Goal: Information Seeking & Learning: Compare options

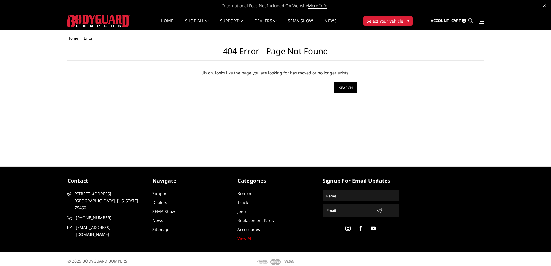
click at [472, 22] on icon at bounding box center [470, 20] width 5 height 5
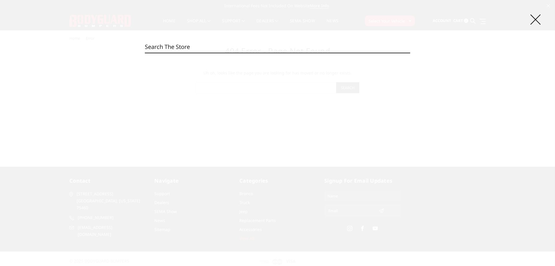
click at [285, 48] on input "Search" at bounding box center [277, 47] width 265 height 12
paste input "JEC20BYBMH"
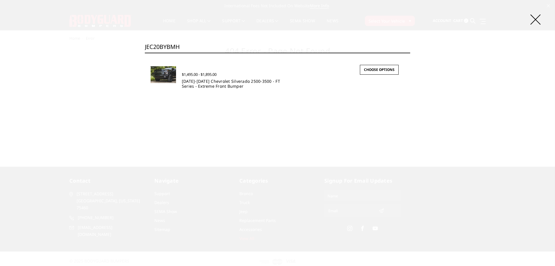
type input "JEC20BYBMH"
click at [222, 86] on link "2020-2023 Chevrolet Silverado 2500-3500 - FT Series - Extreme Front Bumper" at bounding box center [231, 83] width 98 height 10
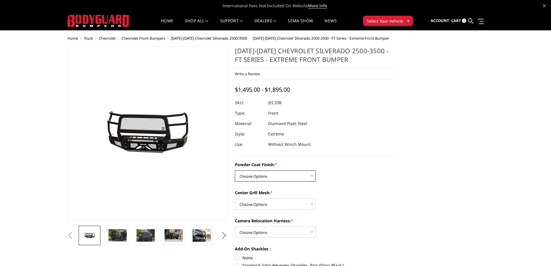
click at [278, 178] on select "Choose Options Bare Metal Gloss Black Powder Coat Textured Black Powder Coat" at bounding box center [275, 175] width 81 height 11
select select "3242"
click at [235, 170] on select "Choose Options Bare Metal Gloss Black Powder Coat Textured Black Powder Coat" at bounding box center [275, 175] width 81 height 11
click at [272, 207] on select "Choose Options WITH Expanded Metal in Center Grill WITHOUT Expanded Metal in Ce…" at bounding box center [275, 203] width 81 height 11
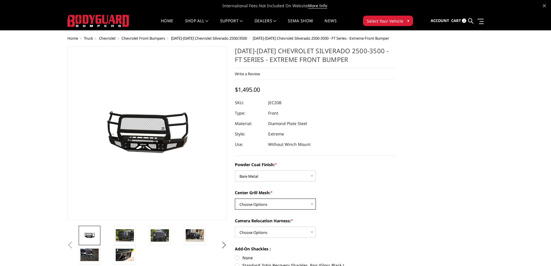
select select "3246"
click at [235, 198] on select "Choose Options WITH Expanded Metal in Center Grill WITHOUT Expanded Metal in Ce…" at bounding box center [275, 203] width 81 height 11
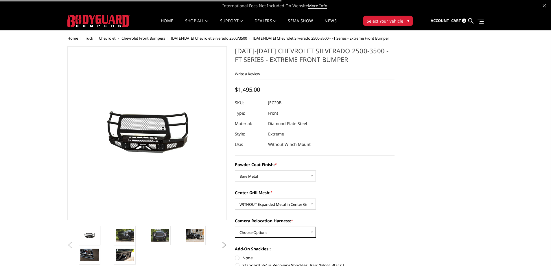
click at [271, 231] on select "Choose Options WITH Camera Relocation Harness WITHOUT Camera Relocation Harness" at bounding box center [275, 231] width 81 height 11
select select "3247"
click at [235, 226] on select "Choose Options WITH Camera Relocation Harness WITHOUT Camera Relocation Harness" at bounding box center [275, 231] width 81 height 11
click at [264, 207] on select "Choose Options WITH Expanded Metal in Center Grill WITHOUT Expanded Metal in Ce…" at bounding box center [275, 203] width 81 height 11
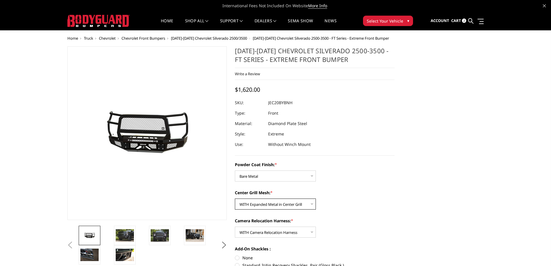
click at [235, 198] on select "Choose Options WITH Expanded Metal in Center Grill WITHOUT Expanded Metal in Ce…" at bounding box center [275, 203] width 81 height 11
drag, startPoint x: 277, startPoint y: 202, endPoint x: 275, endPoint y: 208, distance: 6.0
click at [277, 202] on select "Choose Options WITH Expanded Metal in Center Grill WITHOUT Expanded Metal in Ce…" at bounding box center [275, 203] width 81 height 11
select select "3246"
click at [235, 198] on select "Choose Options WITH Expanded Metal in Center Grill WITHOUT Expanded Metal in Ce…" at bounding box center [275, 203] width 81 height 11
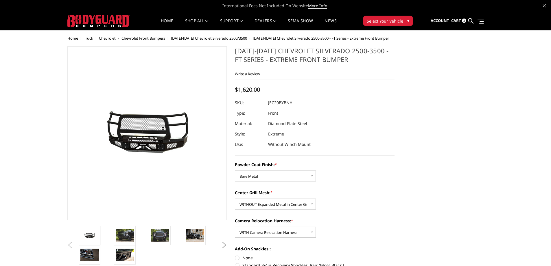
click at [291, 104] on dd "JEC20BYBNH" at bounding box center [280, 102] width 24 height 10
copy dd "JEC20BYBNH"
click at [288, 206] on select "Choose Options WITH Expanded Metal in Center Grill WITHOUT Expanded Metal in Ce…" at bounding box center [275, 203] width 81 height 11
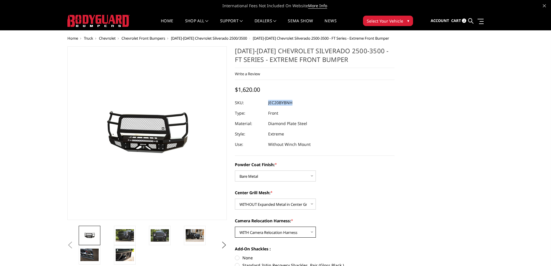
click at [285, 233] on select "Choose Options WITH Camera Relocation Harness WITHOUT Camera Relocation Harness" at bounding box center [275, 231] width 81 height 11
select select "3248"
click at [235, 226] on select "Choose Options WITH Camera Relocation Harness WITHOUT Camera Relocation Harness" at bounding box center [275, 231] width 81 height 11
click at [291, 103] on dd "JEC20BYBNN" at bounding box center [280, 102] width 25 height 10
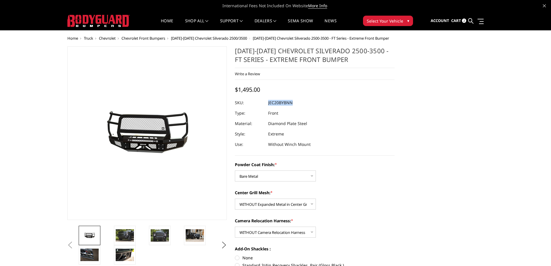
copy dd "JEC20BYBNN"
click at [266, 178] on select "Choose Options Bare Metal Gloss Black Powder Coat Textured Black Powder Coat" at bounding box center [275, 175] width 81 height 11
select select "3243"
click at [235, 170] on select "Choose Options Bare Metal Gloss Black Powder Coat Textured Black Powder Coat" at bounding box center [275, 175] width 81 height 11
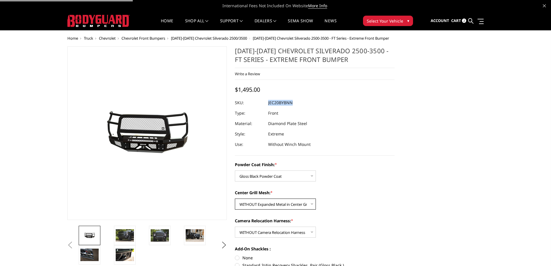
click at [273, 203] on select "Choose Options WITH Expanded Metal in Center Grill WITHOUT Expanded Metal in Ce…" at bounding box center [275, 203] width 81 height 11
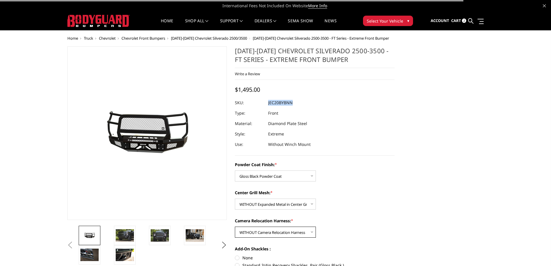
click at [274, 231] on select "Choose Options WITH Camera Relocation Harness WITHOUT Camera Relocation Harness" at bounding box center [275, 231] width 81 height 11
click at [235, 226] on select "Choose Options WITH Camera Relocation Harness WITHOUT Camera Relocation Harness" at bounding box center [275, 231] width 81 height 11
click at [287, 103] on dd "JEC20BYGNH" at bounding box center [280, 102] width 25 height 10
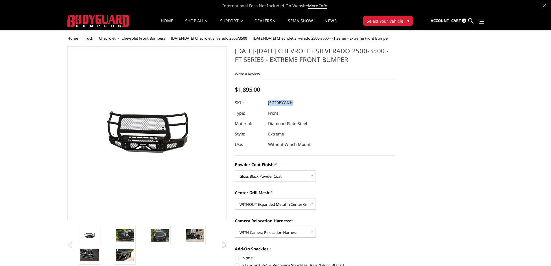
click at [287, 103] on dd "JEC20BYGNH" at bounding box center [280, 102] width 25 height 10
copy dd "JEC20BYGNH"
click at [282, 230] on select "Choose Options WITH Camera Relocation Harness WITHOUT Camera Relocation Harness" at bounding box center [275, 231] width 81 height 11
select select "3248"
click at [235, 226] on select "Choose Options WITH Camera Relocation Harness WITHOUT Camera Relocation Harness" at bounding box center [275, 231] width 81 height 11
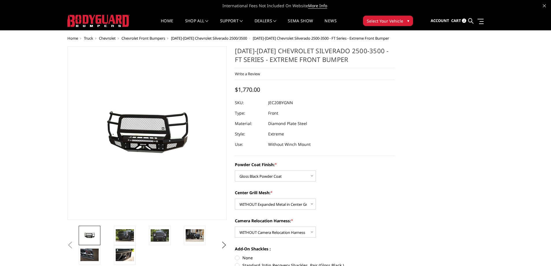
click at [273, 104] on dd "JEC20BYGNN" at bounding box center [280, 102] width 25 height 10
copy dd "JEC20BYGNN"
click at [288, 178] on select "Choose Options Bare Metal Gloss Black Powder Coat Textured Black Powder Coat" at bounding box center [275, 175] width 81 height 11
select select "3244"
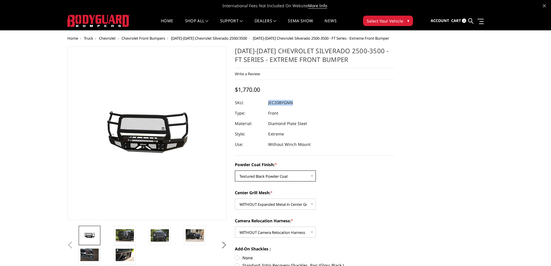
click at [235, 170] on select "Choose Options Bare Metal Gloss Black Powder Coat Textured Black Powder Coat" at bounding box center [275, 175] width 81 height 11
click at [289, 232] on select "Choose Options WITH Camera Relocation Harness WITHOUT Camera Relocation Harness" at bounding box center [275, 231] width 81 height 11
click at [235, 226] on select "Choose Options WITH Camera Relocation Harness WITHOUT Camera Relocation Harness" at bounding box center [275, 231] width 81 height 11
click at [289, 104] on dd "JEC20BYTNH" at bounding box center [280, 102] width 24 height 10
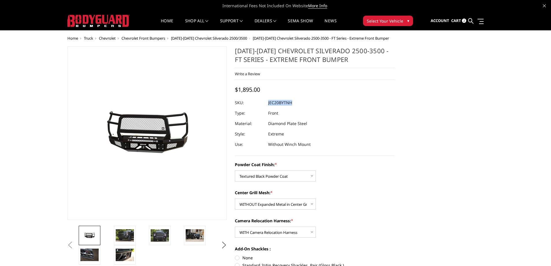
copy dd "JEC20BYTNH"
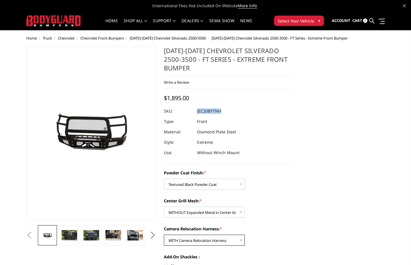
click at [207, 241] on select "Choose Options WITH Camera Relocation Harness WITHOUT Camera Relocation Harness" at bounding box center [204, 240] width 81 height 11
select select "3248"
click at [164, 235] on select "Choose Options WITH Camera Relocation Harness WITHOUT Camera Relocation Harness" at bounding box center [204, 240] width 81 height 11
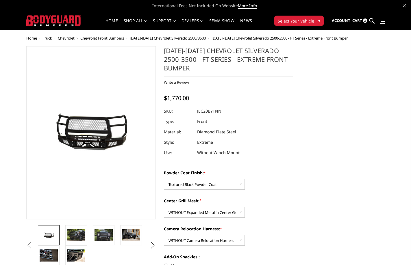
click at [220, 114] on dd "JEC20BYTNN" at bounding box center [209, 111] width 24 height 10
copy dd "JEC20BYTNN"
click at [372, 19] on icon at bounding box center [372, 20] width 5 height 5
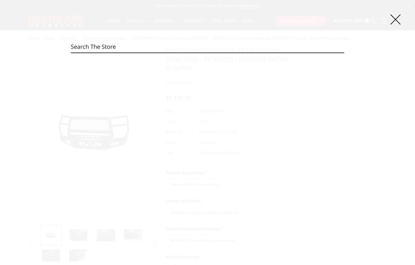
click at [245, 47] on input "Search" at bounding box center [208, 47] width 274 height 12
paste input "JEC24BYBMH"
type input "JEC24BYBMH"
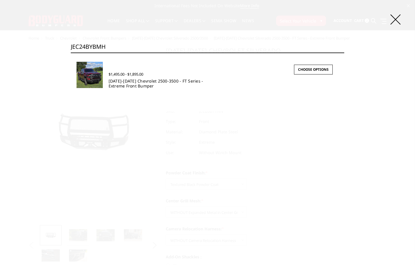
click at [177, 80] on link "2024-2026 Chevrolet 2500-3500 - FT Series - Extreme Front Bumper" at bounding box center [156, 83] width 95 height 10
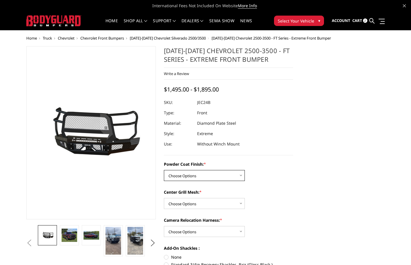
click at [199, 174] on select "Choose Options Bare Metal Gloss Black Powder Coat Textured Black Powder Coat" at bounding box center [204, 175] width 81 height 11
select select "3277"
click at [164, 170] on select "Choose Options Bare Metal Gloss Black Powder Coat Textured Black Powder Coat" at bounding box center [204, 175] width 81 height 11
click at [202, 206] on select "Choose Options WITH Expanded Metal in Center Grill WITHOUT Expanded Metal in Ce…" at bounding box center [204, 203] width 81 height 11
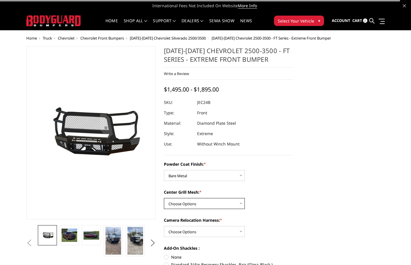
select select "3281"
click at [164, 198] on select "Choose Options WITH Expanded Metal in Center Grill WITHOUT Expanded Metal in Ce…" at bounding box center [204, 203] width 81 height 11
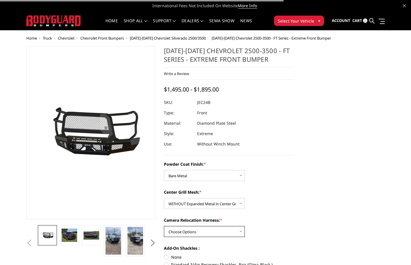
click at [201, 234] on select "Choose Options WITH Camera Relocation Harness WITHOUT Camera Relocation Harness" at bounding box center [204, 231] width 81 height 11
select select "3282"
click at [164, 226] on select "Choose Options WITH Camera Relocation Harness WITHOUT Camera Relocation Harness" at bounding box center [204, 231] width 81 height 11
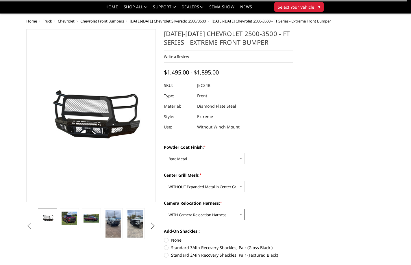
scroll to position [29, 0]
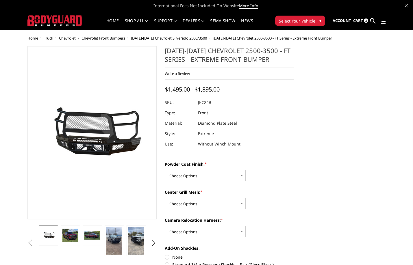
scroll to position [29, 0]
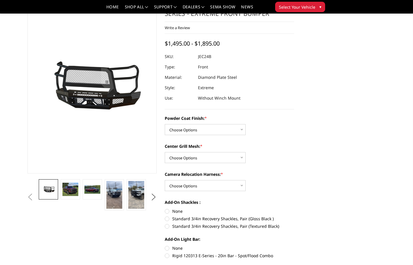
click at [220, 137] on div "Powder Coat Finish: * Choose Options Bare Metal Gloss Black Powder Coat Texture…" at bounding box center [230, 186] width 130 height 143
click at [219, 132] on select "Choose Options Bare Metal Gloss Black Powder Coat Textured Black Powder Coat" at bounding box center [205, 129] width 81 height 11
select select "3277"
click at [165, 124] on select "Choose Options Bare Metal Gloss Black Powder Coat Textured Black Powder Coat" at bounding box center [205, 129] width 81 height 11
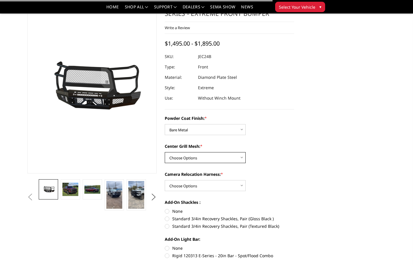
click at [204, 158] on select "Choose Options WITH Expanded Metal in Center Grill WITHOUT Expanded Metal in Ce…" at bounding box center [205, 157] width 81 height 11
select select "3281"
click at [165, 152] on select "Choose Options WITH Expanded Metal in Center Grill WITHOUT Expanded Metal in Ce…" at bounding box center [205, 157] width 81 height 11
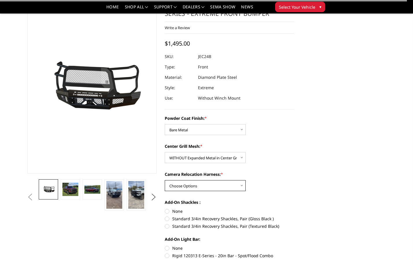
click at [201, 181] on select "Choose Options WITH Camera Relocation Harness WITHOUT Camera Relocation Harness" at bounding box center [205, 185] width 81 height 11
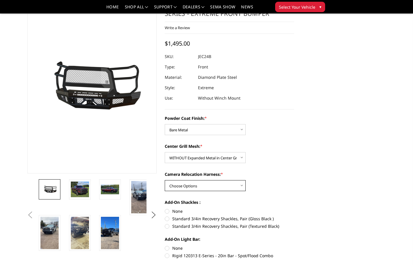
select select "3282"
click at [165, 180] on select "Choose Options WITH Camera Relocation Harness WITHOUT Camera Relocation Harness" at bounding box center [205, 185] width 81 height 11
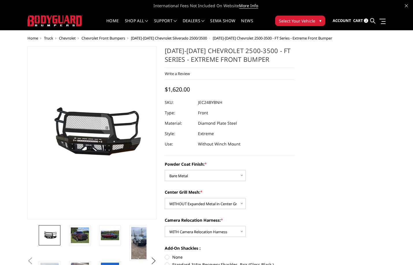
click at [219, 105] on dd "JEC24BYBNH" at bounding box center [210, 102] width 24 height 10
copy dd "JEC24BYBNH"
click at [207, 172] on select "Choose Options Bare Metal Gloss Black Powder Coat Textured Black Powder Coat" at bounding box center [205, 175] width 81 height 11
select select "3278"
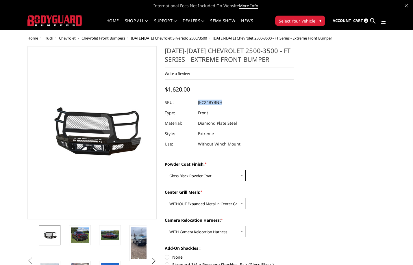
click at [165, 170] on select "Choose Options Bare Metal Gloss Black Powder Coat Textured Black Powder Coat" at bounding box center [205, 175] width 81 height 11
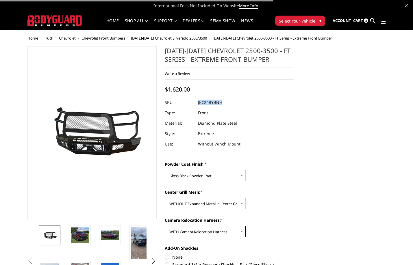
click at [217, 230] on select "Choose Options WITH Camera Relocation Harness WITHOUT Camera Relocation Harness" at bounding box center [205, 231] width 81 height 11
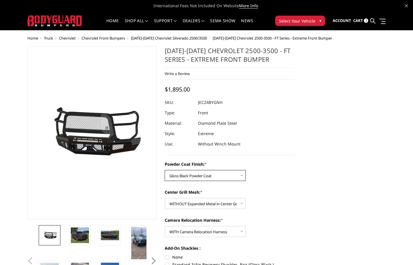
drag, startPoint x: 217, startPoint y: 177, endPoint x: 215, endPoint y: 181, distance: 4.4
click at [217, 177] on select "Choose Options Bare Metal Gloss Black Powder Coat Textured Black Powder Coat" at bounding box center [205, 175] width 81 height 11
click at [165, 170] on select "Choose Options Bare Metal Gloss Black Powder Coat Textured Black Powder Coat" at bounding box center [205, 175] width 81 height 11
click at [212, 181] on select "Choose Options Bare Metal Gloss Black Powder Coat Textured Black Powder Coat" at bounding box center [205, 175] width 81 height 11
select select "3277"
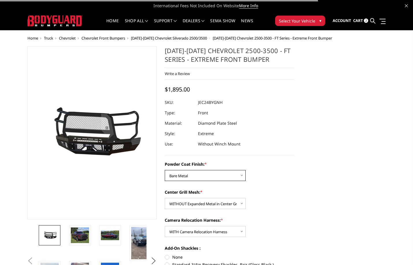
click at [165, 170] on select "Choose Options Bare Metal Gloss Black Powder Coat Textured Black Powder Coat" at bounding box center [205, 175] width 81 height 11
click at [206, 228] on select "Choose Options WITH Camera Relocation Harness WITHOUT Camera Relocation Harness" at bounding box center [205, 231] width 81 height 11
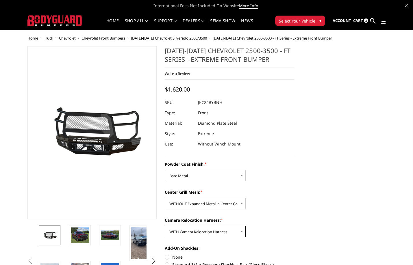
select select "3283"
click at [165, 226] on select "Choose Options WITH Camera Relocation Harness WITHOUT Camera Relocation Harness" at bounding box center [205, 231] width 81 height 11
click at [209, 105] on dd "JEC24BYBNN" at bounding box center [210, 102] width 25 height 10
click at [209, 104] on dd "JEC24BYBNN" at bounding box center [210, 102] width 25 height 10
copy dd "JEC24BYBNN"
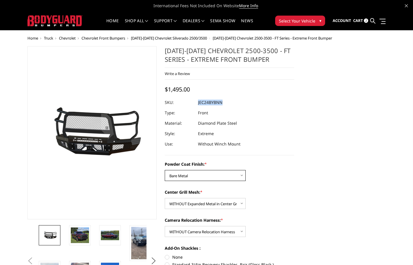
click at [201, 176] on select "Choose Options Bare Metal Gloss Black Powder Coat Textured Black Powder Coat" at bounding box center [205, 175] width 81 height 11
select select "3278"
click at [165, 170] on select "Choose Options Bare Metal Gloss Black Powder Coat Textured Black Powder Coat" at bounding box center [205, 175] width 81 height 11
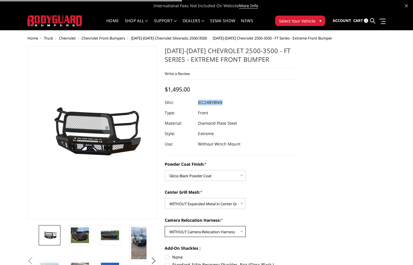
click at [206, 233] on select "Choose Options WITH Camera Relocation Harness WITHOUT Camera Relocation Harness" at bounding box center [205, 231] width 81 height 11
click at [165, 226] on select "Choose Options WITH Camera Relocation Harness WITHOUT Camera Relocation Harness" at bounding box center [205, 231] width 81 height 11
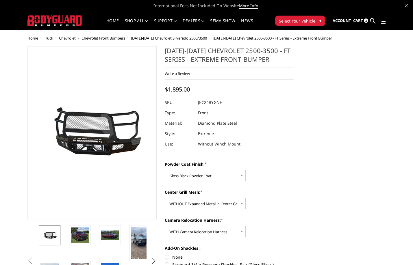
click at [218, 103] on dd "JEC24BYGNH" at bounding box center [210, 102] width 25 height 10
copy dd "JEC24BYGNH"
click at [185, 234] on select "Choose Options WITH Camera Relocation Harness WITHOUT Camera Relocation Harness" at bounding box center [205, 231] width 81 height 11
select select "3283"
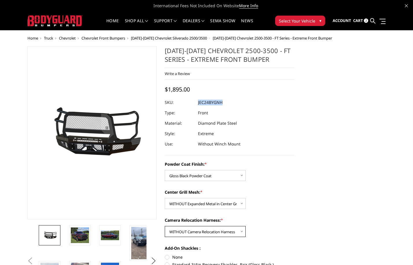
click at [165, 226] on select "Choose Options WITH Camera Relocation Harness WITHOUT Camera Relocation Harness" at bounding box center [205, 231] width 81 height 11
click at [213, 102] on dd "JEC24BYGNN" at bounding box center [210, 102] width 25 height 10
copy dd "JEC24BYGNN"
click at [219, 174] on select "Choose Options Bare Metal Gloss Black Powder Coat Textured Black Powder Coat" at bounding box center [205, 175] width 81 height 11
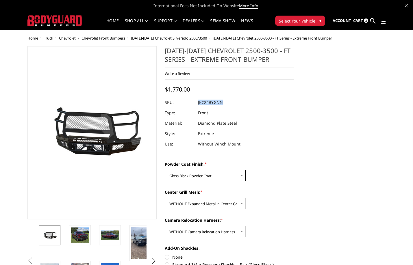
select select "3279"
click at [165, 170] on select "Choose Options Bare Metal Gloss Black Powder Coat Textured Black Powder Coat" at bounding box center [205, 175] width 81 height 11
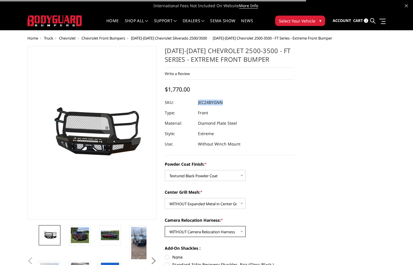
click at [210, 233] on select "Choose Options WITH Camera Relocation Harness WITHOUT Camera Relocation Harness" at bounding box center [205, 231] width 81 height 11
select select "3282"
click at [165, 226] on select "Choose Options WITH Camera Relocation Harness WITHOUT Camera Relocation Harness" at bounding box center [205, 231] width 81 height 11
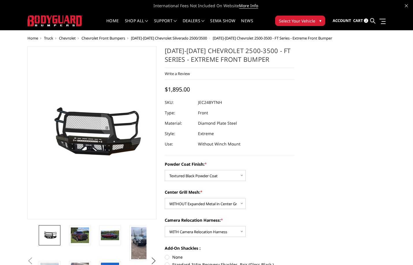
click at [217, 101] on dd "JEC24BYTNH" at bounding box center [210, 102] width 24 height 10
copy dd "JEC24BYTNH"
click at [219, 233] on select "Choose Options WITH Camera Relocation Harness WITHOUT Camera Relocation Harness" at bounding box center [205, 231] width 81 height 11
click at [199, 206] on select "Choose Options WITH Expanded Metal in Center Grill WITHOUT Expanded Metal in Ce…" at bounding box center [205, 203] width 81 height 11
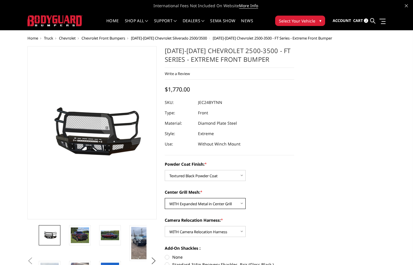
click at [165, 198] on select "Choose Options WITH Expanded Metal in Center Grill WITHOUT Expanded Metal in Ce…" at bounding box center [205, 203] width 81 height 11
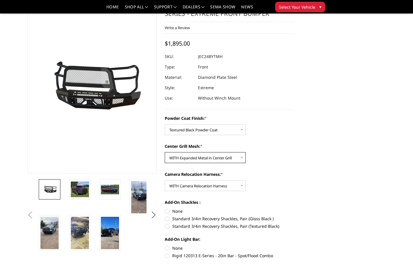
click at [189, 162] on select "Choose Options WITH Expanded Metal in Center Grill WITHOUT Expanded Metal in Ce…" at bounding box center [205, 157] width 81 height 11
click at [165, 152] on select "Choose Options WITH Expanded Metal in Center Grill WITHOUT Expanded Metal in Ce…" at bounding box center [205, 157] width 81 height 11
click at [205, 58] on dd "JEC24BYTNH" at bounding box center [210, 56] width 24 height 10
copy dd "JEC24BYTNH"
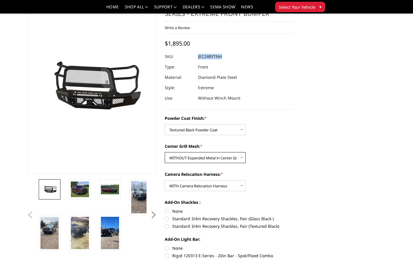
drag, startPoint x: 195, startPoint y: 156, endPoint x: 195, endPoint y: 162, distance: 6.4
click at [195, 156] on select "Choose Options WITH Expanded Metal in Center Grill WITHOUT Expanded Metal in Ce…" at bounding box center [205, 157] width 81 height 11
select select "3280"
click at [165, 152] on select "Choose Options WITH Expanded Metal in Center Grill WITHOUT Expanded Metal in Ce…" at bounding box center [205, 157] width 81 height 11
click at [201, 186] on select "Choose Options WITH Camera Relocation Harness WITHOUT Camera Relocation Harness" at bounding box center [205, 185] width 81 height 11
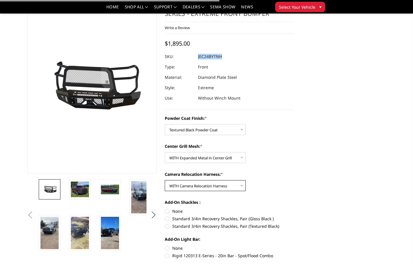
select select "3283"
click at [165, 180] on select "Choose Options WITH Camera Relocation Harness WITHOUT Camera Relocation Harness" at bounding box center [205, 185] width 81 height 11
click at [203, 190] on select "Choose Options WITH Camera Relocation Harness WITHOUT Camera Relocation Harness" at bounding box center [205, 185] width 81 height 11
click at [165, 180] on select "Choose Options WITH Camera Relocation Harness WITHOUT Camera Relocation Harness" at bounding box center [205, 185] width 81 height 11
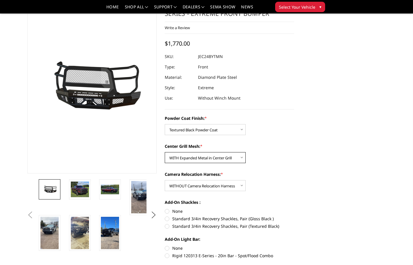
click at [210, 162] on select "Choose Options WITH Expanded Metal in Center Grill WITHOUT Expanded Metal in Ce…" at bounding box center [205, 157] width 81 height 11
select select "3281"
click at [165, 152] on select "Choose Options WITH Expanded Metal in Center Grill WITHOUT Expanded Metal in Ce…" at bounding box center [205, 157] width 81 height 11
click at [219, 58] on dd "JEC24BYTNN" at bounding box center [210, 56] width 24 height 10
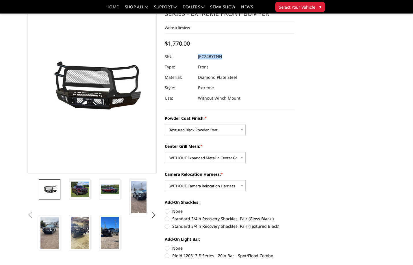
copy dd "JEC24BYTNN"
click at [276, 77] on dl "SKU: JEC24BYTNN UPC: Type: Front Material: Diamond Plate Steel Style: Extreme U…" at bounding box center [230, 77] width 130 height 52
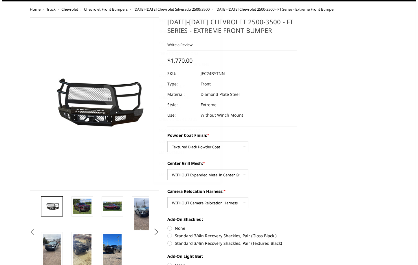
scroll to position [0, 0]
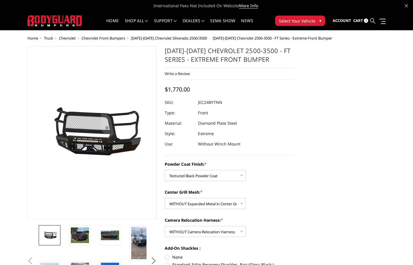
click at [374, 20] on icon at bounding box center [372, 20] width 5 height 5
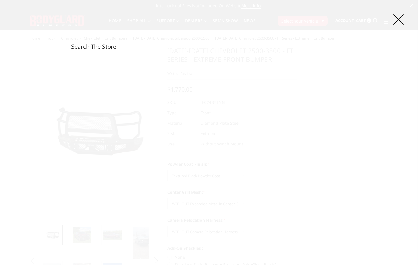
click at [209, 43] on input "Search" at bounding box center [208, 47] width 275 height 12
paste input "JEF17BNBMH"
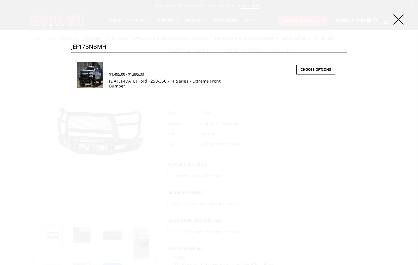
type input "JEF17BNBMH"
click at [124, 78] on link "[DATE]-[DATE] Ford F250-350 - FT Series - Extreme Front Bumper" at bounding box center [164, 83] width 111 height 10
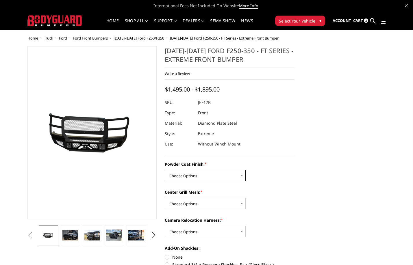
click at [198, 177] on select "Choose Options Bare Metal Gloss Black Powder Coat Textured Black Powder Coat" at bounding box center [205, 175] width 81 height 11
select select "3221"
click at [165, 170] on select "Choose Options Bare Metal Gloss Black Powder Coat Textured Black Powder Coat" at bounding box center [205, 175] width 81 height 11
click at [202, 199] on select "Choose Options WITH Expanded Metal in Center Grill WITHOUT Expanded Metal in Ce…" at bounding box center [205, 203] width 81 height 11
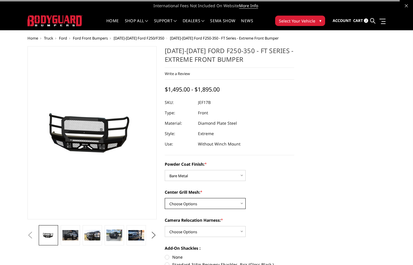
select select "3225"
click at [165, 198] on select "Choose Options WITH Expanded Metal in Center Grill WITHOUT Expanded Metal in Ce…" at bounding box center [205, 203] width 81 height 11
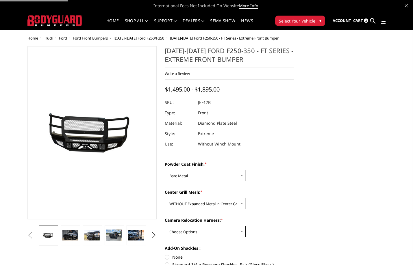
click at [202, 234] on select "Choose Options WITH Camera Relocation Harness WITHOUT Camera Relocation Harness" at bounding box center [205, 231] width 81 height 11
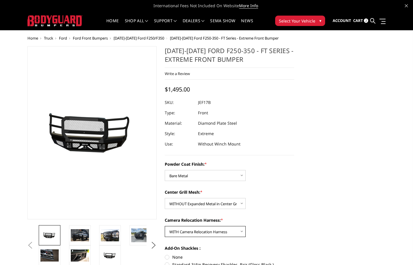
click at [165, 226] on select "Choose Options WITH Camera Relocation Harness WITHOUT Camera Relocation Harness" at bounding box center [205, 231] width 81 height 11
click at [204, 203] on select "Choose Options WITH Expanded Metal in Center Grill WITHOUT Expanded Metal in Ce…" at bounding box center [205, 203] width 81 height 11
click at [165, 198] on select "Choose Options WITH Expanded Metal in Center Grill WITHOUT Expanded Metal in Ce…" at bounding box center [205, 203] width 81 height 11
click at [214, 104] on dd "JEF17BNBNH" at bounding box center [210, 102] width 25 height 10
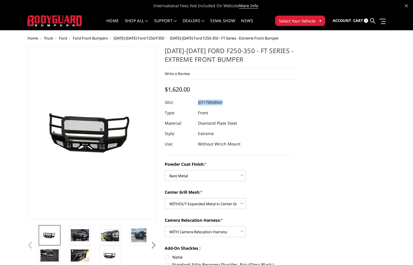
copy dd "JEF17BNBNH"
click at [231, 108] on dl "SKU: JEF17BNBNH UPC: Type: Front Material: Diamond Plate Steel Style: Extreme U…" at bounding box center [230, 123] width 130 height 52
click at [220, 103] on dd "JEF17BNBNH" at bounding box center [210, 102] width 25 height 10
copy dd "JEF17BNBNH"
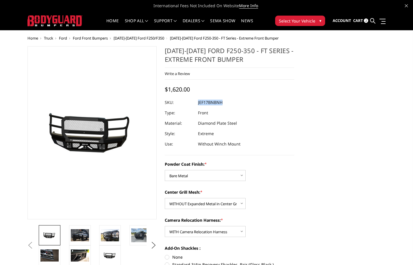
scroll to position [29, 0]
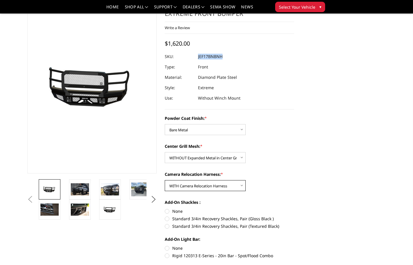
click at [210, 187] on select "Choose Options WITH Camera Relocation Harness WITHOUT Camera Relocation Harness" at bounding box center [205, 185] width 81 height 11
select select "3227"
click at [165, 180] on select "Choose Options WITH Camera Relocation Harness WITHOUT Camera Relocation Harness" at bounding box center [205, 185] width 81 height 11
click at [220, 57] on dd "JEF17BNBNN" at bounding box center [210, 56] width 25 height 10
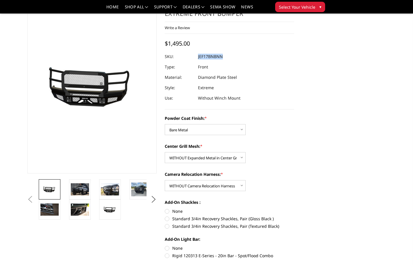
copy dd "JEF17BNBNN"
drag, startPoint x: 189, startPoint y: 131, endPoint x: 189, endPoint y: 134, distance: 3.2
click at [189, 131] on select "Choose Options Bare Metal Gloss Black Powder Coat Textured Black Powder Coat" at bounding box center [205, 129] width 81 height 11
select select "3222"
click at [165, 124] on select "Choose Options Bare Metal Gloss Black Powder Coat Textured Black Powder Coat" at bounding box center [205, 129] width 81 height 11
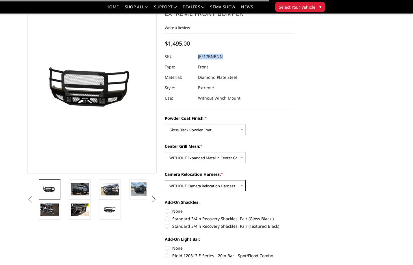
drag, startPoint x: 212, startPoint y: 186, endPoint x: 211, endPoint y: 190, distance: 4.4
click at [212, 186] on select "Choose Options WITH Camera Relocation Harness WITHOUT Camera Relocation Harness" at bounding box center [205, 185] width 81 height 11
select select "3226"
click at [165, 180] on select "Choose Options WITH Camera Relocation Harness WITHOUT Camera Relocation Harness" at bounding box center [205, 185] width 81 height 11
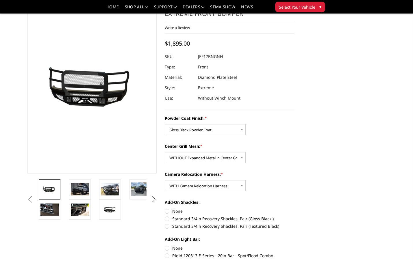
click at [216, 165] on div "Powder Coat Finish: * Choose Options Bare Metal Gloss Black Powder Coat Texture…" at bounding box center [230, 186] width 130 height 143
click at [216, 162] on select "Choose Options WITH Expanded Metal in Center Grill WITHOUT Expanded Metal in Ce…" at bounding box center [205, 157] width 81 height 11
click at [165, 152] on select "Choose Options WITH Expanded Metal in Center Grill WITHOUT Expanded Metal in Ce…" at bounding box center [205, 157] width 81 height 11
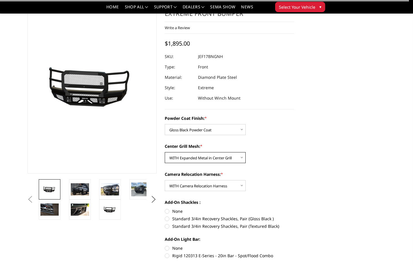
click at [233, 157] on select "Choose Options WITH Expanded Metal in Center Grill WITHOUT Expanded Metal in Ce…" at bounding box center [205, 157] width 81 height 11
click at [165, 152] on select "Choose Options WITH Expanded Metal in Center Grill WITHOUT Expanded Metal in Ce…" at bounding box center [205, 157] width 81 height 11
drag, startPoint x: 216, startPoint y: 155, endPoint x: 216, endPoint y: 158, distance: 3.2
click at [216, 155] on select "Choose Options WITH Expanded Metal in Center Grill WITHOUT Expanded Metal in Ce…" at bounding box center [205, 157] width 81 height 11
click at [165, 152] on select "Choose Options WITH Expanded Metal in Center Grill WITHOUT Expanded Metal in Ce…" at bounding box center [205, 157] width 81 height 11
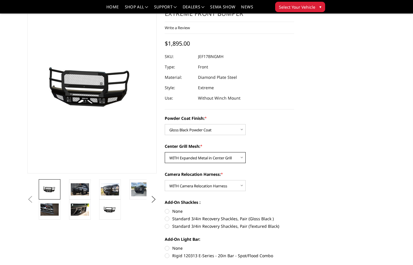
click at [193, 157] on select "Choose Options WITH Expanded Metal in Center Grill WITHOUT Expanded Metal in Ce…" at bounding box center [205, 157] width 81 height 11
select select "3225"
click at [165, 152] on select "Choose Options WITH Expanded Metal in Center Grill WITHOUT Expanded Metal in Ce…" at bounding box center [205, 157] width 81 height 11
click at [220, 57] on dd "JEF17BNGNH" at bounding box center [210, 56] width 25 height 10
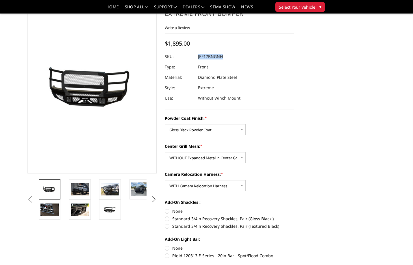
copy dd "JEF17BNGNH"
drag, startPoint x: 222, startPoint y: 185, endPoint x: 221, endPoint y: 188, distance: 3.7
click at [222, 185] on select "Choose Options WITH Camera Relocation Harness WITHOUT Camera Relocation Harness" at bounding box center [205, 185] width 81 height 11
select select "3227"
click at [165, 180] on select "Choose Options WITH Camera Relocation Harness WITHOUT Camera Relocation Harness" at bounding box center [205, 185] width 81 height 11
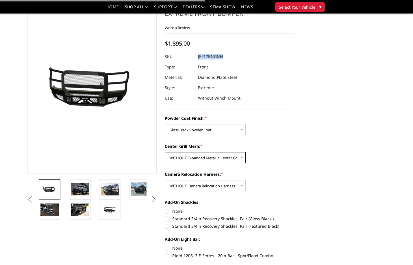
click at [218, 160] on select "Choose Options WITH Expanded Metal in Center Grill WITHOUT Expanded Metal in Ce…" at bounding box center [205, 157] width 81 height 11
click at [165, 152] on select "Choose Options WITH Expanded Metal in Center Grill WITHOUT Expanded Metal in Ce…" at bounding box center [205, 157] width 81 height 11
click at [211, 162] on select "Choose Options WITH Expanded Metal in Center Grill WITHOUT Expanded Metal in Ce…" at bounding box center [205, 157] width 81 height 11
select select "3225"
click at [165, 152] on select "Choose Options WITH Expanded Metal in Center Grill WITHOUT Expanded Metal in Ce…" at bounding box center [205, 157] width 81 height 11
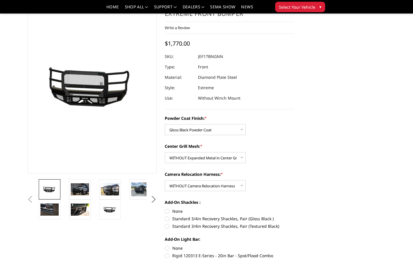
click at [221, 57] on dd "JEF17BNGNN" at bounding box center [210, 56] width 25 height 10
copy dd "JEF17BNGNN"
click at [219, 133] on select "Choose Options Bare Metal Gloss Black Powder Coat Textured Black Powder Coat" at bounding box center [205, 129] width 81 height 11
select select "3223"
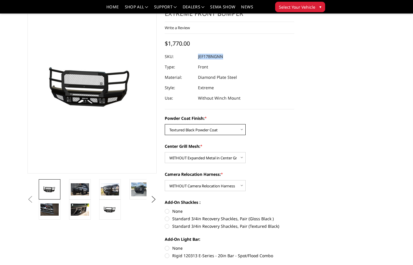
click at [165, 124] on select "Choose Options Bare Metal Gloss Black Powder Coat Textured Black Powder Coat" at bounding box center [205, 129] width 81 height 11
click at [215, 161] on select "Choose Options WITH Expanded Metal in Center Grill WITHOUT Expanded Metal in Ce…" at bounding box center [205, 157] width 81 height 11
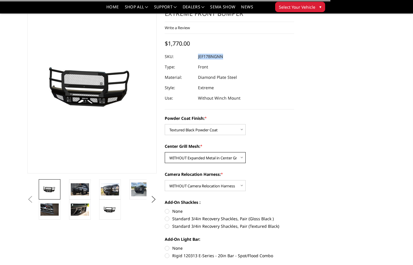
click at [215, 161] on select "Choose Options WITH Expanded Metal in Center Grill WITHOUT Expanded Metal in Ce…" at bounding box center [205, 157] width 81 height 11
click at [221, 161] on select "Choose Options WITH Expanded Metal in Center Grill WITHOUT Expanded Metal in Ce…" at bounding box center [205, 157] width 81 height 11
select select "3224"
click at [165, 152] on select "Choose Options WITH Expanded Metal in Center Grill WITHOUT Expanded Metal in Ce…" at bounding box center [205, 157] width 81 height 11
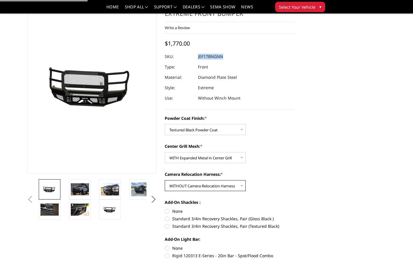
click at [217, 184] on select "Choose Options WITH Camera Relocation Harness WITHOUT Camera Relocation Harness" at bounding box center [205, 185] width 81 height 11
select select "3226"
click at [165, 180] on select "Choose Options WITH Camera Relocation Harness WITHOUT Camera Relocation Harness" at bounding box center [205, 185] width 81 height 11
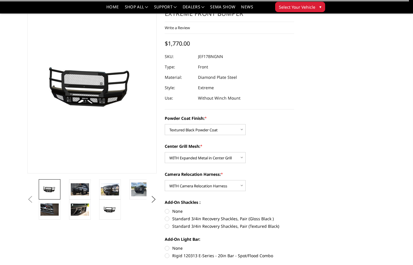
click at [276, 74] on dl "SKU: JEF17BNGNN UPC: Type: Front Material: Diamond Plate Steel Style: Extreme U…" at bounding box center [230, 77] width 130 height 52
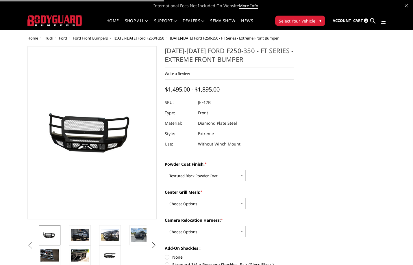
select select "3223"
select select "3225"
click at [165, 198] on select "Choose Options WITH Expanded Metal in Center Grill WITHOUT Expanded Metal in Ce…" at bounding box center [205, 203] width 81 height 11
drag, startPoint x: 226, startPoint y: 235, endPoint x: 223, endPoint y: 237, distance: 3.8
click at [226, 235] on select "Choose Options WITH Camera Relocation Harness WITHOUT Camera Relocation Harness" at bounding box center [205, 231] width 81 height 11
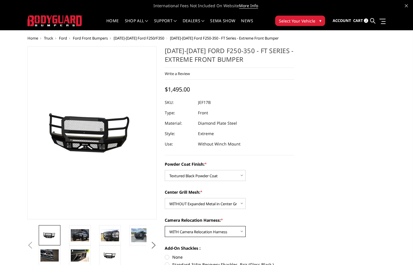
click at [165, 226] on select "Choose Options WITH Camera Relocation Harness WITHOUT Camera Relocation Harness" at bounding box center [205, 231] width 81 height 11
click at [215, 104] on dd "JEF17BNTNH" at bounding box center [210, 102] width 24 height 10
copy dd "JEF17BNTNH"
click at [211, 233] on select "Choose Options WITH Camera Relocation Harness WITHOUT Camera Relocation Harness" at bounding box center [205, 231] width 81 height 11
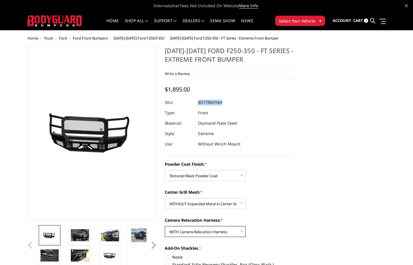
select select "3227"
click at [165, 226] on select "Choose Options WITH Camera Relocation Harness WITHOUT Camera Relocation Harness" at bounding box center [205, 231] width 81 height 11
click at [217, 102] on dd "JEF17BNTNN" at bounding box center [210, 102] width 25 height 10
copy dd "JEF17BNTNN"
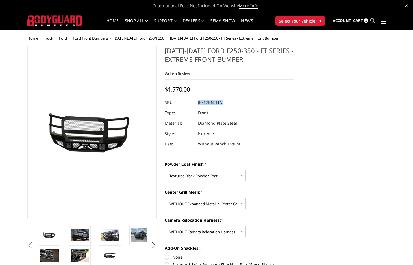
click at [372, 22] on icon at bounding box center [372, 20] width 5 height 5
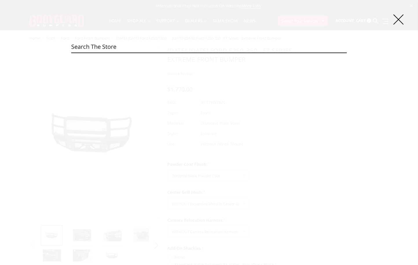
click at [198, 40] on div "Search Search" at bounding box center [209, 132] width 418 height 265
click at [198, 46] on input "Search" at bounding box center [208, 47] width 275 height 12
paste input "JEF17DNBMH"
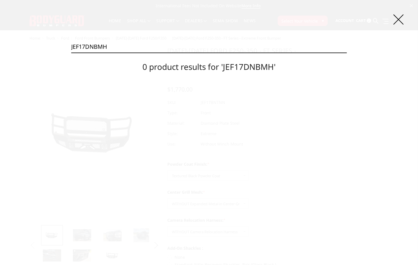
type input "JEF17DNBMH"
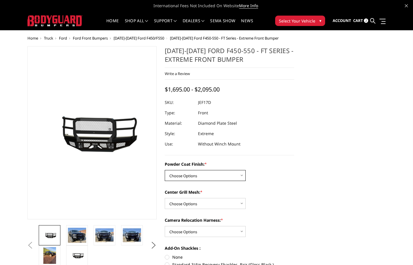
click at [199, 177] on select "Choose Options Bare Metal Gloss Black Powder Coat Textured Black Powder Coat" at bounding box center [205, 175] width 81 height 11
select select "3249"
click at [165, 170] on select "Choose Options Bare Metal Gloss Black Powder Coat Textured Black Powder Coat" at bounding box center [205, 175] width 81 height 11
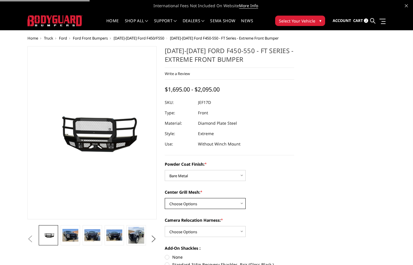
click at [195, 203] on select "Choose Options WITH Expanded Metal in Center Grill WITHOUT Expanded Metal in Ce…" at bounding box center [205, 203] width 81 height 11
select select "3252"
click at [165, 198] on select "Choose Options WITH Expanded Metal in Center Grill WITHOUT Expanded Metal in Ce…" at bounding box center [205, 203] width 81 height 11
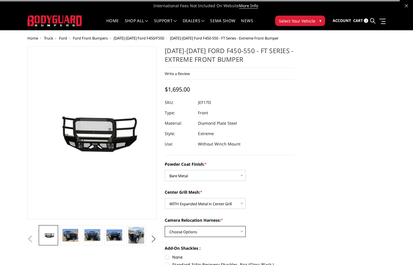
click at [185, 233] on select "Choose Options WITH Camera Relocation Harness WITHOUT Camera Relocation Harness" at bounding box center [205, 231] width 81 height 11
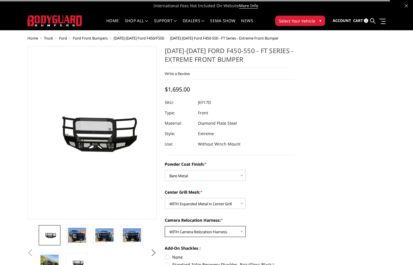
click at [165, 226] on select "Choose Options WITH Camera Relocation Harness WITHOUT Camera Relocation Harness" at bounding box center [205, 231] width 81 height 11
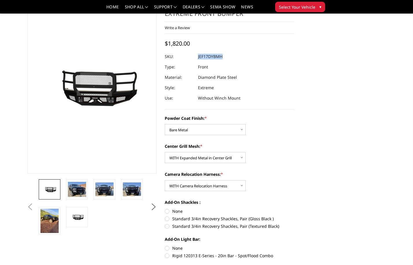
drag, startPoint x: 224, startPoint y: 58, endPoint x: 184, endPoint y: 57, distance: 39.9
click at [184, 57] on dl "SKU: JEF17DYBMH UPC: Type: Front Material: Diamond Plate Steel Style: Extreme U…" at bounding box center [230, 77] width 130 height 52
copy dl "JEF17DYBMH UPC:"
drag, startPoint x: 208, startPoint y: 187, endPoint x: 207, endPoint y: 190, distance: 3.2
click at [208, 187] on select "Choose Options WITH Camera Relocation Harness WITHOUT Camera Relocation Harness" at bounding box center [205, 185] width 81 height 11
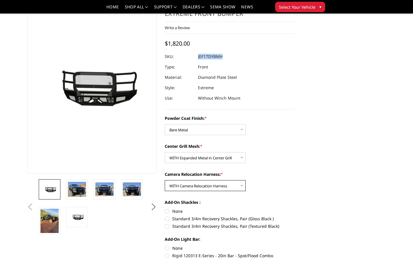
select select "3255"
click at [165, 180] on select "Choose Options WITH Camera Relocation Harness WITHOUT Camera Relocation Harness" at bounding box center [205, 185] width 81 height 11
copy dl "JEF17DYBMH UPC:"
click at [216, 159] on select "Choose Options WITH Expanded Metal in Center Grill WITHOUT Expanded Metal in Ce…" at bounding box center [205, 157] width 81 height 11
select select "3253"
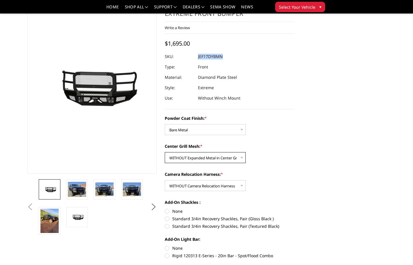
click at [165, 152] on select "Choose Options WITH Expanded Metal in Center Grill WITHOUT Expanded Metal in Ce…" at bounding box center [205, 157] width 81 height 11
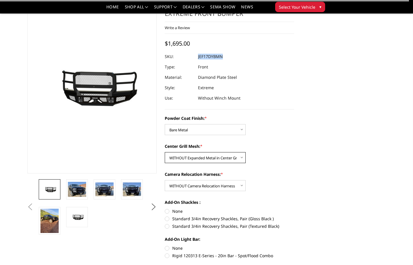
click at [216, 158] on select "Choose Options WITH Expanded Metal in Center Grill WITHOUT Expanded Metal in Ce…" at bounding box center [205, 157] width 81 height 11
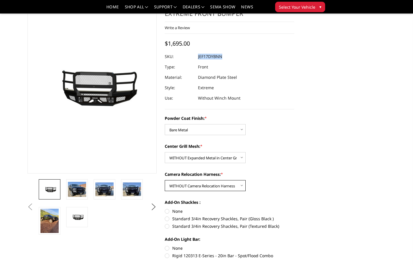
click at [203, 188] on select "Choose Options WITH Camera Relocation Harness WITHOUT Camera Relocation Harness" at bounding box center [205, 185] width 81 height 11
click at [165, 180] on select "Choose Options WITH Camera Relocation Harness WITHOUT Camera Relocation Harness" at bounding box center [205, 185] width 81 height 11
copy dl "JEF17DYBMH UPC:"
click at [203, 187] on select "Choose Options WITH Camera Relocation Harness WITHOUT Camera Relocation Harness" at bounding box center [205, 185] width 81 height 11
select select "3255"
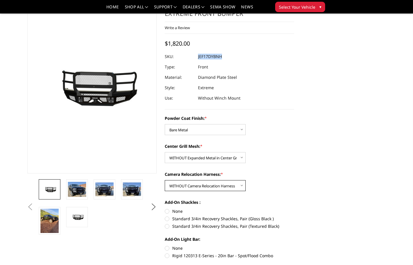
click at [165, 180] on select "Choose Options WITH Camera Relocation Harness WITHOUT Camera Relocation Harness" at bounding box center [205, 185] width 81 height 11
click at [203, 160] on select "Choose Options WITH Expanded Metal in Center Grill WITHOUT Expanded Metal in Ce…" at bounding box center [205, 157] width 81 height 11
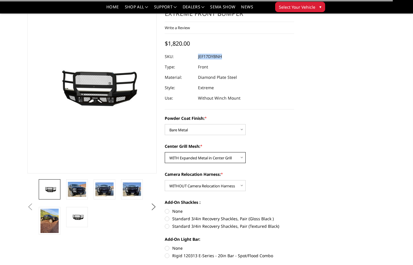
click at [165, 152] on select "Choose Options WITH Expanded Metal in Center Grill WITHOUT Expanded Metal in Ce…" at bounding box center [205, 157] width 81 height 11
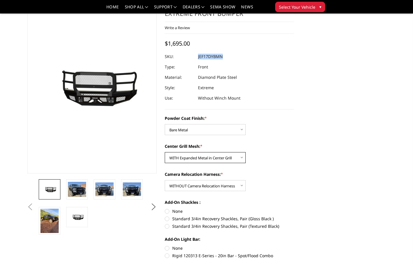
copy dl "JEF17DYBMH UPC:"
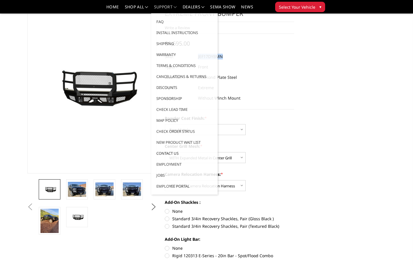
click at [204, 157] on link "Contact Us" at bounding box center [185, 153] width 62 height 11
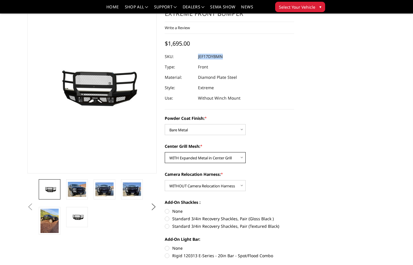
click at [227, 159] on select "Choose Options WITH Expanded Metal in Center Grill WITHOUT Expanded Metal in Ce…" at bounding box center [205, 157] width 81 height 11
select select "3253"
click at [165, 152] on select "Choose Options WITH Expanded Metal in Center Grill WITHOUT Expanded Metal in Ce…" at bounding box center [205, 157] width 81 height 11
copy dl "JEF17DYBMH UPC:"
click at [198, 129] on select "Choose Options Bare Metal Gloss Black Powder Coat Textured Black Powder Coat" at bounding box center [205, 129] width 81 height 11
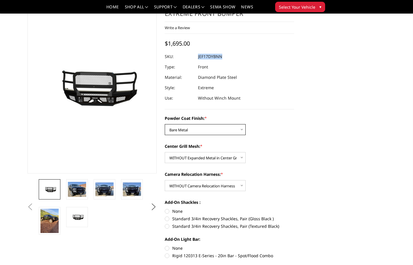
select select "3250"
click at [165, 124] on select "Choose Options Bare Metal Gloss Black Powder Coat Textured Black Powder Coat" at bounding box center [205, 129] width 81 height 11
click at [195, 159] on select "Choose Options WITH Expanded Metal in Center Grill WITHOUT Expanded Metal in Ce…" at bounding box center [205, 157] width 81 height 11
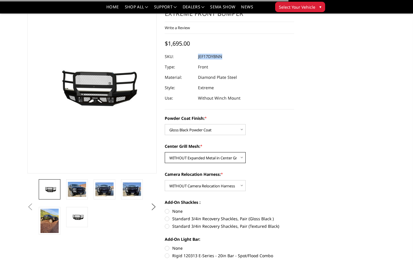
select select "3252"
click at [165, 152] on select "Choose Options WITH Expanded Metal in Center Grill WITHOUT Expanded Metal in Ce…" at bounding box center [205, 157] width 81 height 11
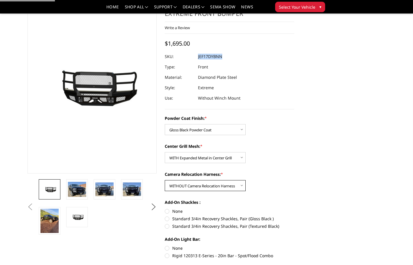
drag, startPoint x: 199, startPoint y: 187, endPoint x: 199, endPoint y: 190, distance: 3.2
click at [199, 187] on select "Choose Options WITH Camera Relocation Harness WITHOUT Camera Relocation Harness" at bounding box center [205, 185] width 81 height 11
select select "3254"
click at [165, 180] on select "Choose Options WITH Camera Relocation Harness WITHOUT Camera Relocation Harness" at bounding box center [205, 185] width 81 height 11
copy dl "JEF17DYBMH UPC:"
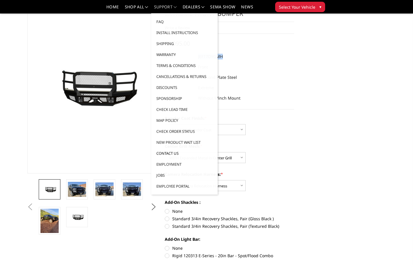
click at [199, 157] on link "Contact Us" at bounding box center [185, 153] width 62 height 11
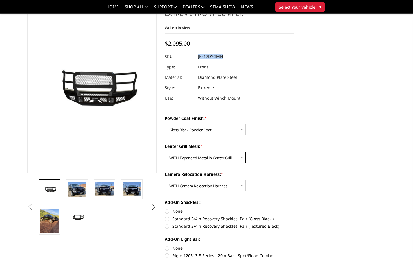
click at [233, 160] on select "Choose Options WITH Expanded Metal in Center Grill WITHOUT Expanded Metal in Ce…" at bounding box center [205, 157] width 81 height 11
select select "3253"
click at [165, 152] on select "Choose Options WITH Expanded Metal in Center Grill WITHOUT Expanded Metal in Ce…" at bounding box center [205, 157] width 81 height 11
copy dl "JEF17DYBMH UPC:"
drag, startPoint x: 198, startPoint y: 186, endPoint x: 198, endPoint y: 189, distance: 3.2
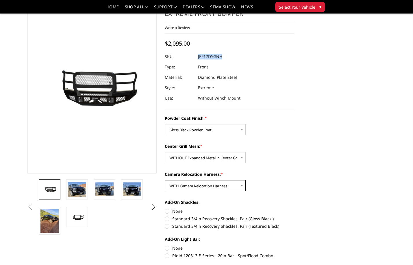
click at [198, 186] on select "Choose Options WITH Camera Relocation Harness WITHOUT Camera Relocation Harness" at bounding box center [205, 185] width 81 height 11
select select "3255"
click at [165, 180] on select "Choose Options WITH Camera Relocation Harness WITHOUT Camera Relocation Harness" at bounding box center [205, 185] width 81 height 11
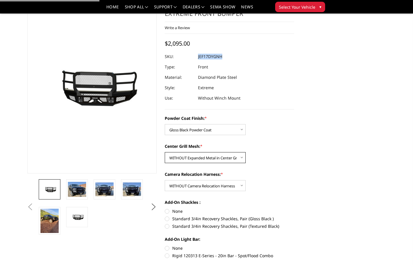
click at [200, 160] on select "Choose Options WITH Expanded Metal in Center Grill WITHOUT Expanded Metal in Ce…" at bounding box center [205, 157] width 81 height 11
click at [165, 152] on select "Choose Options WITH Expanded Metal in Center Grill WITHOUT Expanded Metal in Ce…" at bounding box center [205, 157] width 81 height 11
copy dl "JEF17DYBMH UPC:"
click at [211, 152] on div "Center Grill Mesh: * Choose Options WITH Expanded Metal in Center Grill WITHOUT…" at bounding box center [230, 153] width 130 height 20
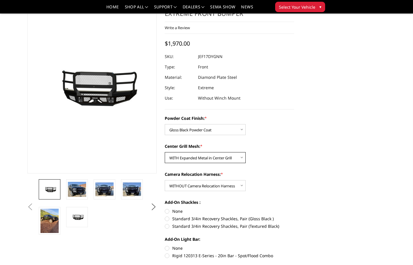
click at [210, 159] on select "Choose Options WITH Expanded Metal in Center Grill WITHOUT Expanded Metal in Ce…" at bounding box center [205, 157] width 81 height 11
select select "3253"
click at [165, 152] on select "Choose Options WITH Expanded Metal in Center Grill WITHOUT Expanded Metal in Ce…" at bounding box center [205, 157] width 81 height 11
click at [206, 163] on div "Powder Coat Finish: * Choose Options Bare Metal Gloss Black Powder Coat Texture…" at bounding box center [230, 186] width 130 height 143
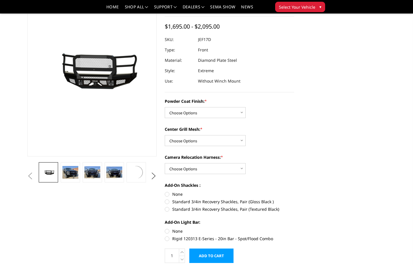
scroll to position [29, 0]
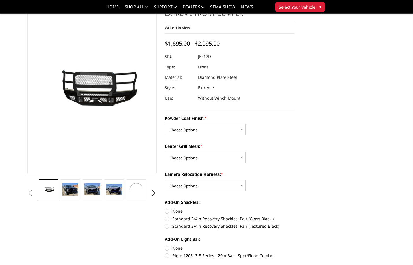
click at [185, 114] on section "2017-2022 Ford F450-550 - FT Series - Extreme Front Bumper Write a Review Write…" at bounding box center [230, 143] width 138 height 286
click at [186, 126] on select "Choose Options Bare Metal Gloss Black Powder Coat Textured Black Powder Coat" at bounding box center [205, 129] width 81 height 11
select select "3250"
click at [165, 124] on select "Choose Options Bare Metal Gloss Black Powder Coat Textured Black Powder Coat" at bounding box center [205, 129] width 81 height 11
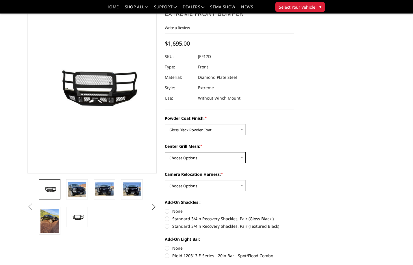
click at [217, 156] on select "Choose Options WITH Expanded Metal in Center Grill WITHOUT Expanded Metal in Ce…" at bounding box center [205, 157] width 81 height 11
select select "3252"
click at [165, 152] on select "Choose Options WITH Expanded Metal in Center Grill WITHOUT Expanded Metal in Ce…" at bounding box center [205, 157] width 81 height 11
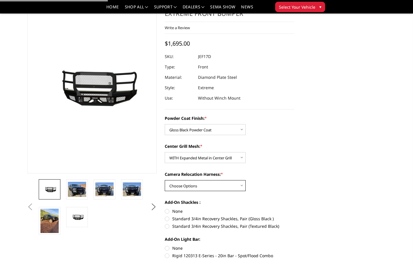
click at [215, 188] on select "Choose Options WITH Camera Relocation Harness WITHOUT Camera Relocation Harness" at bounding box center [205, 185] width 81 height 11
select select "3255"
click at [165, 180] on select "Choose Options WITH Camera Relocation Harness WITHOUT Camera Relocation Harness" at bounding box center [205, 185] width 81 height 11
click at [206, 188] on select "Choose Options WITH Camera Relocation Harness WITHOUT Camera Relocation Harness" at bounding box center [205, 185] width 81 height 11
click at [165, 180] on select "Choose Options WITH Camera Relocation Harness WITHOUT Camera Relocation Harness" at bounding box center [205, 185] width 81 height 11
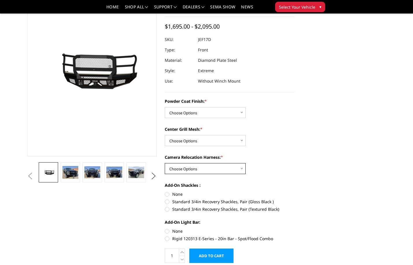
click at [200, 168] on select "Choose Options WITH Camera Relocation Harness WITHOUT Camera Relocation Harness" at bounding box center [205, 168] width 81 height 11
select select "3255"
click at [165, 163] on select "Choose Options WITH Camera Relocation Harness WITHOUT Camera Relocation Harness" at bounding box center [205, 168] width 81 height 11
click at [206, 140] on select "Choose Options WITH Expanded Metal in Center Grill WITHOUT Expanded Metal in Ce…" at bounding box center [205, 140] width 81 height 11
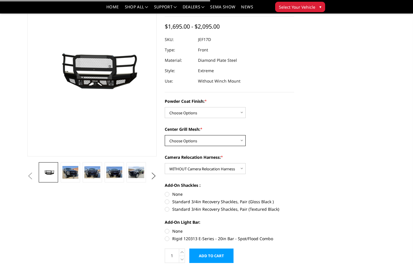
select select "3252"
click at [165, 135] on select "Choose Options WITH Expanded Metal in Center Grill WITHOUT Expanded Metal in Ce…" at bounding box center [205, 140] width 81 height 11
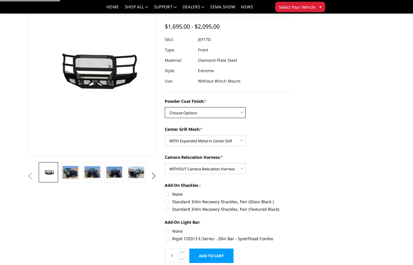
click at [208, 116] on select "Choose Options Bare Metal Gloss Black Powder Coat Textured Black Powder Coat" at bounding box center [205, 112] width 81 height 11
select select "3250"
click at [165, 107] on select "Choose Options Bare Metal Gloss Black Powder Coat Textured Black Powder Coat" at bounding box center [205, 112] width 81 height 11
click at [217, 39] on dd "JEF17DYGMN" at bounding box center [210, 39] width 25 height 10
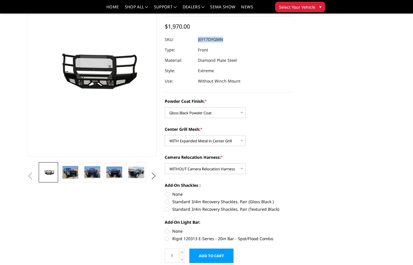
copy dd "JEF17DYGMN"
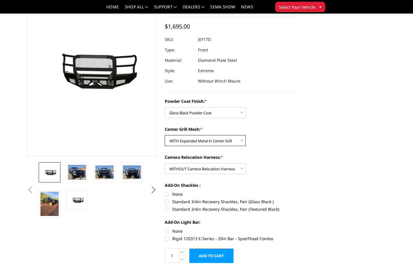
click at [207, 139] on select "Choose Options WITH Expanded Metal in Center Grill WITHOUT Expanded Metal in Ce…" at bounding box center [205, 140] width 81 height 11
select select "3253"
click at [165, 135] on select "Choose Options WITH Expanded Metal in Center Grill WITHOUT Expanded Metal in Ce…" at bounding box center [205, 140] width 81 height 11
click at [220, 40] on dd "JEF17DYGNN" at bounding box center [210, 39] width 25 height 10
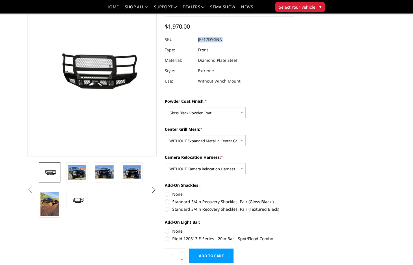
copy dd "JEF17DYGNN"
click at [188, 116] on select "Choose Options Bare Metal Gloss Black Powder Coat Textured Black Powder Coat" at bounding box center [205, 112] width 81 height 11
click at [165, 107] on select "Choose Options Bare Metal Gloss Black Powder Coat Textured Black Powder Coat" at bounding box center [205, 112] width 81 height 11
click at [189, 116] on select "Choose Options Bare Metal Gloss Black Powder Coat Textured Black Powder Coat" at bounding box center [205, 112] width 81 height 11
select select "3251"
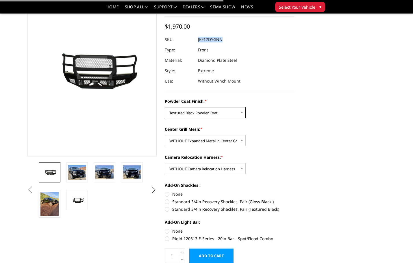
click at [165, 107] on select "Choose Options Bare Metal Gloss Black Powder Coat Textured Black Powder Coat" at bounding box center [205, 112] width 81 height 11
click at [193, 164] on select "Choose Options WITH Camera Relocation Harness WITHOUT Camera Relocation Harness" at bounding box center [205, 168] width 81 height 11
select select "3254"
click at [165, 163] on select "Choose Options WITH Camera Relocation Harness WITHOUT Camera Relocation Harness" at bounding box center [205, 168] width 81 height 11
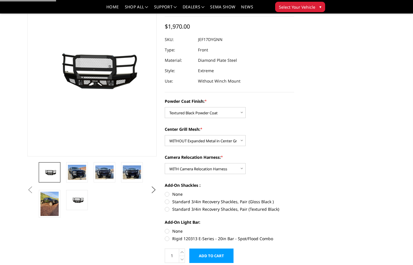
click at [202, 147] on div "Powder Coat Finish: * Choose Options Bare Metal Gloss Black Powder Coat Texture…" at bounding box center [230, 169] width 130 height 143
click at [204, 145] on select "Choose Options WITH Expanded Metal in Center Grill WITHOUT Expanded Metal in Ce…" at bounding box center [205, 140] width 81 height 11
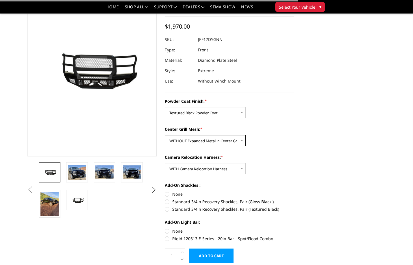
select select "3252"
click at [165, 135] on select "Choose Options WITH Expanded Metal in Center Grill WITHOUT Expanded Metal in Ce…" at bounding box center [205, 140] width 81 height 11
click at [239, 47] on dl "SKU: JEF17DYGNN UPC: Type: Front Material: Diamond Plate Steel Style: Extreme U…" at bounding box center [230, 60] width 130 height 52
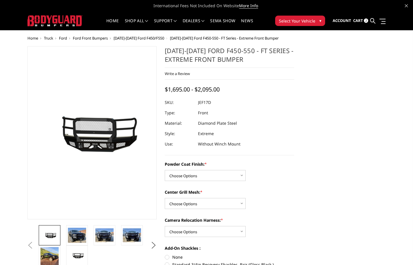
select select "3251"
click at [165, 170] on select "Choose Options Bare Metal Gloss Black Powder Coat Textured Black Powder Coat" at bounding box center [205, 175] width 81 height 11
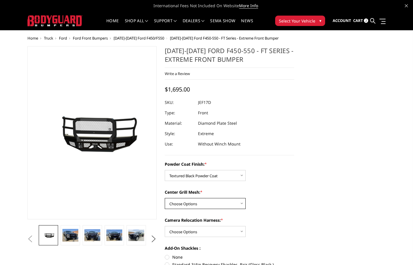
drag, startPoint x: 194, startPoint y: 204, endPoint x: 192, endPoint y: 201, distance: 4.0
click at [194, 204] on select "Choose Options WITH Expanded Metal in Center Grill WITHOUT Expanded Metal in Ce…" at bounding box center [205, 203] width 81 height 11
select select "3252"
click at [165, 198] on select "Choose Options WITH Expanded Metal in Center Grill WITHOUT Expanded Metal in Ce…" at bounding box center [205, 203] width 81 height 11
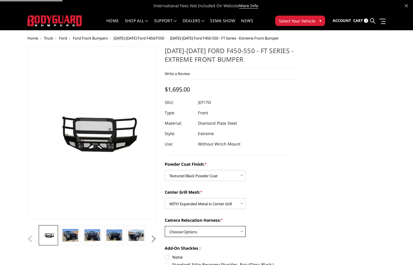
click at [193, 230] on select "Choose Options WITH Camera Relocation Harness WITHOUT Camera Relocation Harness" at bounding box center [205, 231] width 81 height 11
select select "3254"
click at [165, 226] on select "Choose Options WITH Camera Relocation Harness WITHOUT Camera Relocation Harness" at bounding box center [205, 231] width 81 height 11
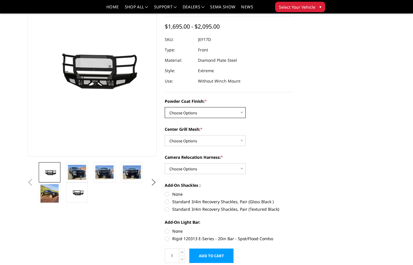
drag, startPoint x: 227, startPoint y: 115, endPoint x: 222, endPoint y: 107, distance: 9.3
click at [227, 115] on select "Choose Options Bare Metal Gloss Black Powder Coat Textured Black Powder Coat" at bounding box center [205, 112] width 81 height 11
select select "3251"
click at [165, 107] on select "Choose Options Bare Metal Gloss Black Powder Coat Textured Black Powder Coat" at bounding box center [205, 112] width 81 height 11
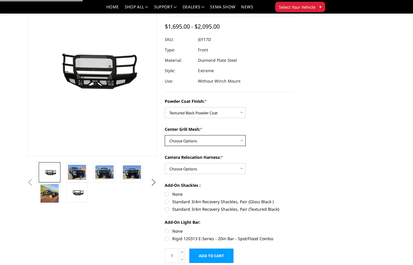
click at [200, 138] on select "Choose Options WITH Expanded Metal in Center Grill WITHOUT Expanded Metal in Ce…" at bounding box center [205, 140] width 81 height 11
select select "3252"
click at [165, 135] on select "Choose Options WITH Expanded Metal in Center Grill WITHOUT Expanded Metal in Ce…" at bounding box center [205, 140] width 81 height 11
click at [199, 171] on select "Choose Options WITH Camera Relocation Harness WITHOUT Camera Relocation Harness" at bounding box center [205, 168] width 81 height 11
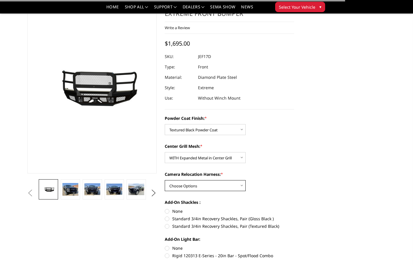
select select "3254"
click at [165, 180] on select "Choose Options WITH Camera Relocation Harness WITHOUT Camera Relocation Harness" at bounding box center [205, 185] width 81 height 11
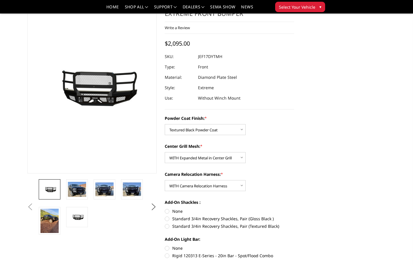
click at [217, 59] on dd "JEF17DYTMH" at bounding box center [210, 56] width 24 height 10
copy dd "JEF17DYTMH"
click at [205, 160] on select "Choose Options WITH Expanded Metal in Center Grill WITHOUT Expanded Metal in Ce…" at bounding box center [205, 157] width 81 height 11
select select "3253"
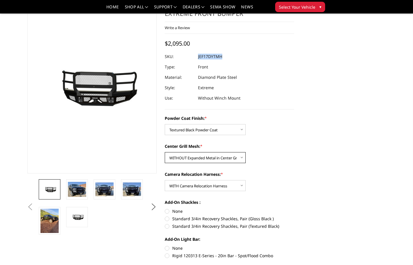
click at [165, 152] on select "Choose Options WITH Expanded Metal in Center Grill WITHOUT Expanded Metal in Ce…" at bounding box center [205, 157] width 81 height 11
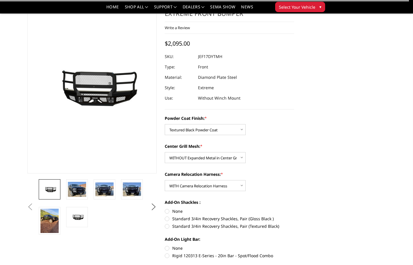
click at [268, 94] on dl "SKU: JEF17DYTMH UPC: Type: Front Material: Diamond Plate Steel Style: Extreme U…" at bounding box center [230, 77] width 130 height 52
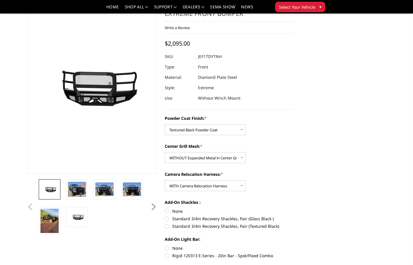
click at [210, 58] on dd "JEF17DYTNH" at bounding box center [210, 56] width 24 height 10
copy dd "JEF17DYTNH"
drag, startPoint x: 226, startPoint y: 186, endPoint x: 222, endPoint y: 191, distance: 6.2
click at [226, 186] on select "Choose Options WITH Camera Relocation Harness WITHOUT Camera Relocation Harness" at bounding box center [205, 185] width 81 height 11
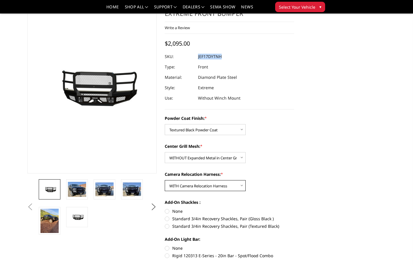
select select "3255"
click at [165, 180] on select "Choose Options WITH Camera Relocation Harness WITHOUT Camera Relocation Harness" at bounding box center [205, 185] width 81 height 11
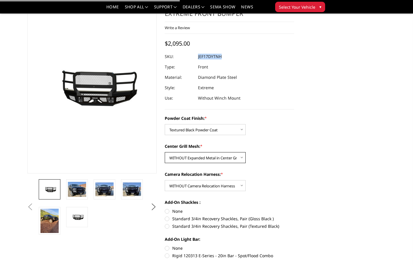
click at [215, 161] on select "Choose Options WITH Expanded Metal in Center Grill WITHOUT Expanded Metal in Ce…" at bounding box center [205, 157] width 81 height 11
click at [165, 152] on select "Choose Options WITH Expanded Metal in Center Grill WITHOUT Expanded Metal in Ce…" at bounding box center [205, 157] width 81 height 11
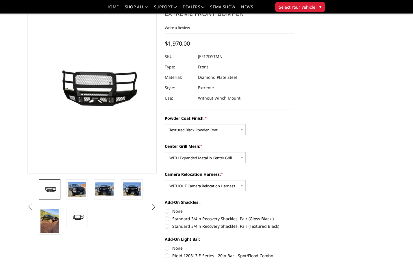
click at [217, 56] on dd "JEF17DYTMN" at bounding box center [210, 56] width 25 height 10
copy dd "JEF17DYTMN"
drag, startPoint x: 230, startPoint y: 156, endPoint x: 228, endPoint y: 162, distance: 6.1
click at [230, 156] on select "Choose Options WITH Expanded Metal in Center Grill WITHOUT Expanded Metal in Ce…" at bounding box center [205, 157] width 81 height 11
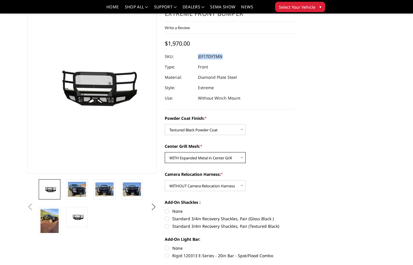
select select "3253"
click at [165, 152] on select "Choose Options WITH Expanded Metal in Center Grill WITHOUT Expanded Metal in Ce…" at bounding box center [205, 157] width 81 height 11
click at [219, 57] on dd "JEF17DYTNN" at bounding box center [210, 56] width 24 height 10
copy dd "JEF17DYTNN"
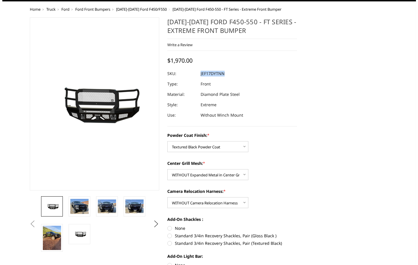
scroll to position [0, 0]
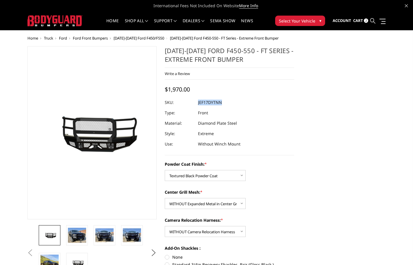
click at [372, 20] on icon at bounding box center [372, 20] width 5 height 5
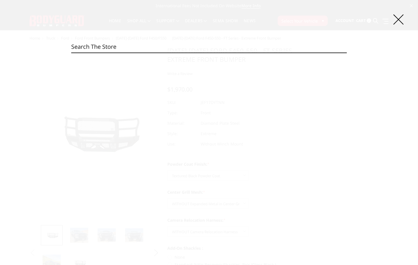
click at [164, 45] on input "Search" at bounding box center [208, 47] width 275 height 12
paste input "JEF23BYBMH"
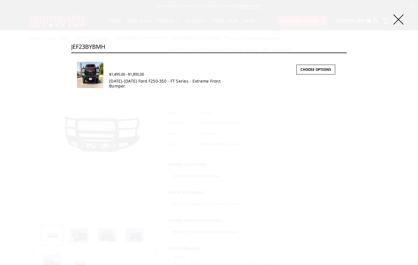
type input "JEF23BYBMH"
click at [176, 81] on link "2023-2026 Ford F250-350 - FT Series - Extreme Front Bumper" at bounding box center [164, 83] width 111 height 10
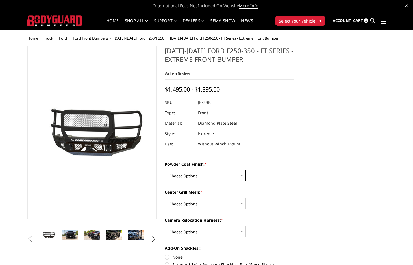
click at [203, 178] on select "Choose Options Bare Metal Gloss Black Powder Coat Textured Black Powder Coat" at bounding box center [205, 175] width 81 height 11
select select "3263"
click at [165, 170] on select "Choose Options Bare Metal Gloss Black Powder Coat Textured Black Powder Coat" at bounding box center [205, 175] width 81 height 11
click at [200, 200] on select "Choose Options WITH Expanded Metal in Center Grill WITHOUT Expanded Metal in Ce…" at bounding box center [205, 203] width 81 height 11
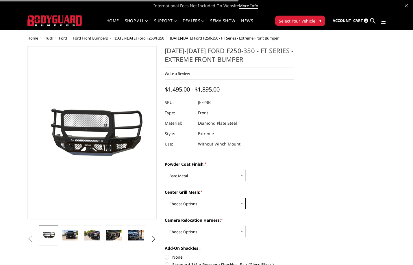
select select "3266"
click at [165, 198] on select "Choose Options WITH Expanded Metal in Center Grill WITHOUT Expanded Metal in Ce…" at bounding box center [205, 203] width 81 height 11
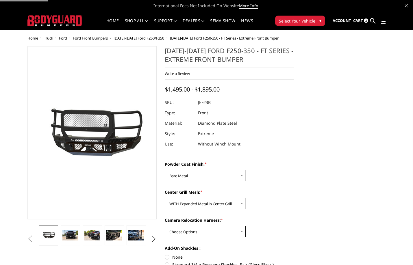
click at [200, 229] on select "Choose Options WITH Camera Relocation Harness WITHOUT Camera Relocation Harness" at bounding box center [205, 231] width 81 height 11
select select "3268"
click at [165, 226] on select "Choose Options WITH Camera Relocation Harness WITHOUT Camera Relocation Harness" at bounding box center [205, 231] width 81 height 11
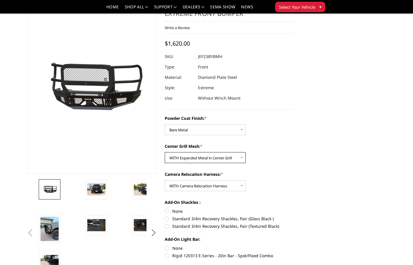
click at [205, 158] on select "Choose Options WITH Expanded Metal in Center Grill WITHOUT Expanded Metal in Ce…" at bounding box center [205, 157] width 81 height 11
click at [165, 152] on select "Choose Options WITH Expanded Metal in Center Grill WITHOUT Expanded Metal in Ce…" at bounding box center [205, 157] width 81 height 11
click at [217, 56] on dd "JEF23BYBNH" at bounding box center [210, 56] width 24 height 10
copy dd "JEF23BYBNH"
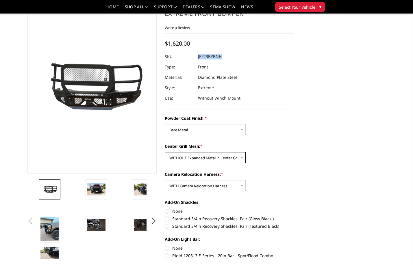
click at [212, 159] on select "Choose Options WITH Expanded Metal in Center Grill WITHOUT Expanded Metal in Ce…" at bounding box center [205, 157] width 81 height 11
select select "3266"
click at [165, 152] on select "Choose Options WITH Expanded Metal in Center Grill WITHOUT Expanded Metal in Ce…" at bounding box center [205, 157] width 81 height 11
drag, startPoint x: 212, startPoint y: 184, endPoint x: 212, endPoint y: 189, distance: 5.5
click at [212, 184] on select "Choose Options WITH Camera Relocation Harness WITHOUT Camera Relocation Harness" at bounding box center [205, 185] width 81 height 11
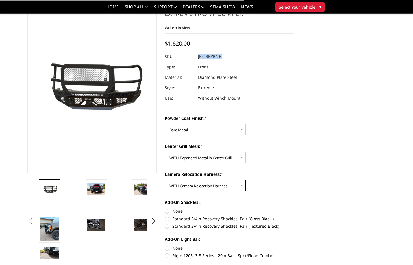
select select "3269"
click at [165, 180] on select "Choose Options WITH Camera Relocation Harness WITHOUT Camera Relocation Harness" at bounding box center [205, 185] width 81 height 11
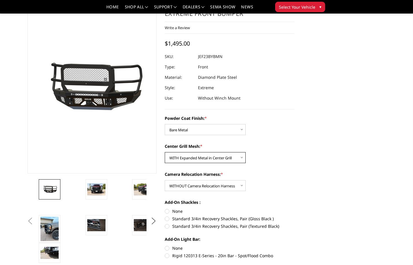
click at [204, 161] on select "Choose Options WITH Expanded Metal in Center Grill WITHOUT Expanded Metal in Ce…" at bounding box center [205, 157] width 81 height 11
click at [165, 152] on select "Choose Options WITH Expanded Metal in Center Grill WITHOUT Expanded Metal in Ce…" at bounding box center [205, 157] width 81 height 11
click at [203, 157] on select "Choose Options WITH Expanded Metal in Center Grill WITHOUT Expanded Metal in Ce…" at bounding box center [205, 157] width 81 height 11
select select "3267"
click at [165, 152] on select "Choose Options WITH Expanded Metal in Center Grill WITHOUT Expanded Metal in Ce…" at bounding box center [205, 157] width 81 height 11
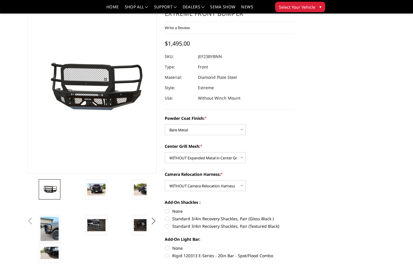
click at [215, 57] on dd "JEF23BYBNN" at bounding box center [210, 56] width 24 height 10
copy dd "JEF23BYBNN"
drag, startPoint x: 198, startPoint y: 127, endPoint x: 197, endPoint y: 134, distance: 7.3
click at [198, 127] on select "Choose Options Bare Metal Gloss Black Powder Coat Textured Black Powder Coat" at bounding box center [205, 129] width 81 height 11
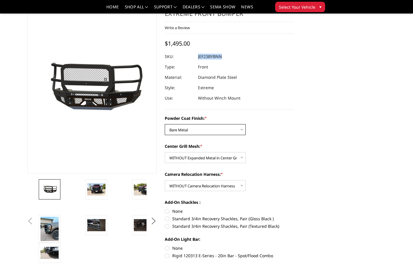
select select "3264"
click at [165, 124] on select "Choose Options Bare Metal Gloss Black Powder Coat Textured Black Powder Coat" at bounding box center [205, 129] width 81 height 11
click at [215, 158] on select "Choose Options WITH Expanded Metal in Center Grill WITHOUT Expanded Metal in Ce…" at bounding box center [205, 157] width 81 height 11
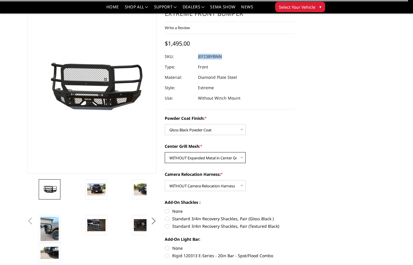
select select "3266"
click at [165, 152] on select "Choose Options WITH Expanded Metal in Center Grill WITHOUT Expanded Metal in Ce…" at bounding box center [205, 157] width 81 height 11
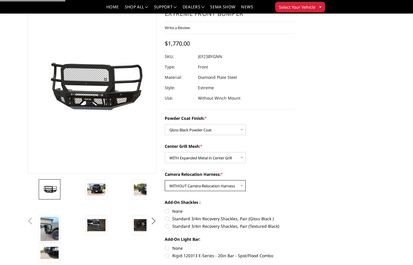
click at [214, 188] on select "Choose Options WITH Camera Relocation Harness WITHOUT Camera Relocation Harness" at bounding box center [205, 185] width 81 height 11
select select "3268"
click at [165, 180] on select "Choose Options WITH Camera Relocation Harness WITHOUT Camera Relocation Harness" at bounding box center [205, 185] width 81 height 11
click at [230, 154] on select "Choose Options WITH Expanded Metal in Center Grill WITHOUT Expanded Metal in Ce…" at bounding box center [205, 157] width 81 height 11
select select "3267"
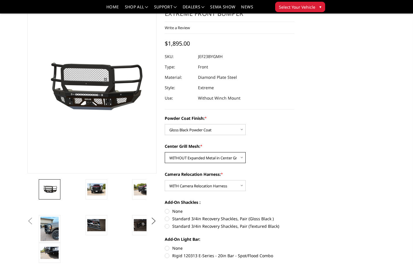
click at [165, 152] on select "Choose Options WITH Expanded Metal in Center Grill WITHOUT Expanded Metal in Ce…" at bounding box center [205, 157] width 81 height 11
click at [222, 58] on div at bounding box center [230, 56] width 130 height 10
click at [219, 57] on dd "JEF23BYGNH" at bounding box center [210, 56] width 24 height 10
copy dd "JEF23BYGNH"
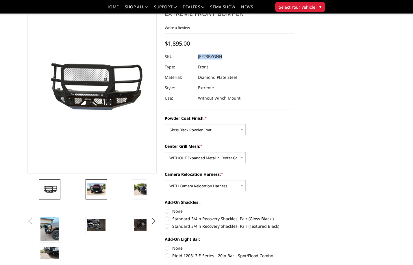
click at [91, 192] on img at bounding box center [96, 190] width 18 height 12
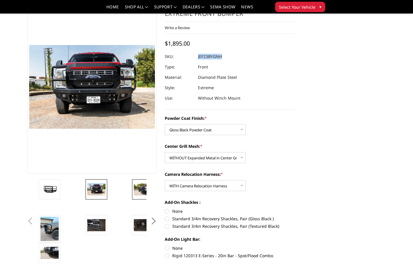
click at [136, 193] on img at bounding box center [143, 190] width 18 height 12
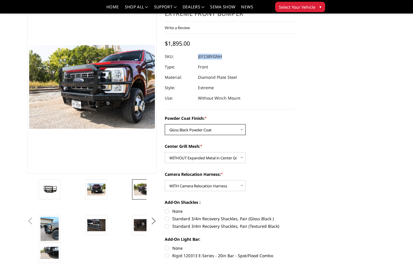
click at [195, 133] on select "Choose Options Bare Metal Gloss Black Powder Coat Textured Black Powder Coat" at bounding box center [205, 129] width 81 height 11
click at [198, 186] on select "Choose Options WITH Camera Relocation Harness WITHOUT Camera Relocation Harness" at bounding box center [205, 185] width 81 height 11
select select "3269"
click at [165, 180] on select "Choose Options WITH Camera Relocation Harness WITHOUT Camera Relocation Harness" at bounding box center [205, 185] width 81 height 11
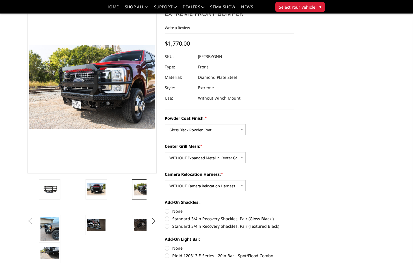
click at [218, 57] on dd "JEF23BYGNN" at bounding box center [210, 56] width 24 height 10
copy dd "JEF23BYGNN"
drag, startPoint x: 228, startPoint y: 131, endPoint x: 225, endPoint y: 134, distance: 4.5
click at [228, 131] on select "Choose Options Bare Metal Gloss Black Powder Coat Textured Black Powder Coat" at bounding box center [205, 129] width 81 height 11
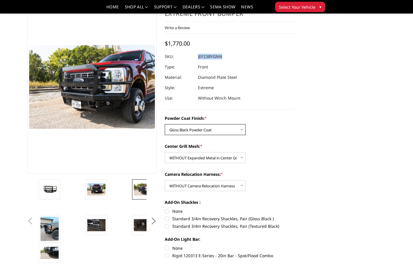
select select "3265"
click at [165, 124] on select "Choose Options Bare Metal Gloss Black Powder Coat Textured Black Powder Coat" at bounding box center [205, 129] width 81 height 11
click at [213, 154] on select "Choose Options WITH Expanded Metal in Center Grill WITHOUT Expanded Metal in Ce…" at bounding box center [205, 157] width 81 height 11
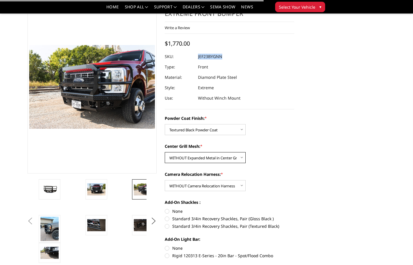
select select "3266"
click at [165, 152] on select "Choose Options WITH Expanded Metal in Center Grill WITHOUT Expanded Metal in Ce…" at bounding box center [205, 157] width 81 height 11
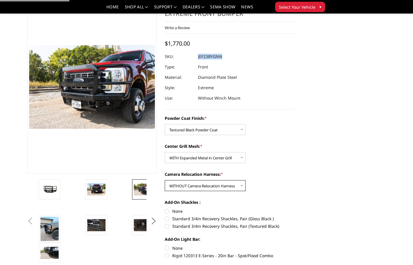
click at [211, 186] on select "Choose Options WITH Camera Relocation Harness WITHOUT Camera Relocation Harness" at bounding box center [205, 185] width 81 height 11
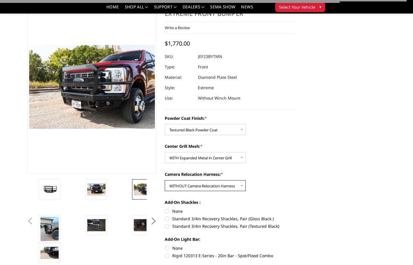
select select "3268"
click at [165, 180] on select "Choose Options WITH Camera Relocation Harness WITHOUT Camera Relocation Harness" at bounding box center [205, 185] width 81 height 11
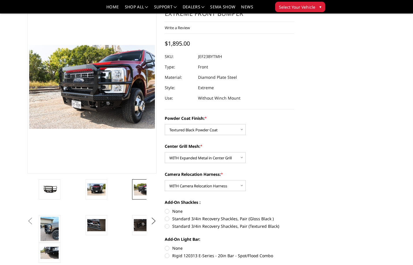
click at [220, 58] on dd "JEF23BYTMH" at bounding box center [210, 56] width 24 height 10
copy dd "JEF23BYTMH"
click at [205, 161] on select "Choose Options WITH Expanded Metal in Center Grill WITHOUT Expanded Metal in Ce…" at bounding box center [205, 157] width 81 height 11
click at [165, 152] on select "Choose Options WITH Expanded Metal in Center Grill WITHOUT Expanded Metal in Ce…" at bounding box center [205, 157] width 81 height 11
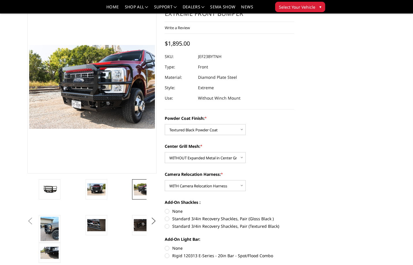
click at [217, 58] on dd "JEF23BYTNH" at bounding box center [209, 56] width 23 height 10
copy dd "JEF23BYTNH"
click at [214, 161] on select "Choose Options WITH Expanded Metal in Center Grill WITHOUT Expanded Metal in Ce…" at bounding box center [205, 157] width 81 height 11
select select "3266"
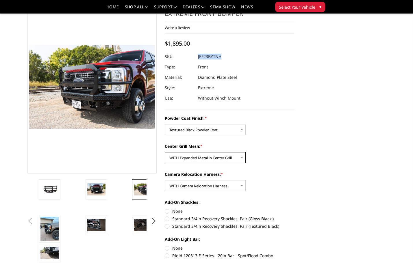
click at [165, 152] on select "Choose Options WITH Expanded Metal in Center Grill WITHOUT Expanded Metal in Ce…" at bounding box center [205, 157] width 81 height 11
click at [207, 184] on select "Choose Options WITH Camera Relocation Harness WITHOUT Camera Relocation Harness" at bounding box center [205, 185] width 81 height 11
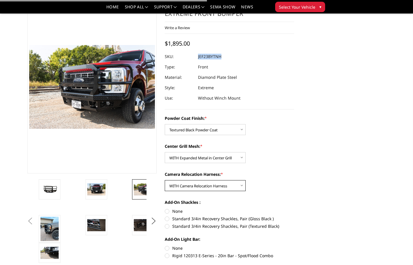
select select "3269"
click at [165, 180] on select "Choose Options WITH Camera Relocation Harness WITHOUT Camera Relocation Harness" at bounding box center [205, 185] width 81 height 11
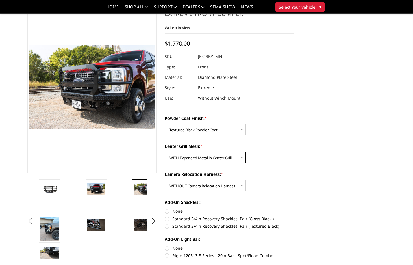
drag, startPoint x: 220, startPoint y: 158, endPoint x: 220, endPoint y: 162, distance: 3.8
click at [220, 158] on select "Choose Options WITH Expanded Metal in Center Grill WITHOUT Expanded Metal in Ce…" at bounding box center [205, 157] width 81 height 11
click at [165, 152] on select "Choose Options WITH Expanded Metal in Center Grill WITHOUT Expanded Metal in Ce…" at bounding box center [205, 157] width 81 height 11
click at [215, 159] on select "Choose Options WITH Expanded Metal in Center Grill WITHOUT Expanded Metal in Ce…" at bounding box center [205, 157] width 81 height 11
click at [165, 152] on select "Choose Options WITH Expanded Metal in Center Grill WITHOUT Expanded Metal in Ce…" at bounding box center [205, 157] width 81 height 11
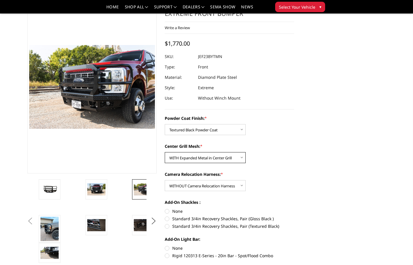
click at [213, 160] on select "Choose Options WITH Expanded Metal in Center Grill WITHOUT Expanded Metal in Ce…" at bounding box center [205, 157] width 81 height 11
select select "3267"
click at [165, 152] on select "Choose Options WITH Expanded Metal in Center Grill WITHOUT Expanded Metal in Ce…" at bounding box center [205, 157] width 81 height 11
click at [219, 58] on dd "JEF23BYTNN" at bounding box center [210, 56] width 24 height 10
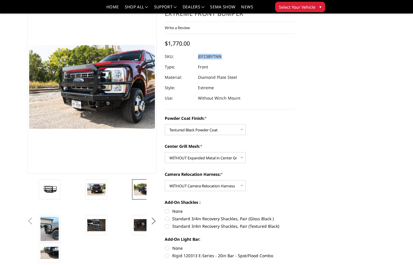
copy dd "JEF23BYTNN"
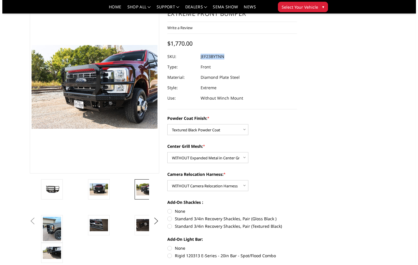
scroll to position [0, 0]
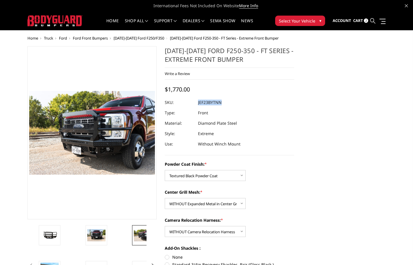
click at [374, 21] on icon at bounding box center [372, 20] width 5 height 5
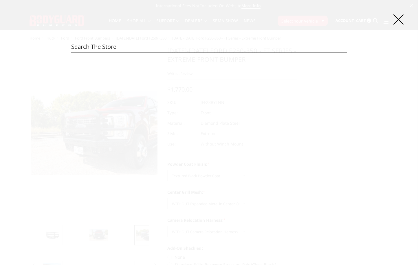
click at [165, 45] on input "Search" at bounding box center [208, 47] width 275 height 12
paste input "JEF23DYBMH"
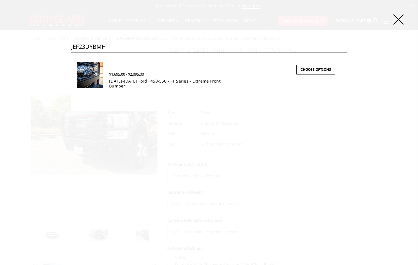
type input "JEF23DYBMH"
click at [153, 83] on link "[DATE]-[DATE] Ford F450-550 - FT Series - Extreme Front Bumper" at bounding box center [164, 83] width 111 height 10
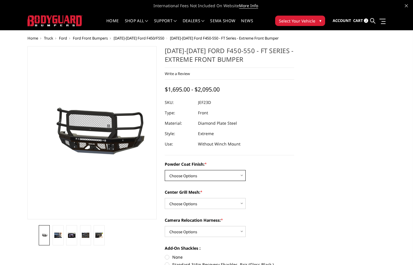
click at [209, 177] on select "Choose Options Bare Metal Gloss Black Powder Coat Textured Black Powder Coat" at bounding box center [205, 175] width 81 height 11
select select "3270"
click at [165, 170] on select "Choose Options Bare Metal Gloss Black Powder Coat Textured Black Powder Coat" at bounding box center [205, 175] width 81 height 11
click at [213, 200] on select "Choose Options WITH Expanded Metal in Center Grill WITHOUT Expanded Metal in Ce…" at bounding box center [205, 203] width 81 height 11
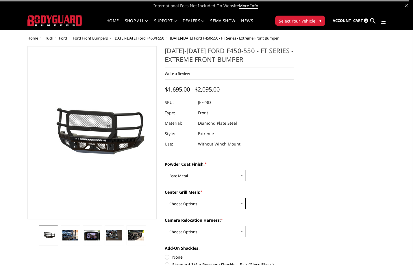
select select "3273"
click at [165, 198] on select "Choose Options WITH Expanded Metal in Center Grill WITHOUT Expanded Metal in Ce…" at bounding box center [205, 203] width 81 height 11
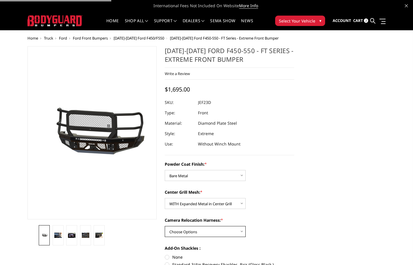
click at [224, 230] on select "Choose Options WITH Camera Relocation Harness WITHOUT Camera Relocation Harness" at bounding box center [205, 231] width 81 height 11
select select "3275"
click at [165, 226] on select "Choose Options WITH Camera Relocation Harness WITHOUT Camera Relocation Harness" at bounding box center [205, 231] width 81 height 11
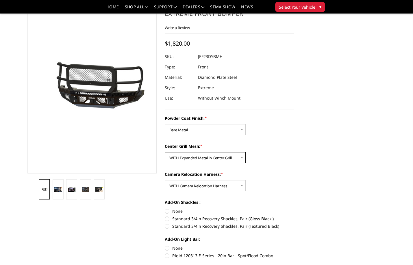
drag, startPoint x: 230, startPoint y: 158, endPoint x: 225, endPoint y: 162, distance: 7.2
click at [230, 158] on select "Choose Options WITH Expanded Metal in Center Grill WITHOUT Expanded Metal in Ce…" at bounding box center [205, 157] width 81 height 11
click at [165, 152] on select "Choose Options WITH Expanded Metal in Center Grill WITHOUT Expanded Metal in Ce…" at bounding box center [205, 157] width 81 height 11
click at [220, 56] on dd "JEF23DYBNH" at bounding box center [210, 56] width 24 height 10
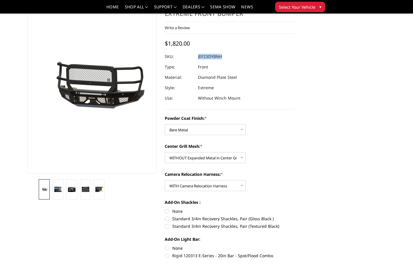
copy dd "JEF23DYBNH"
click at [215, 159] on select "Choose Options WITH Expanded Metal in Center Grill WITHOUT Expanded Metal in Ce…" at bounding box center [205, 157] width 81 height 11
select select "3273"
click at [165, 152] on select "Choose Options WITH Expanded Metal in Center Grill WITHOUT Expanded Metal in Ce…" at bounding box center [205, 157] width 81 height 11
click at [213, 185] on select "Choose Options WITH Camera Relocation Harness WITHOUT Camera Relocation Harness" at bounding box center [205, 185] width 81 height 11
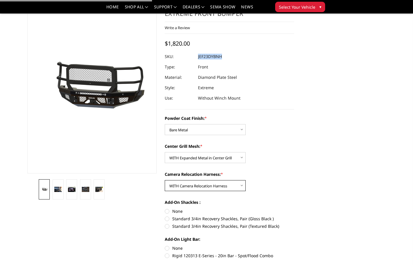
select select "3276"
click at [165, 180] on select "Choose Options WITH Camera Relocation Harness WITHOUT Camera Relocation Harness" at bounding box center [205, 185] width 81 height 11
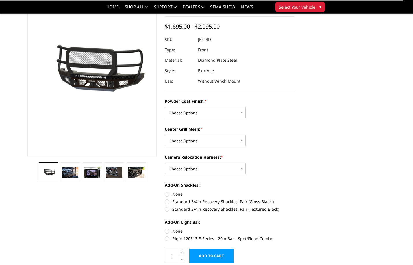
scroll to position [46, 0]
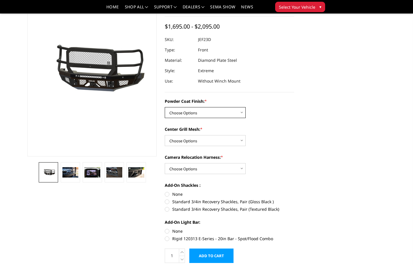
drag, startPoint x: 203, startPoint y: 108, endPoint x: 203, endPoint y: 117, distance: 8.4
click at [203, 108] on select "Choose Options Bare Metal Gloss Black Powder Coat Textured Black Powder Coat" at bounding box center [205, 112] width 81 height 11
select select "3270"
click at [165, 107] on select "Choose Options Bare Metal Gloss Black Powder Coat Textured Black Powder Coat" at bounding box center [205, 112] width 81 height 11
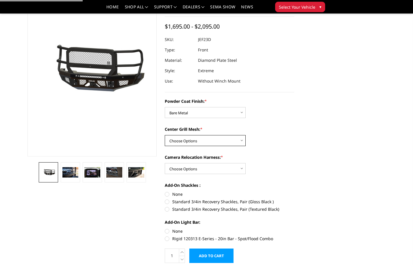
click at [205, 143] on select "Choose Options WITH Expanded Metal in Center Grill WITHOUT Expanded Metal in Ce…" at bounding box center [205, 140] width 81 height 11
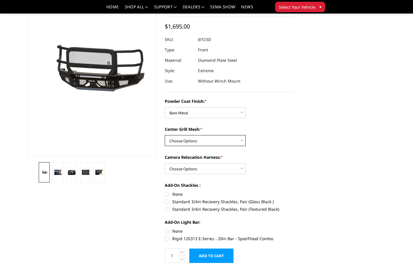
select select "3273"
click at [165, 135] on select "Choose Options WITH Expanded Metal in Center Grill WITHOUT Expanded Metal in Ce…" at bounding box center [205, 140] width 81 height 11
click at [202, 167] on select "Choose Options WITH Camera Relocation Harness WITHOUT Camera Relocation Harness" at bounding box center [205, 168] width 81 height 11
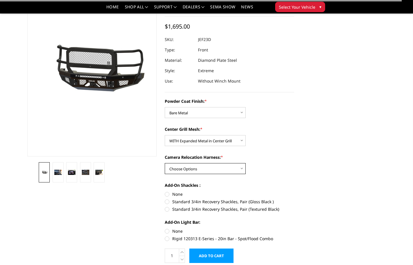
select select "3276"
click at [165, 163] on select "Choose Options WITH Camera Relocation Harness WITHOUT Camera Relocation Harness" at bounding box center [205, 168] width 81 height 11
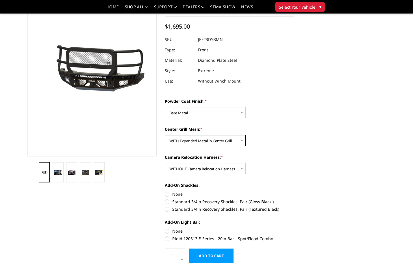
click at [224, 143] on select "Choose Options WITH Expanded Metal in Center Grill WITHOUT Expanded Metal in Ce…" at bounding box center [205, 140] width 81 height 11
click at [165, 135] on select "Choose Options WITH Expanded Metal in Center Grill WITHOUT Expanded Metal in Ce…" at bounding box center [205, 140] width 81 height 11
click at [234, 141] on select "Choose Options WITH Expanded Metal in Center Grill WITHOUT Expanded Metal in Ce…" at bounding box center [205, 140] width 81 height 11
click at [165, 135] on select "Choose Options WITH Expanded Metal in Center Grill WITHOUT Expanded Metal in Ce…" at bounding box center [205, 140] width 81 height 11
click at [224, 138] on select "Choose Options WITH Expanded Metal in Center Grill WITHOUT Expanded Metal in Ce…" at bounding box center [205, 140] width 81 height 11
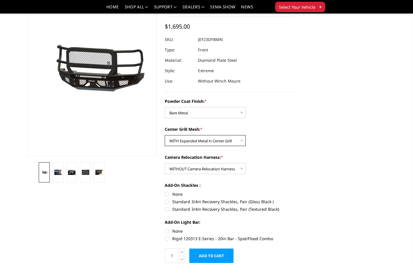
select select "3274"
click at [165, 135] on select "Choose Options WITH Expanded Metal in Center Grill WITHOUT Expanded Metal in Ce…" at bounding box center [205, 140] width 81 height 11
click at [220, 40] on dd "JEF23DYBNN" at bounding box center [210, 39] width 24 height 10
copy dd "JEF23DYBNN"
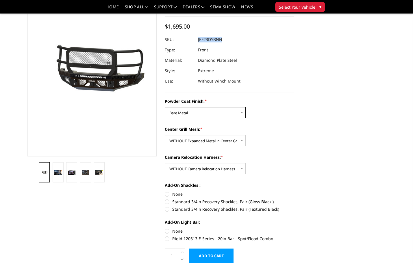
drag, startPoint x: 206, startPoint y: 112, endPoint x: 203, endPoint y: 117, distance: 6.7
click at [206, 112] on select "Choose Options Bare Metal Gloss Black Powder Coat Textured Black Powder Coat" at bounding box center [205, 112] width 81 height 11
select select "3271"
click at [165, 107] on select "Choose Options Bare Metal Gloss Black Powder Coat Textured Black Powder Coat" at bounding box center [205, 112] width 81 height 11
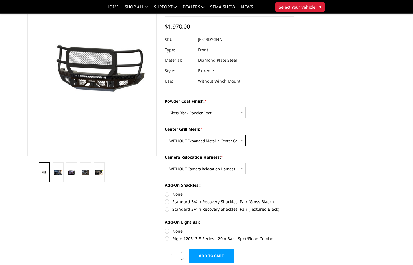
click at [222, 141] on select "Choose Options WITH Expanded Metal in Center Grill WITHOUT Expanded Metal in Ce…" at bounding box center [205, 140] width 81 height 11
select select "3273"
click at [165, 135] on select "Choose Options WITH Expanded Metal in Center Grill WITHOUT Expanded Metal in Ce…" at bounding box center [205, 140] width 81 height 11
drag, startPoint x: 220, startPoint y: 171, endPoint x: 221, endPoint y: 174, distance: 3.5
click at [220, 171] on select "Choose Options WITH Camera Relocation Harness WITHOUT Camera Relocation Harness" at bounding box center [205, 168] width 81 height 11
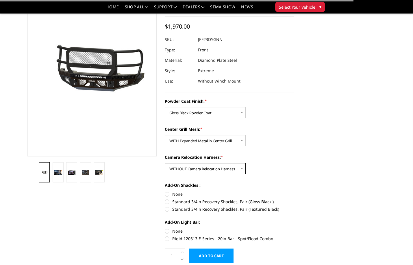
select select "3275"
click at [165, 163] on select "Choose Options WITH Camera Relocation Harness WITHOUT Camera Relocation Harness" at bounding box center [205, 168] width 81 height 11
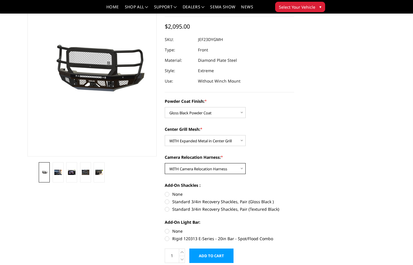
click at [202, 170] on select "Choose Options WITH Camera Relocation Harness WITHOUT Camera Relocation Harness" at bounding box center [205, 168] width 81 height 11
click at [165, 163] on select "Choose Options WITH Camera Relocation Harness WITHOUT Camera Relocation Harness" at bounding box center [205, 168] width 81 height 11
click at [210, 145] on select "Choose Options WITH Expanded Metal in Center Grill WITHOUT Expanded Metal in Ce…" at bounding box center [205, 140] width 81 height 11
select select "3274"
click at [165, 135] on select "Choose Options WITH Expanded Metal in Center Grill WITHOUT Expanded Metal in Ce…" at bounding box center [205, 140] width 81 height 11
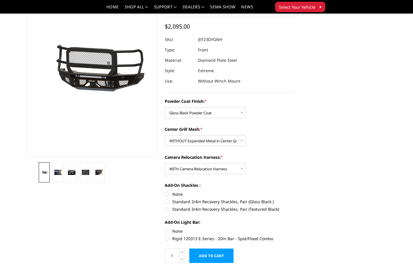
click at [215, 41] on dd "JEF23DYGNH" at bounding box center [210, 39] width 24 height 10
copy dd "JEF23DYGNH"
click at [216, 169] on select "Choose Options WITH Camera Relocation Harness WITHOUT Camera Relocation Harness" at bounding box center [205, 168] width 81 height 11
select select "3276"
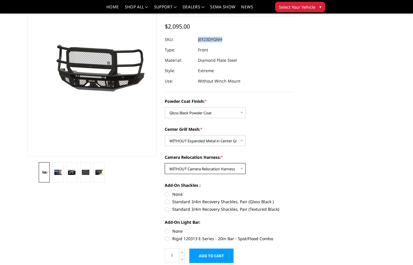
click at [165, 163] on select "Choose Options WITH Camera Relocation Harness WITHOUT Camera Relocation Harness" at bounding box center [205, 168] width 81 height 11
click at [217, 138] on select "Choose Options WITH Expanded Metal in Center Grill WITHOUT Expanded Metal in Ce…" at bounding box center [205, 140] width 81 height 11
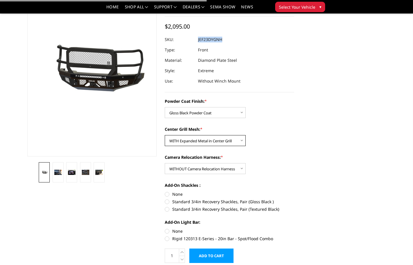
click at [165, 135] on select "Choose Options WITH Expanded Metal in Center Grill WITHOUT Expanded Metal in Ce…" at bounding box center [205, 140] width 81 height 11
drag, startPoint x: 211, startPoint y: 142, endPoint x: 211, endPoint y: 145, distance: 3.2
click at [211, 142] on select "Choose Options WITH Expanded Metal in Center Grill WITHOUT Expanded Metal in Ce…" at bounding box center [205, 140] width 81 height 11
select select "3274"
click at [165, 135] on select "Choose Options WITH Expanded Metal in Center Grill WITHOUT Expanded Metal in Ce…" at bounding box center [205, 140] width 81 height 11
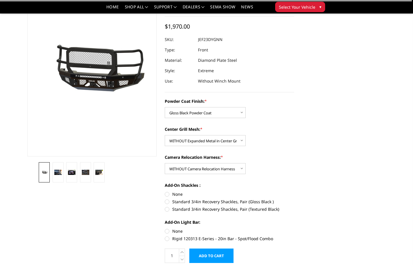
click at [219, 40] on dd "JEF23DYGNN" at bounding box center [210, 39] width 25 height 10
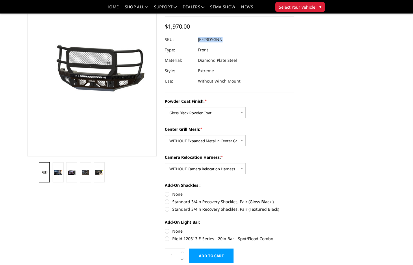
click at [219, 40] on dd "JEF23DYGNN" at bounding box center [210, 39] width 25 height 10
copy dd "JEF23DYGNN"
drag, startPoint x: 190, startPoint y: 115, endPoint x: 190, endPoint y: 118, distance: 3.2
click at [190, 115] on select "Choose Options Bare Metal Gloss Black Powder Coat Textured Black Powder Coat" at bounding box center [205, 112] width 81 height 11
select select "3272"
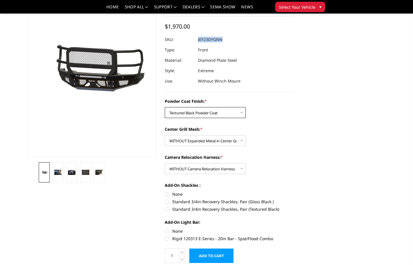
click at [165, 107] on select "Choose Options Bare Metal Gloss Black Powder Coat Textured Black Powder Coat" at bounding box center [205, 112] width 81 height 11
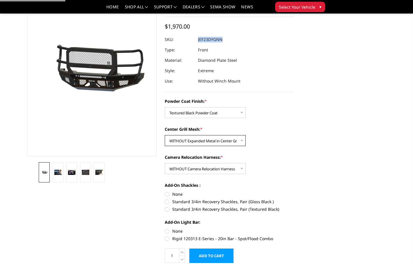
click at [205, 139] on select "Choose Options WITH Expanded Metal in Center Grill WITHOUT Expanded Metal in Ce…" at bounding box center [205, 140] width 81 height 11
select select "3273"
click at [165, 135] on select "Choose Options WITH Expanded Metal in Center Grill WITHOUT Expanded Metal in Ce…" at bounding box center [205, 140] width 81 height 11
click at [203, 170] on select "Choose Options WITH Camera Relocation Harness WITHOUT Camera Relocation Harness" at bounding box center [205, 168] width 81 height 11
select select "3275"
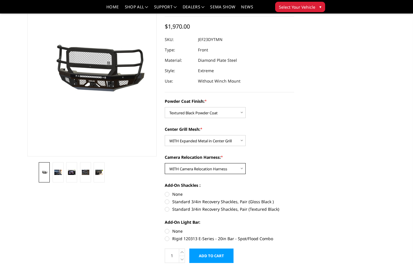
click at [165, 163] on select "Choose Options WITH Camera Relocation Harness WITHOUT Camera Relocation Harness" at bounding box center [205, 168] width 81 height 11
click at [212, 144] on select "Choose Options WITH Expanded Metal in Center Grill WITHOUT Expanded Metal in Ce…" at bounding box center [205, 140] width 81 height 11
select select "3274"
click at [165, 135] on select "Choose Options WITH Expanded Metal in Center Grill WITHOUT Expanded Metal in Ce…" at bounding box center [205, 140] width 81 height 11
click at [218, 39] on dd "JEF23DYTNH" at bounding box center [210, 39] width 24 height 10
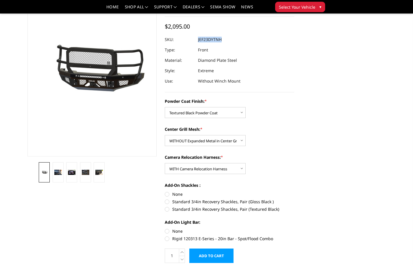
click at [218, 39] on dd "JEF23DYTNH" at bounding box center [210, 39] width 24 height 10
copy dd "JEF23DYTNH"
click at [204, 142] on select "Choose Options WITH Expanded Metal in Center Grill WITHOUT Expanded Metal in Ce…" at bounding box center [205, 140] width 81 height 11
click at [165, 135] on select "Choose Options WITH Expanded Metal in Center Grill WITHOUT Expanded Metal in Ce…" at bounding box center [205, 140] width 81 height 11
click at [200, 170] on select "Choose Options WITH Camera Relocation Harness WITHOUT Camera Relocation Harness" at bounding box center [205, 168] width 81 height 11
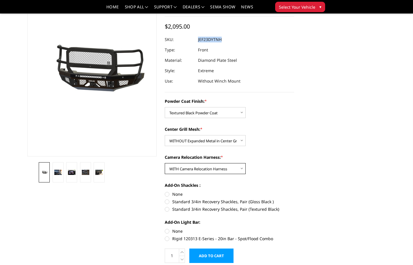
drag, startPoint x: 226, startPoint y: 168, endPoint x: 226, endPoint y: 173, distance: 5.2
click at [226, 168] on select "Choose Options WITH Camera Relocation Harness WITHOUT Camera Relocation Harness" at bounding box center [205, 168] width 81 height 11
select select "3276"
click at [165, 163] on select "Choose Options WITH Camera Relocation Harness WITHOUT Camera Relocation Harness" at bounding box center [205, 168] width 81 height 11
click at [219, 143] on select "Choose Options WITH Expanded Metal in Center Grill WITHOUT Expanded Metal in Ce…" at bounding box center [205, 140] width 81 height 11
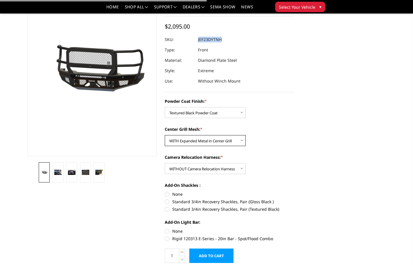
click at [165, 135] on select "Choose Options WITH Expanded Metal in Center Grill WITHOUT Expanded Metal in Ce…" at bounding box center [205, 140] width 81 height 11
drag, startPoint x: 234, startPoint y: 141, endPoint x: 228, endPoint y: 146, distance: 7.8
click at [234, 141] on select "Choose Options WITH Expanded Metal in Center Grill WITHOUT Expanded Metal in Ce…" at bounding box center [205, 140] width 81 height 11
select select "3274"
click at [165, 135] on select "Choose Options WITH Expanded Metal in Center Grill WITHOUT Expanded Metal in Ce…" at bounding box center [205, 140] width 81 height 11
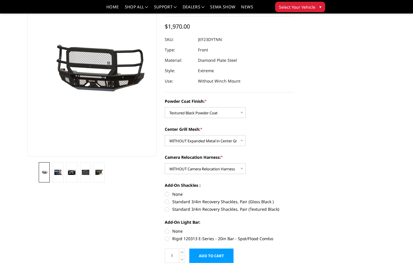
click at [213, 42] on dd "JEF23DYTNN" at bounding box center [210, 39] width 24 height 10
copy dd "JEF23DYTNN"
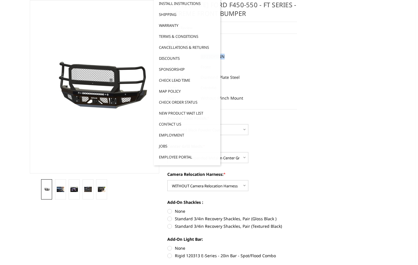
scroll to position [0, 0]
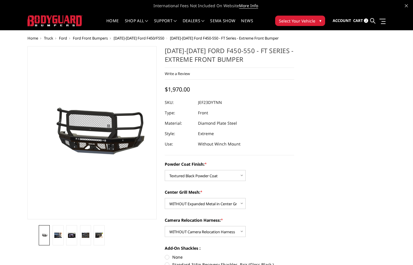
click at [370, 21] on ul "Account Sign in Register Cart 2 Search Search" at bounding box center [359, 21] width 53 height 18
click at [373, 21] on icon at bounding box center [372, 20] width 5 height 5
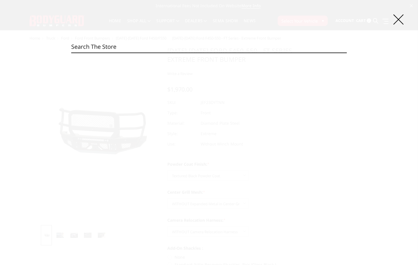
click at [170, 45] on input "Search" at bounding box center [208, 47] width 275 height 12
paste input "JEG20BYBMH"
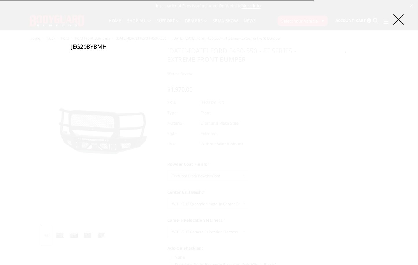
type input "JEG20BYBMH"
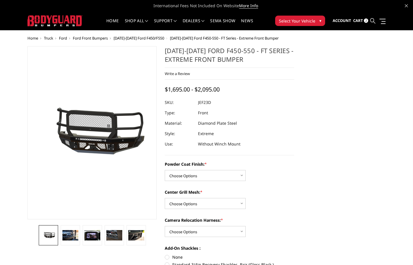
click at [371, 19] on icon at bounding box center [372, 20] width 5 height 5
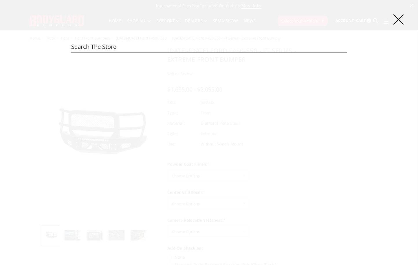
click at [129, 51] on input "Search" at bounding box center [208, 47] width 275 height 12
paste input "JEG20BYBMH"
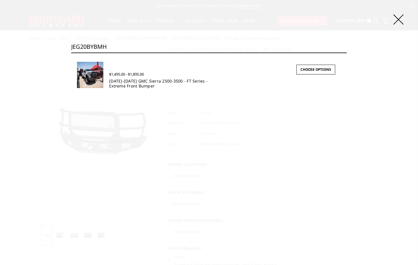
type input "JEG20BYBMH"
click at [136, 80] on link "[DATE]-[DATE] GMC Sierra 2500-3500 - FT Series - Extreme Front Bumper" at bounding box center [158, 83] width 98 height 10
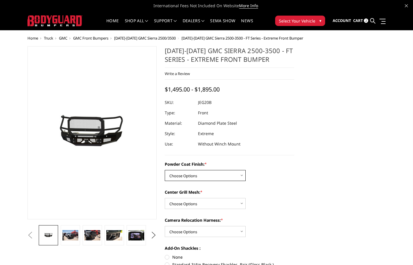
click at [211, 175] on select "Choose Options Bare Metal Gloss Black Powder Coat Textured Black Powder Coat" at bounding box center [205, 175] width 81 height 11
select select "3256"
click at [165, 170] on select "Choose Options Bare Metal Gloss Black Powder Coat Textured Black Powder Coat" at bounding box center [205, 175] width 81 height 11
click at [211, 200] on select "Choose Options WITH Expanded Metal in Center Grill WITHOUT Expanded Metal in Ce…" at bounding box center [205, 203] width 81 height 11
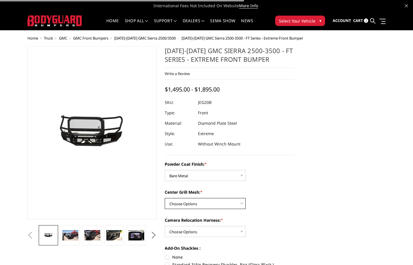
select select "3259"
click at [165, 198] on select "Choose Options WITH Expanded Metal in Center Grill WITHOUT Expanded Metal in Ce…" at bounding box center [205, 203] width 81 height 11
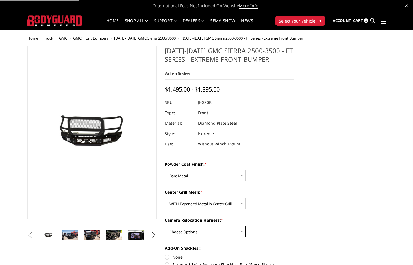
click at [213, 230] on select "Choose Options WITH Camera Relocation Harness WITHOUT Camera Relocation Harness" at bounding box center [205, 231] width 81 height 11
select select "3261"
click at [165, 226] on select "Choose Options WITH Camera Relocation Harness WITHOUT Camera Relocation Harness" at bounding box center [205, 231] width 81 height 11
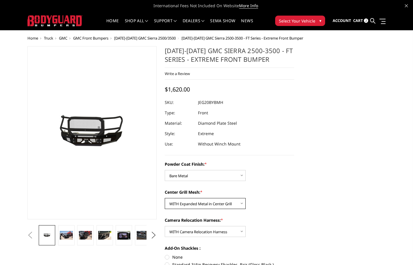
click at [230, 205] on select "Choose Options WITH Expanded Metal in Center Grill WITHOUT Expanded Metal in Ce…" at bounding box center [205, 203] width 81 height 11
click at [165, 198] on select "Choose Options WITH Expanded Metal in Center Grill WITHOUT Expanded Metal in Ce…" at bounding box center [205, 203] width 81 height 11
drag, startPoint x: 224, startPoint y: 201, endPoint x: 225, endPoint y: 209, distance: 7.9
click at [224, 201] on select "Choose Options WITH Expanded Metal in Center Grill WITHOUT Expanded Metal in Ce…" at bounding box center [205, 203] width 81 height 11
select select "3260"
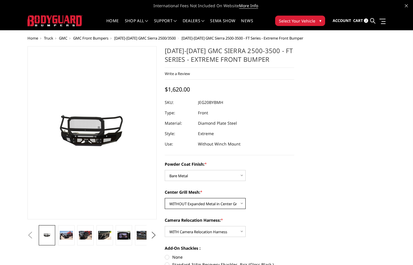
click at [165, 198] on select "Choose Options WITH Expanded Metal in Center Grill WITHOUT Expanded Metal in Ce…" at bounding box center [205, 203] width 81 height 11
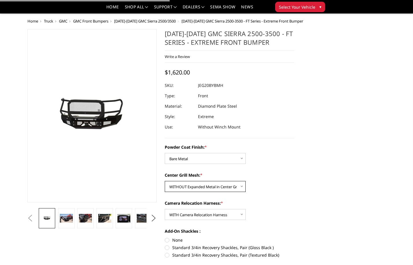
scroll to position [29, 0]
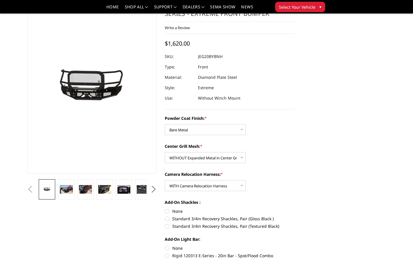
click at [218, 58] on dd "JEG20BYBNH" at bounding box center [210, 56] width 25 height 10
copy dd "JEG20BYBNH"
click at [220, 192] on div "Powder Coat Finish: * Choose Options Bare Metal Gloss Black Powder Coat Texture…" at bounding box center [230, 186] width 130 height 143
click at [220, 188] on select "Choose Options WITH Camera Relocation Harness WITHOUT Camera Relocation Harness" at bounding box center [205, 185] width 81 height 11
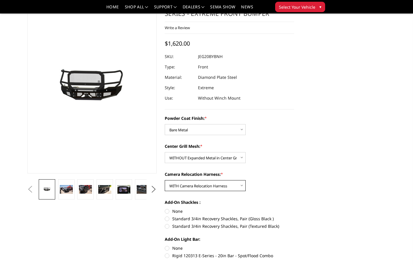
select select "3262"
click at [165, 180] on select "Choose Options WITH Camera Relocation Harness WITHOUT Camera Relocation Harness" at bounding box center [205, 185] width 81 height 11
click at [217, 58] on dd "JEG20BYBNN" at bounding box center [210, 56] width 25 height 10
copy dd "JEG20BYBNN"
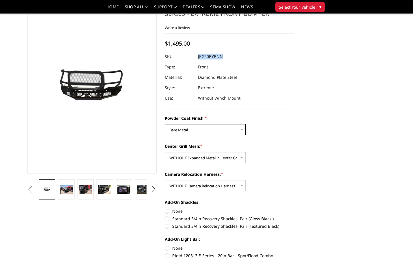
drag, startPoint x: 199, startPoint y: 130, endPoint x: 199, endPoint y: 133, distance: 2.9
click at [199, 130] on select "Choose Options Bare Metal Gloss Black Powder Coat Textured Black Powder Coat" at bounding box center [205, 129] width 81 height 11
select select "3257"
click at [165, 124] on select "Choose Options Bare Metal Gloss Black Powder Coat Textured Black Powder Coat" at bounding box center [205, 129] width 81 height 11
click at [201, 161] on select "Choose Options WITH Expanded Metal in Center Grill WITHOUT Expanded Metal in Ce…" at bounding box center [205, 157] width 81 height 11
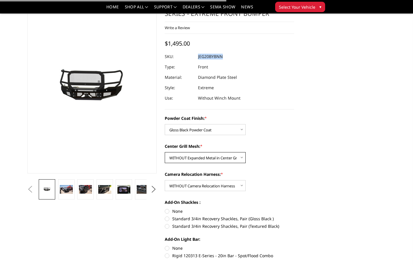
select select "3259"
click at [165, 152] on select "Choose Options WITH Expanded Metal in Center Grill WITHOUT Expanded Metal in Ce…" at bounding box center [205, 157] width 81 height 11
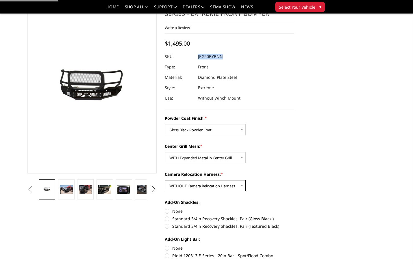
click at [199, 185] on select "Choose Options WITH Camera Relocation Harness WITHOUT Camera Relocation Harness" at bounding box center [205, 185] width 81 height 11
select select "3261"
click at [165, 180] on select "Choose Options WITH Camera Relocation Harness WITHOUT Camera Relocation Harness" at bounding box center [205, 185] width 81 height 11
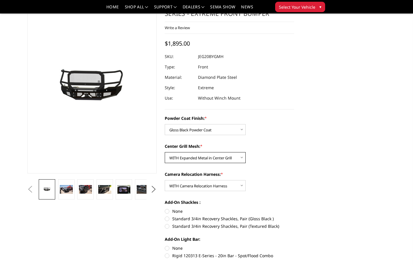
click at [201, 155] on select "Choose Options WITH Expanded Metal in Center Grill WITHOUT Expanded Metal in Ce…" at bounding box center [205, 157] width 81 height 11
select select "3260"
click at [165, 152] on select "Choose Options WITH Expanded Metal in Center Grill WITHOUT Expanded Metal in Ce…" at bounding box center [205, 157] width 81 height 11
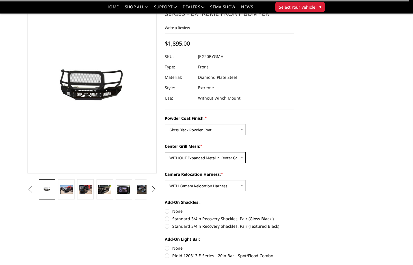
click at [226, 158] on select "Choose Options WITH Expanded Metal in Center Grill WITHOUT Expanded Metal in Ce…" at bounding box center [205, 157] width 81 height 11
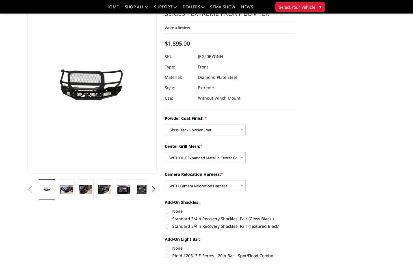
click at [216, 56] on dd "JEG20BYGNH" at bounding box center [210, 56] width 25 height 10
copy dd "JEG20BYGNH"
drag, startPoint x: 220, startPoint y: 186, endPoint x: 220, endPoint y: 190, distance: 3.8
click at [220, 186] on select "Choose Options WITH Camera Relocation Harness WITHOUT Camera Relocation Harness" at bounding box center [205, 185] width 81 height 11
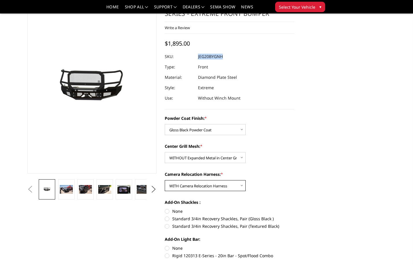
select select "3262"
click at [165, 180] on select "Choose Options WITH Camera Relocation Harness WITHOUT Camera Relocation Harness" at bounding box center [205, 185] width 81 height 11
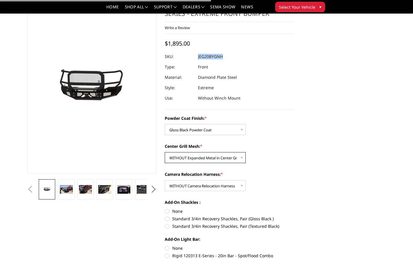
click at [216, 158] on select "Choose Options WITH Expanded Metal in Center Grill WITHOUT Expanded Metal in Ce…" at bounding box center [205, 157] width 81 height 11
click at [165, 152] on select "Choose Options WITH Expanded Metal in Center Grill WITHOUT Expanded Metal in Ce…" at bounding box center [205, 157] width 81 height 11
click at [230, 159] on select "Choose Options WITH Expanded Metal in Center Grill WITHOUT Expanded Metal in Ce…" at bounding box center [205, 157] width 81 height 11
select select "3260"
click at [165, 152] on select "Choose Options WITH Expanded Metal in Center Grill WITHOUT Expanded Metal in Ce…" at bounding box center [205, 157] width 81 height 11
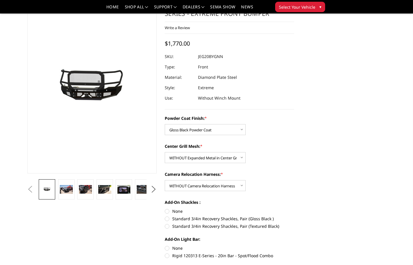
click at [221, 58] on dd "JEG20BYGNN" at bounding box center [210, 56] width 25 height 10
click at [221, 57] on dd "JEG20BYGNN" at bounding box center [210, 56] width 25 height 10
copy dd "JEG20BYGNN"
click at [228, 129] on select "Choose Options Bare Metal Gloss Black Powder Coat Textured Black Powder Coat" at bounding box center [205, 129] width 81 height 11
select select "3258"
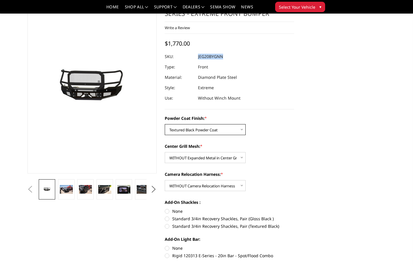
click at [165, 124] on select "Choose Options Bare Metal Gloss Black Powder Coat Textured Black Powder Coat" at bounding box center [205, 129] width 81 height 11
click at [220, 158] on select "Choose Options WITH Expanded Metal in Center Grill WITHOUT Expanded Metal in Ce…" at bounding box center [205, 157] width 81 height 11
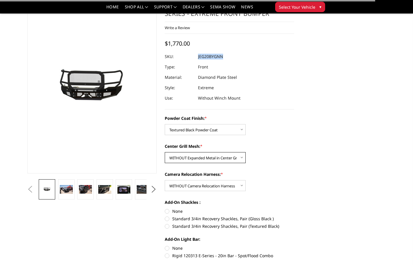
click at [165, 152] on select "Choose Options WITH Expanded Metal in Center Grill WITHOUT Expanded Metal in Ce…" at bounding box center [205, 157] width 81 height 11
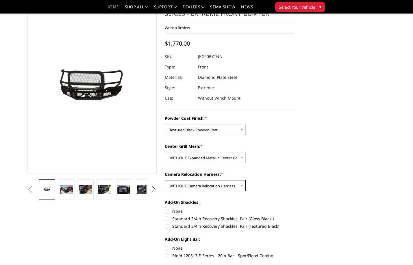
click at [224, 182] on select "Choose Options WITH Camera Relocation Harness WITHOUT Camera Relocation Harness" at bounding box center [205, 185] width 81 height 11
click at [165, 180] on select "Choose Options WITH Camera Relocation Harness WITHOUT Camera Relocation Harness" at bounding box center [205, 185] width 81 height 11
click at [213, 58] on dd "JEG20BYTNH" at bounding box center [210, 56] width 24 height 10
copy dd "JEG20BYTNH"
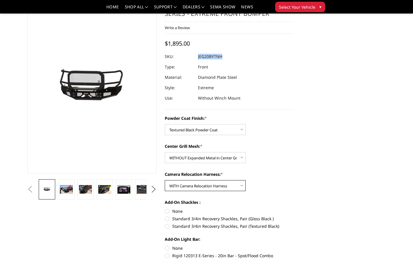
click at [203, 190] on select "Choose Options WITH Camera Relocation Harness WITHOUT Camera Relocation Harness" at bounding box center [205, 185] width 81 height 11
select select "3262"
click at [165, 180] on select "Choose Options WITH Camera Relocation Harness WITHOUT Camera Relocation Harness" at bounding box center [205, 185] width 81 height 11
click at [196, 158] on select "Choose Options WITH Expanded Metal in Center Grill WITHOUT Expanded Metal in Ce…" at bounding box center [205, 157] width 81 height 11
click at [165, 152] on select "Choose Options WITH Expanded Metal in Center Grill WITHOUT Expanded Metal in Ce…" at bounding box center [205, 157] width 81 height 11
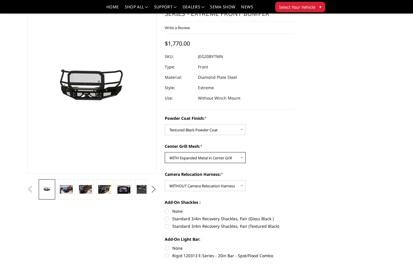
click at [220, 158] on select "Choose Options WITH Expanded Metal in Center Grill WITHOUT Expanded Metal in Ce…" at bounding box center [205, 157] width 81 height 11
select select "3260"
click at [165, 152] on select "Choose Options WITH Expanded Metal in Center Grill WITHOUT Expanded Metal in Ce…" at bounding box center [205, 157] width 81 height 11
click at [215, 59] on dd "JEG20BYTNN" at bounding box center [210, 56] width 25 height 10
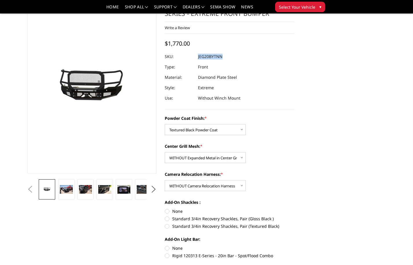
copy dd "JEG20BYTNN"
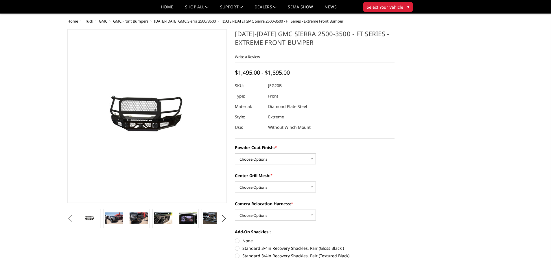
scroll to position [29, 0]
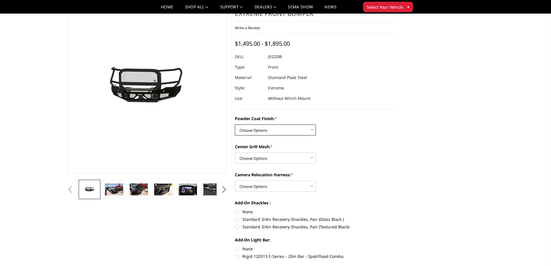
drag, startPoint x: 290, startPoint y: 129, endPoint x: 287, endPoint y: 134, distance: 5.9
click at [290, 129] on select "Choose Options Bare Metal Gloss Black Powder Coat Textured Black Powder Coat" at bounding box center [275, 129] width 81 height 11
select select "3256"
click at [235, 124] on select "Choose Options Bare Metal Gloss Black Powder Coat Textured Black Powder Coat" at bounding box center [275, 129] width 81 height 11
click at [276, 159] on select "Choose Options WITH Expanded Metal in Center Grill WITHOUT Expanded Metal in Ce…" at bounding box center [275, 157] width 81 height 11
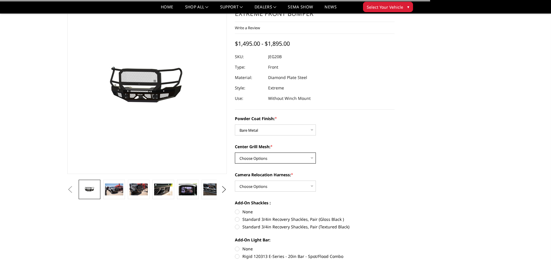
select select "3260"
click at [235, 152] on select "Choose Options WITH Expanded Metal in Center Grill WITHOUT Expanded Metal in Ce…" at bounding box center [275, 157] width 81 height 11
click at [270, 187] on select "Choose Options WITH Camera Relocation Harness WITHOUT Camera Relocation Harness" at bounding box center [275, 185] width 81 height 11
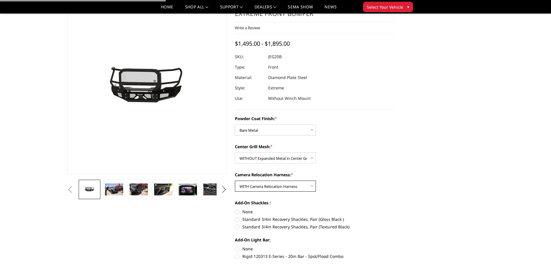
click at [235, 180] on select "Choose Options WITH Camera Relocation Harness WITHOUT Camera Relocation Harness" at bounding box center [275, 185] width 81 height 11
click at [288, 58] on dd "JEG20BYBNH" at bounding box center [280, 56] width 25 height 10
copy dd "JEG20BYBNH"
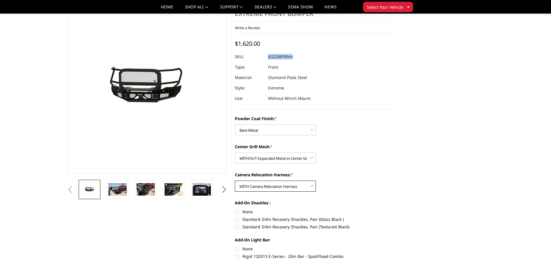
click at [256, 186] on select "Choose Options WITH Camera Relocation Harness WITHOUT Camera Relocation Harness" at bounding box center [275, 185] width 81 height 11
select select "3262"
click at [235, 180] on select "Choose Options WITH Camera Relocation Harness WITHOUT Camera Relocation Harness" at bounding box center [275, 185] width 81 height 11
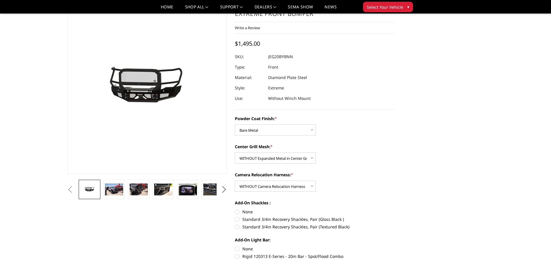
click at [281, 58] on dd "JEG20BYBNN" at bounding box center [280, 56] width 25 height 10
copy dd "JEG20BYBNN"
click at [275, 131] on select "Choose Options Bare Metal Gloss Black Powder Coat Textured Black Powder Coat" at bounding box center [275, 129] width 81 height 11
select select "3257"
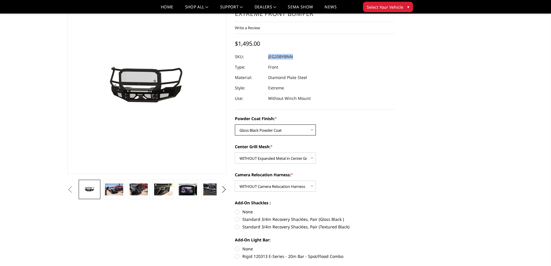
click at [235, 124] on select "Choose Options Bare Metal Gloss Black Powder Coat Textured Black Powder Coat" at bounding box center [275, 129] width 81 height 11
click at [273, 189] on select "Choose Options WITH Camera Relocation Harness WITHOUT Camera Relocation Harness" at bounding box center [275, 185] width 81 height 11
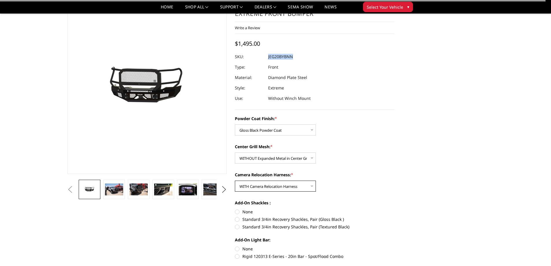
click at [235, 180] on select "Choose Options WITH Camera Relocation Harness WITHOUT Camera Relocation Harness" at bounding box center [275, 185] width 81 height 11
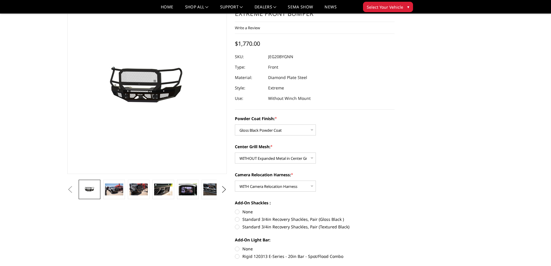
click at [281, 58] on dd "JEG20BYGNN" at bounding box center [280, 56] width 25 height 10
copy dd "JEG20BYGNN"
click at [291, 58] on dd "JEG20BYGNH" at bounding box center [280, 56] width 25 height 10
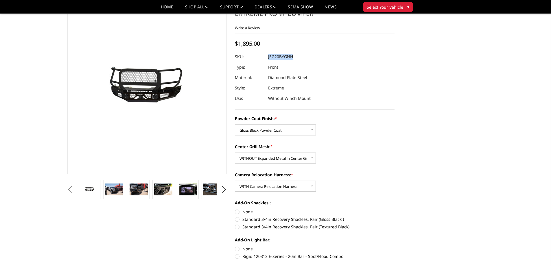
copy dd "JEG20BYGNH"
click at [285, 186] on select "Choose Options WITH Camera Relocation Harness WITHOUT Camera Relocation Harness" at bounding box center [275, 185] width 81 height 11
select select "3262"
click at [235, 180] on select "Choose Options WITH Camera Relocation Harness WITHOUT Camera Relocation Harness" at bounding box center [275, 185] width 81 height 11
click at [286, 56] on dd "JEG20BYGNN" at bounding box center [280, 56] width 25 height 10
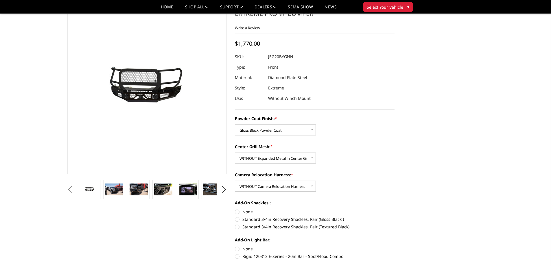
click at [286, 56] on dd "JEG20BYGNN" at bounding box center [280, 56] width 25 height 10
copy dd "JEG20BYGNN"
click at [288, 161] on select "Choose Options WITH Expanded Metal in Center Grill WITHOUT Expanded Metal in Ce…" at bounding box center [275, 157] width 81 height 11
select select "3259"
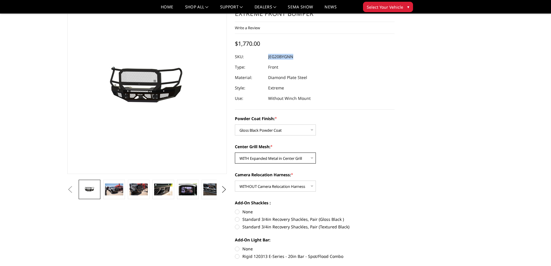
click at [235, 152] on select "Choose Options WITH Expanded Metal in Center Grill WITHOUT Expanded Metal in Ce…" at bounding box center [275, 157] width 81 height 11
click at [275, 128] on select "Choose Options Bare Metal Gloss Black Powder Coat Textured Black Powder Coat" at bounding box center [275, 129] width 81 height 11
select select "3258"
click at [235, 124] on select "Choose Options Bare Metal Gloss Black Powder Coat Textured Black Powder Coat" at bounding box center [275, 129] width 81 height 11
click at [269, 158] on select "Choose Options WITH Expanded Metal in Center Grill WITHOUT Expanded Metal in Ce…" at bounding box center [275, 157] width 81 height 11
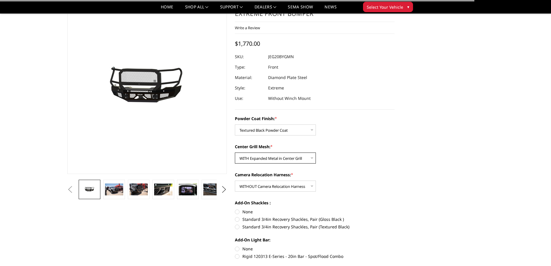
click at [235, 152] on select "Choose Options WITH Expanded Metal in Center Grill WITHOUT Expanded Metal in Ce…" at bounding box center [275, 157] width 81 height 11
click at [272, 181] on select "Choose Options WITH Camera Relocation Harness WITHOUT Camera Relocation Harness" at bounding box center [275, 185] width 81 height 11
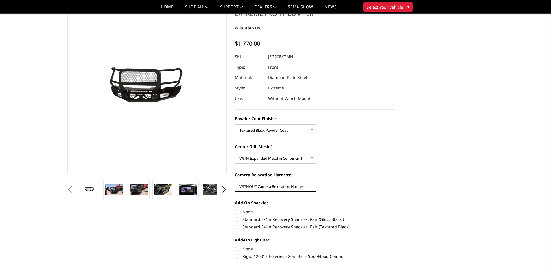
select select "3261"
click at [235, 180] on select "Choose Options WITH Camera Relocation Harness WITHOUT Camera Relocation Harness" at bounding box center [275, 185] width 81 height 11
drag, startPoint x: 258, startPoint y: 156, endPoint x: 259, endPoint y: 162, distance: 7.0
click at [258, 156] on select "Choose Options WITH Expanded Metal in Center Grill WITHOUT Expanded Metal in Ce…" at bounding box center [275, 157] width 81 height 11
select select "3260"
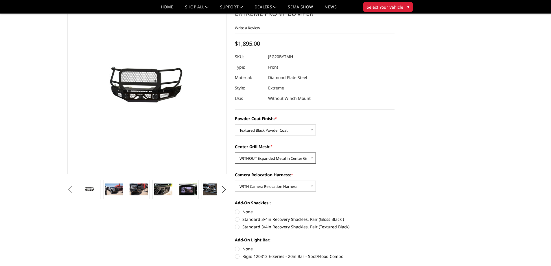
click at [235, 152] on select "Choose Options WITH Expanded Metal in Center Grill WITHOUT Expanded Metal in Ce…" at bounding box center [275, 157] width 81 height 11
click at [284, 56] on dd "JEG20BYTNH" at bounding box center [280, 56] width 24 height 10
copy dd "JEG20BYTNH"
click at [278, 156] on select "Choose Options WITH Expanded Metal in Center Grill WITHOUT Expanded Metal in Ce…" at bounding box center [275, 157] width 81 height 11
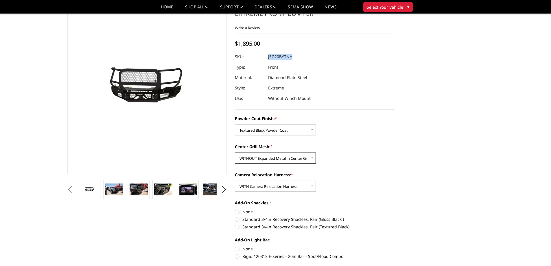
click at [278, 156] on select "Choose Options WITH Expanded Metal in Center Grill WITHOUT Expanded Metal in Ce…" at bounding box center [275, 157] width 81 height 11
click at [280, 183] on select "Choose Options WITH Camera Relocation Harness WITHOUT Camera Relocation Harness" at bounding box center [275, 185] width 81 height 11
select select "3262"
click at [235, 180] on select "Choose Options WITH Camera Relocation Harness WITHOUT Camera Relocation Harness" at bounding box center [275, 185] width 81 height 11
click at [348, 162] on div "Center Grill Mesh: * Choose Options WITH Expanded Metal in Center Grill WITHOUT…" at bounding box center [315, 153] width 160 height 20
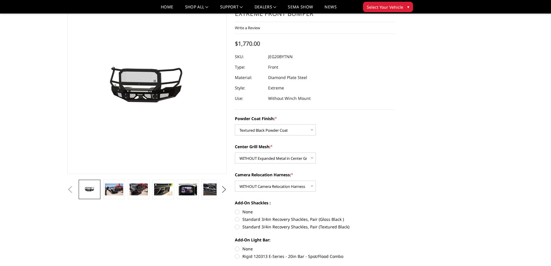
click at [287, 56] on dd "JEG20BYTNN" at bounding box center [280, 56] width 25 height 10
copy dd "JEG20BYTNN"
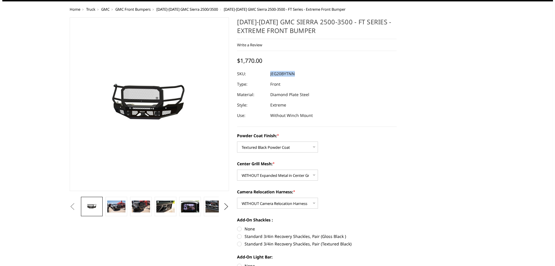
scroll to position [0, 0]
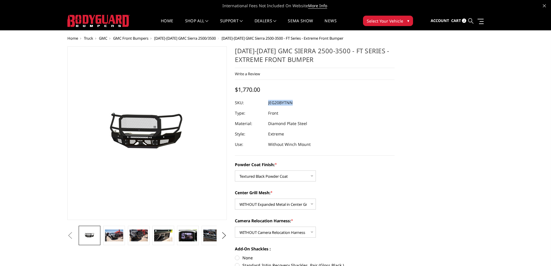
click at [470, 20] on icon at bounding box center [470, 20] width 5 height 5
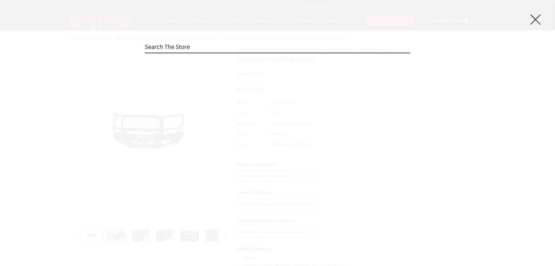
click at [253, 47] on input "Search" at bounding box center [277, 47] width 265 height 12
paste input "JER10BYBMN"
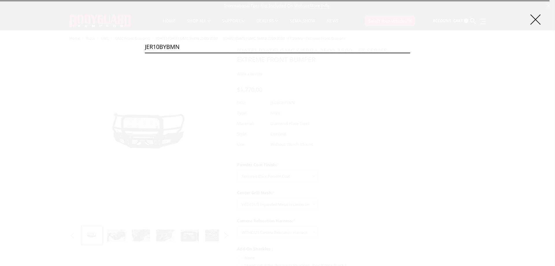
type input "JER10BYBMN"
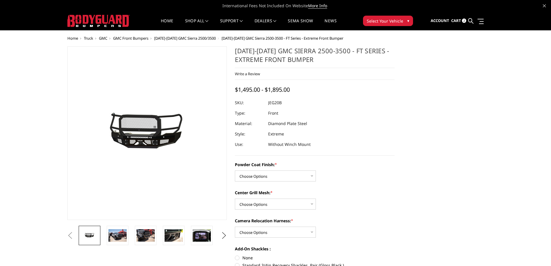
click at [471, 18] on link at bounding box center [470, 21] width 5 height 18
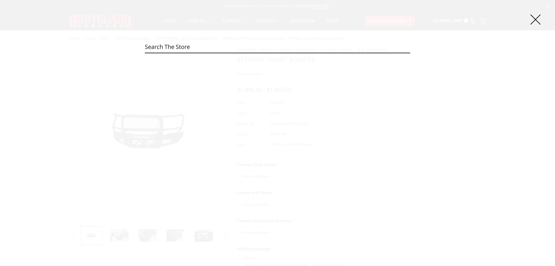
click at [180, 45] on input "Search" at bounding box center [277, 47] width 265 height 12
paste input "JER10BYBMN"
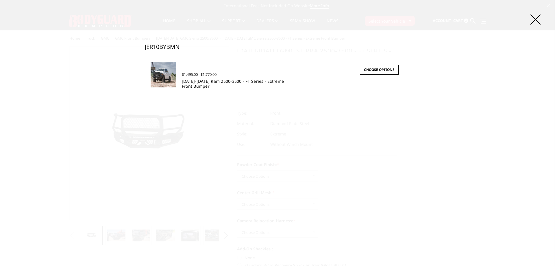
type input "JER10BYBMN"
click at [186, 80] on link "[DATE]-[DATE] Ram 2500-3500 - FT Series - Extreme Front Bumper" at bounding box center [233, 83] width 102 height 10
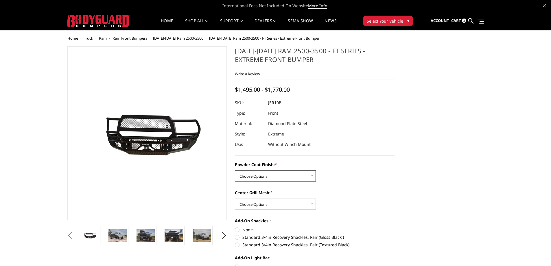
click at [261, 177] on select "Choose Options Bare Metal Gloss Black Powder Coat Textured Black Powder Coat" at bounding box center [275, 175] width 81 height 11
select select "3228"
click at [235, 170] on select "Choose Options Bare Metal Gloss Black Powder Coat Textured Black Powder Coat" at bounding box center [275, 175] width 81 height 11
click at [261, 199] on select "Choose Options WITH Expanded Metal in Center Grill WITHOUT Expanded Metal in Ce…" at bounding box center [275, 203] width 81 height 11
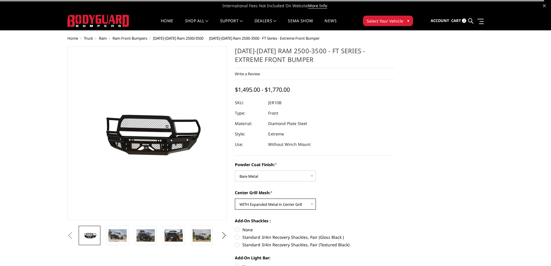
click at [235, 198] on select "Choose Options WITH Expanded Metal in Center Grill WITHOUT Expanded Metal in Ce…" at bounding box center [275, 203] width 81 height 11
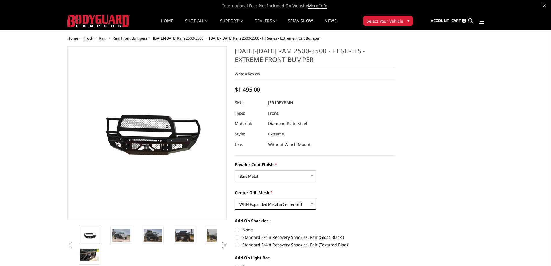
click at [287, 206] on select "Choose Options WITH Expanded Metal in Center Grill WITHOUT Expanded Metal in Ce…" at bounding box center [275, 203] width 81 height 11
select select "3232"
click at [235, 198] on select "Choose Options WITH Expanded Metal in Center Grill WITHOUT Expanded Metal in Ce…" at bounding box center [275, 203] width 81 height 11
click at [284, 104] on dd "JER10BYBNN" at bounding box center [280, 102] width 25 height 10
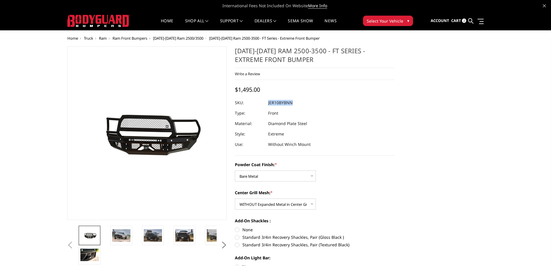
click at [284, 104] on dd "JER10BYBNN" at bounding box center [280, 102] width 25 height 10
copy dd "JER10BYBNN"
click at [265, 178] on select "Choose Options Bare Metal Gloss Black Powder Coat Textured Black Powder Coat" at bounding box center [275, 175] width 81 height 11
click at [235, 170] on select "Choose Options Bare Metal Gloss Black Powder Coat Textured Black Powder Coat" at bounding box center [275, 175] width 81 height 11
click at [270, 205] on select "Choose Options WITH Expanded Metal in Center Grill WITHOUT Expanded Metal in Ce…" at bounding box center [275, 203] width 81 height 11
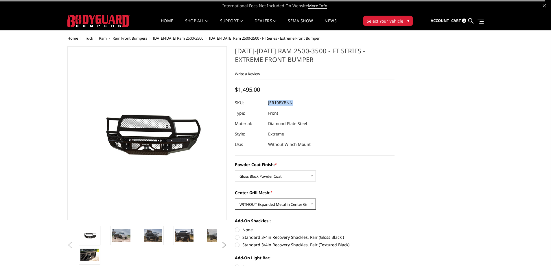
click at [274, 205] on select "Choose Options WITH Expanded Metal in Center Grill WITHOUT Expanded Metal in Ce…" at bounding box center [275, 203] width 81 height 11
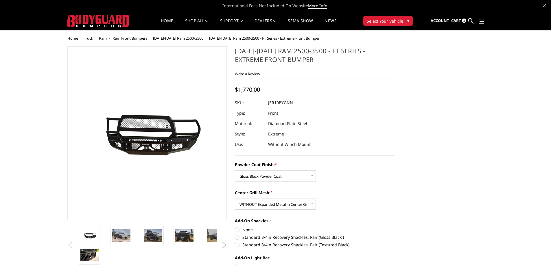
click at [289, 103] on dd "JER10BYGNN" at bounding box center [280, 102] width 25 height 10
copy dd "JER10BYGNN"
drag, startPoint x: 248, startPoint y: 175, endPoint x: 249, endPoint y: 180, distance: 4.9
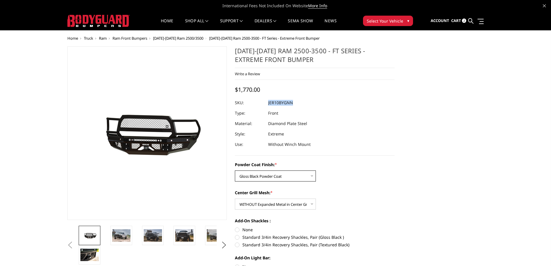
click at [248, 175] on select "Choose Options Bare Metal Gloss Black Powder Coat Textured Black Powder Coat" at bounding box center [275, 175] width 81 height 11
select select "3230"
click at [235, 170] on select "Choose Options Bare Metal Gloss Black Powder Coat Textured Black Powder Coat" at bounding box center [275, 175] width 81 height 11
click at [263, 204] on select "Choose Options WITH Expanded Metal in Center Grill WITHOUT Expanded Metal in Ce…" at bounding box center [275, 203] width 81 height 11
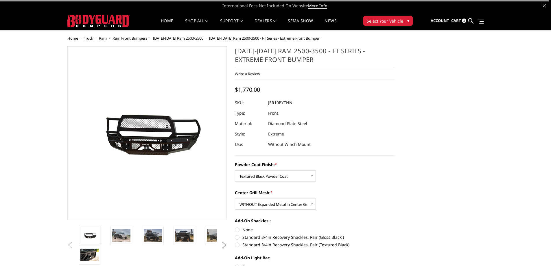
click at [355, 145] on dl "SKU: JER10BYTNN UPC: Type: Front Material: Diamond Plate Steel Style: Extreme U…" at bounding box center [315, 123] width 160 height 52
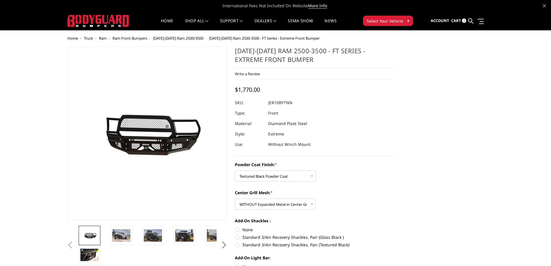
click at [287, 104] on dd "JER10BYTNN" at bounding box center [280, 102] width 24 height 10
copy dd "JER10BYTNN"
click at [470, 20] on icon at bounding box center [470, 20] width 5 height 5
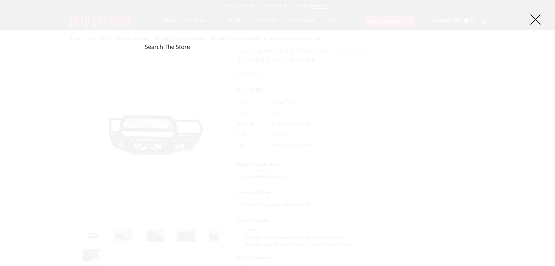
click at [268, 49] on input "Search" at bounding box center [277, 47] width 265 height 12
paste input "JER19BYBMH"
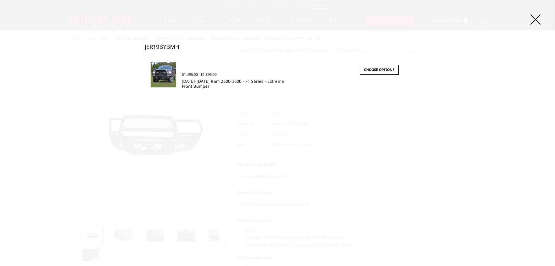
type input "JER19BYBMH"
click at [192, 79] on link "[DATE]-[DATE] Ram 2500-3500 - FT Series - Extreme Front Bumper" at bounding box center [233, 83] width 102 height 10
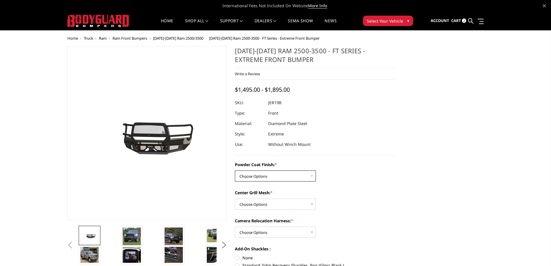
click at [271, 176] on select "Choose Options Bare Metal Gloss Black Powder Coat Textured Black Powder Coat" at bounding box center [275, 175] width 81 height 11
select select "3214"
click at [235, 170] on select "Choose Options Bare Metal Gloss Black Powder Coat Textured Black Powder Coat" at bounding box center [275, 175] width 81 height 11
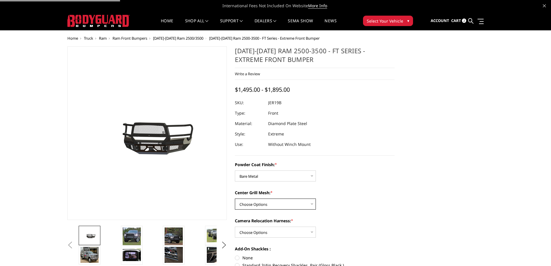
click at [276, 201] on select "Choose Options WITH Expanded Metal in Center Grill WITHOUT Expanded Metal in Ce…" at bounding box center [275, 203] width 81 height 11
click at [235, 198] on select "Choose Options WITH Expanded Metal in Center Grill WITHOUT Expanded Metal in Ce…" at bounding box center [275, 203] width 81 height 11
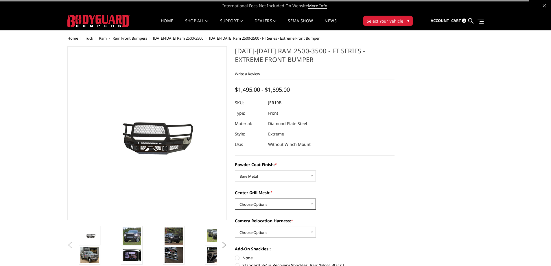
click at [273, 207] on select "Choose Options WITH Expanded Metal in Center Grill WITHOUT Expanded Metal in Ce…" at bounding box center [275, 203] width 81 height 11
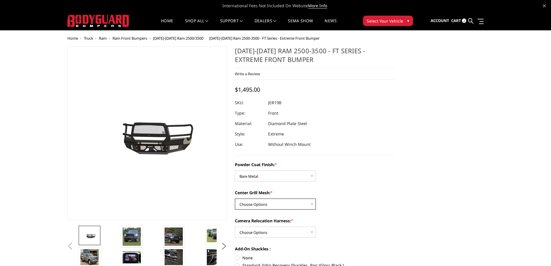
select select "3217"
click at [235, 198] on select "Choose Options WITH Expanded Metal in Center Grill WITHOUT Expanded Metal in Ce…" at bounding box center [275, 203] width 81 height 11
drag, startPoint x: 274, startPoint y: 231, endPoint x: 274, endPoint y: 236, distance: 4.6
click at [274, 231] on select "Choose Options WITH Camera Relocation Harness WITHOUT Camera Relocation Harness" at bounding box center [275, 231] width 81 height 11
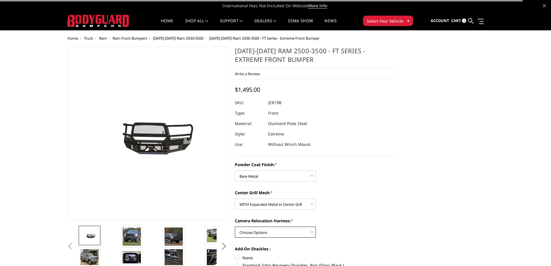
select select "3219"
click at [235, 226] on select "Choose Options WITH Camera Relocation Harness WITHOUT Camera Relocation Harness" at bounding box center [275, 231] width 81 height 11
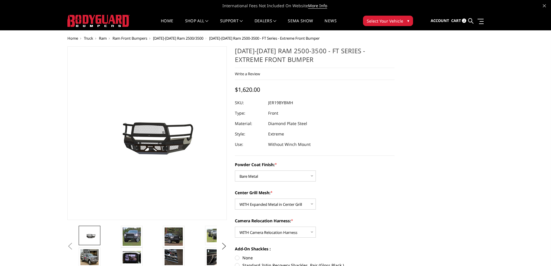
click at [280, 101] on dd "JER19BYBMH" at bounding box center [280, 102] width 25 height 10
copy dd "JER19BYBMH"
click at [275, 204] on select "Choose Options WITH Expanded Metal in Center Grill WITHOUT Expanded Metal in Ce…" at bounding box center [275, 203] width 81 height 11
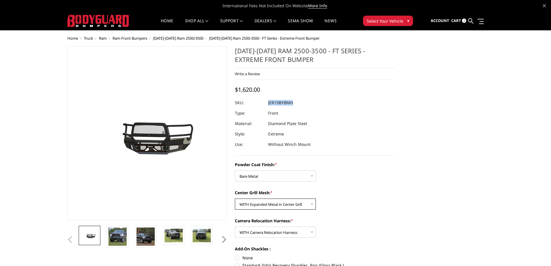
select select "3218"
click at [235, 198] on select "Choose Options WITH Expanded Metal in Center Grill WITHOUT Expanded Metal in Ce…" at bounding box center [275, 203] width 81 height 11
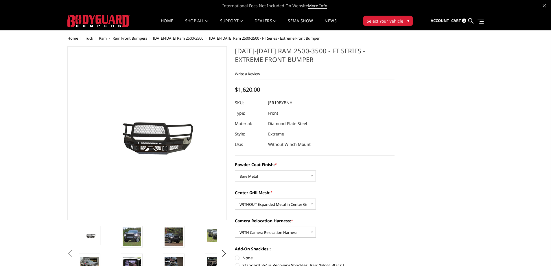
click at [287, 103] on dd "JER19BYBNH" at bounding box center [280, 102] width 24 height 10
copy dd "JER19BYBNH"
drag, startPoint x: 274, startPoint y: 232, endPoint x: 273, endPoint y: 237, distance: 4.6
click at [274, 232] on select "Choose Options WITH Camera Relocation Harness WITHOUT Camera Relocation Harness" at bounding box center [275, 231] width 81 height 11
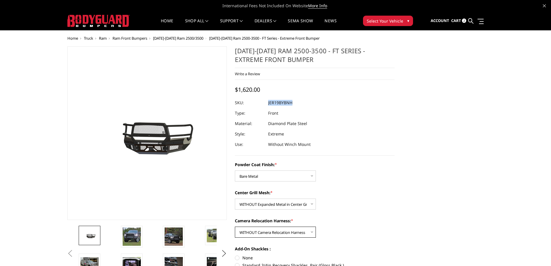
click at [235, 226] on select "Choose Options WITH Camera Relocation Harness WITHOUT Camera Relocation Harness" at bounding box center [275, 231] width 81 height 11
click at [285, 101] on dd "JER19BYBNN" at bounding box center [280, 102] width 25 height 10
copy dd "JER19BYBNN"
click at [281, 231] on select "Choose Options WITH Camera Relocation Harness WITHOUT Camera Relocation Harness" at bounding box center [275, 231] width 81 height 11
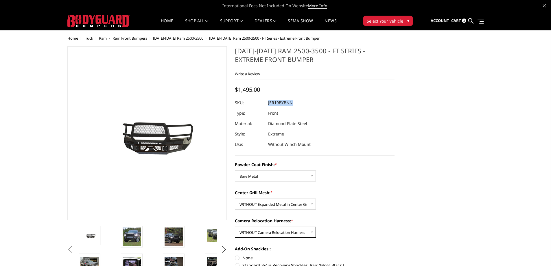
select select "3219"
click at [235, 226] on select "Choose Options WITH Camera Relocation Harness WITHOUT Camera Relocation Harness" at bounding box center [275, 231] width 81 height 11
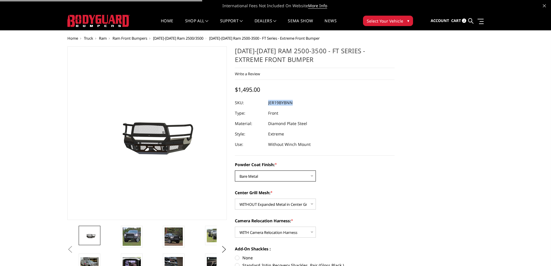
click at [277, 178] on select "Choose Options Bare Metal Gloss Black Powder Coat Textured Black Powder Coat" at bounding box center [275, 175] width 81 height 11
select select "3215"
click at [235, 170] on select "Choose Options Bare Metal Gloss Black Powder Coat Textured Black Powder Coat" at bounding box center [275, 175] width 81 height 11
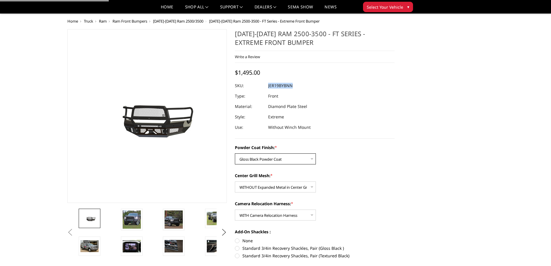
scroll to position [29, 0]
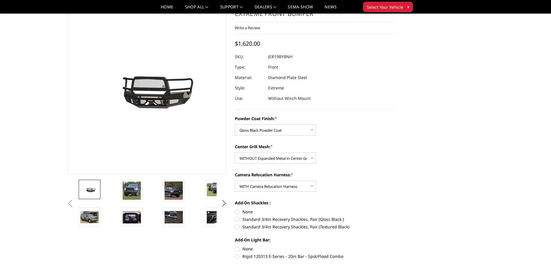
click at [286, 58] on dd "JER19BYBNH" at bounding box center [280, 56] width 24 height 10
copy dd "JER19BYBNH"
click at [286, 185] on select "Choose Options WITH Camera Relocation Harness WITHOUT Camera Relocation Harness" at bounding box center [275, 185] width 81 height 11
select select "3220"
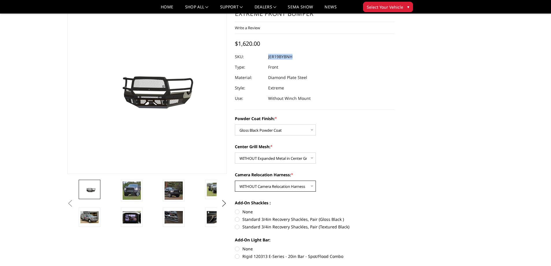
click at [235, 180] on select "Choose Options WITH Camera Relocation Harness WITHOUT Camera Relocation Harness" at bounding box center [275, 185] width 81 height 11
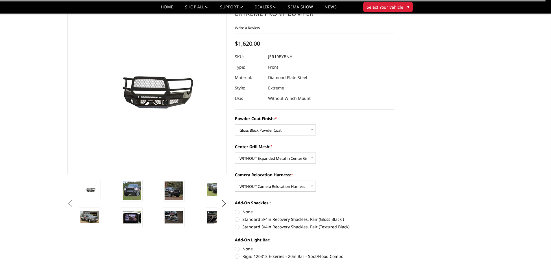
click at [297, 63] on dl "SKU: JER19BYBNH UPC: Type: Front Material: Diamond Plate Steel Style: Extreme U…" at bounding box center [315, 77] width 160 height 52
click at [299, 67] on dl "SKU: JER19BYBNH UPC: Type: Front Material: Diamond Plate Steel Style: Extreme U…" at bounding box center [315, 77] width 160 height 52
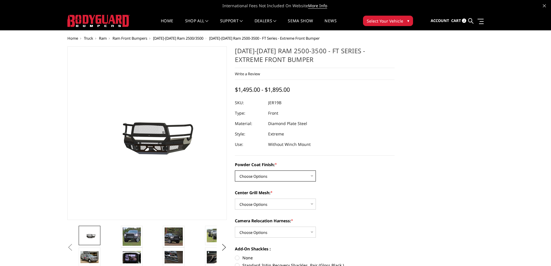
click at [269, 180] on select "Choose Options Bare Metal Gloss Black Powder Coat Textured Black Powder Coat" at bounding box center [275, 175] width 81 height 11
select select "3215"
click at [235, 170] on select "Choose Options Bare Metal Gloss Black Powder Coat Textured Black Powder Coat" at bounding box center [275, 175] width 81 height 11
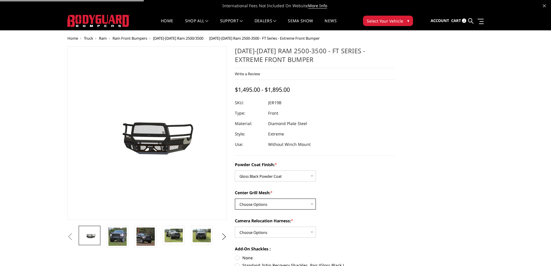
click at [271, 202] on select "Choose Options WITH Expanded Metal in Center Grill WITHOUT Expanded Metal in Ce…" at bounding box center [275, 203] width 81 height 11
select select "3218"
click at [235, 198] on select "Choose Options WITH Expanded Metal in Center Grill WITHOUT Expanded Metal in Ce…" at bounding box center [275, 203] width 81 height 11
click at [264, 234] on select "Choose Options WITH Camera Relocation Harness WITHOUT Camera Relocation Harness" at bounding box center [275, 231] width 81 height 11
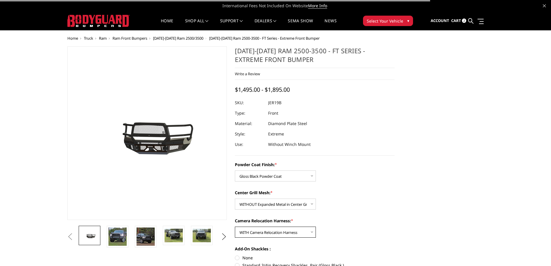
click at [235, 226] on select "Choose Options WITH Camera Relocation Harness WITHOUT Camera Relocation Harness" at bounding box center [275, 231] width 81 height 11
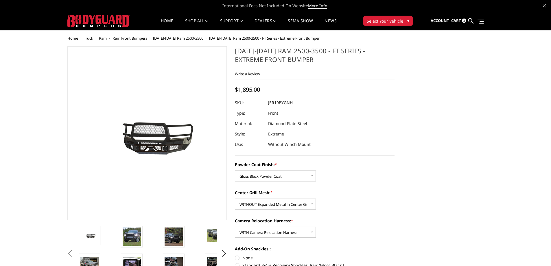
click at [275, 103] on dd "JER19BYGNH" at bounding box center [280, 102] width 25 height 10
copy dd "JER19BYGNH"
click at [281, 235] on select "Choose Options WITH Camera Relocation Harness WITHOUT Camera Relocation Harness" at bounding box center [275, 231] width 81 height 11
select select "3220"
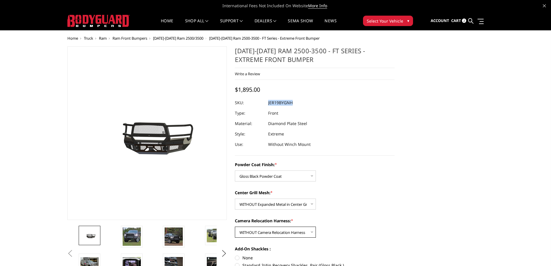
click at [235, 226] on select "Choose Options WITH Camera Relocation Harness WITHOUT Camera Relocation Harness" at bounding box center [275, 231] width 81 height 11
click at [288, 103] on dd "JER19BYGNN" at bounding box center [280, 102] width 25 height 10
copy dd "JER19BYGNN"
click at [267, 177] on select "Choose Options Bare Metal Gloss Black Powder Coat Textured Black Powder Coat" at bounding box center [275, 175] width 81 height 11
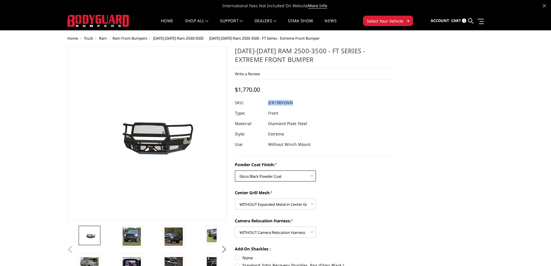
select select "3216"
click at [235, 170] on select "Choose Options Bare Metal Gloss Black Powder Coat Textured Black Powder Coat" at bounding box center [275, 175] width 81 height 11
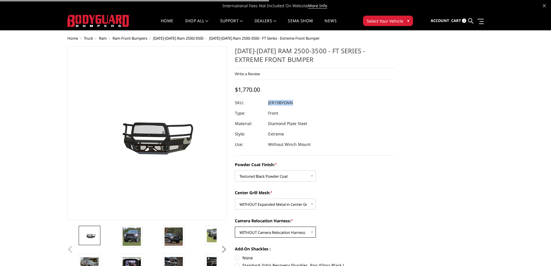
drag, startPoint x: 278, startPoint y: 232, endPoint x: 277, endPoint y: 236, distance: 4.4
click at [278, 232] on select "Choose Options WITH Camera Relocation Harness WITHOUT Camera Relocation Harness" at bounding box center [275, 231] width 81 height 11
click at [235, 226] on select "Choose Options WITH Camera Relocation Harness WITHOUT Camera Relocation Harness" at bounding box center [275, 231] width 81 height 11
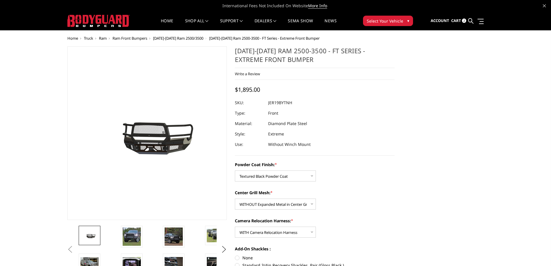
click at [287, 100] on dd "JER19BYTNH" at bounding box center [280, 102] width 24 height 10
copy dd "JER19BYTNH"
click at [289, 232] on select "Choose Options WITH Camera Relocation Harness WITHOUT Camera Relocation Harness" at bounding box center [275, 231] width 81 height 11
select select "3220"
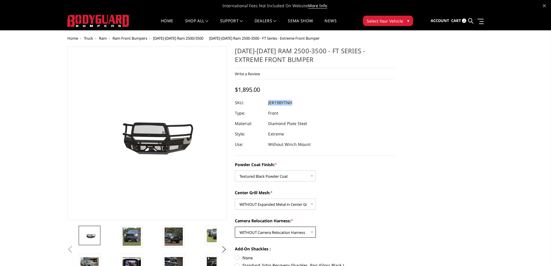
click at [235, 226] on select "Choose Options WITH Camera Relocation Harness WITHOUT Camera Relocation Harness" at bounding box center [275, 231] width 81 height 11
click at [284, 104] on dd "JER19BYTNN" at bounding box center [280, 102] width 24 height 10
copy dd "JER19BYTNN"
click at [468, 21] on ul "Account Sign in Register Cart 2 Search Search" at bounding box center [457, 21] width 53 height 18
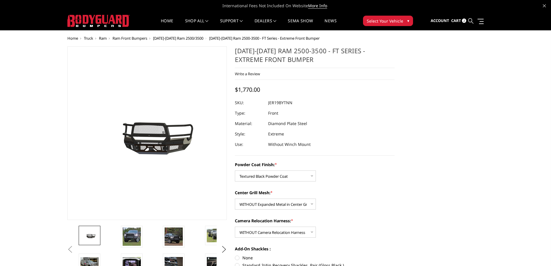
click at [469, 20] on icon at bounding box center [470, 20] width 5 height 5
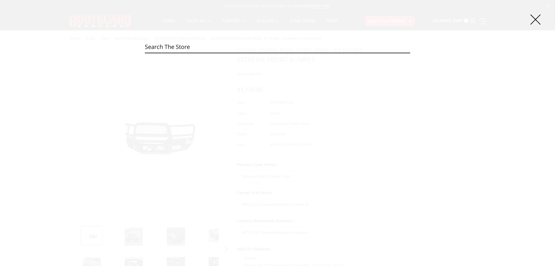
click at [167, 44] on input "Search" at bounding box center [277, 47] width 265 height 12
paste input "DFF17BNLB"
type input "DFF17BNLB"
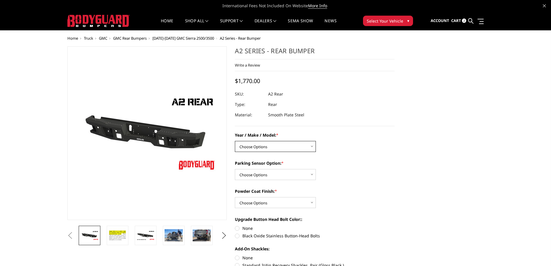
click at [270, 148] on select "Choose Options Chevrolet/GMC 20-24 2500 / 3500 Chevrolet/GMC 15-19 2500 / 3500 …" at bounding box center [275, 146] width 81 height 11
select select "1467"
click at [235, 141] on select "Choose Options Chevrolet/GMC 20-24 2500 / 3500 Chevrolet/GMC 15-19 2500 / 3500 …" at bounding box center [275, 146] width 81 height 11
click at [265, 170] on select "Choose Options Yes - With sensor cutouts No - Without sensor cutouts" at bounding box center [275, 174] width 81 height 11
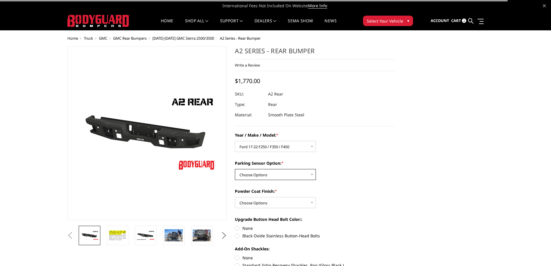
select select "565"
click at [235, 169] on select "Choose Options Yes - With sensor cutouts No - Without sensor cutouts" at bounding box center [275, 174] width 81 height 11
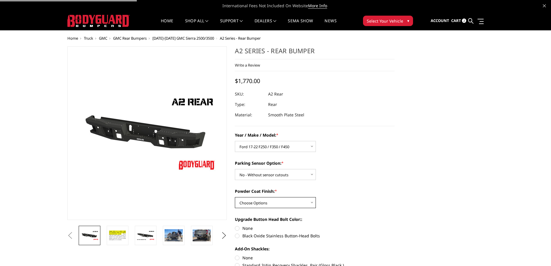
click at [269, 201] on select "Choose Options Bare metal (included) Texture black powder coat" at bounding box center [275, 202] width 81 height 11
click at [235, 197] on select "Choose Options Bare metal (included) Texture black powder coat" at bounding box center [275, 202] width 81 height 11
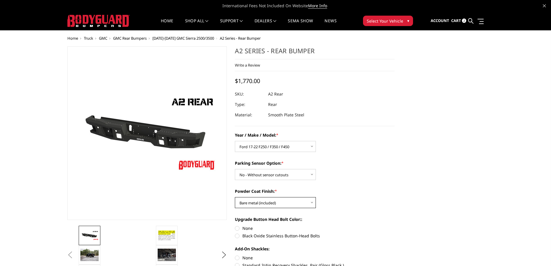
click at [272, 206] on select "Choose Options Bare metal (included) Texture black powder coat" at bounding box center [275, 202] width 81 height 11
select select "549"
click at [235, 197] on select "Choose Options Bare metal (included) Texture black powder coat" at bounding box center [275, 202] width 81 height 11
click at [472, 22] on icon at bounding box center [470, 20] width 5 height 5
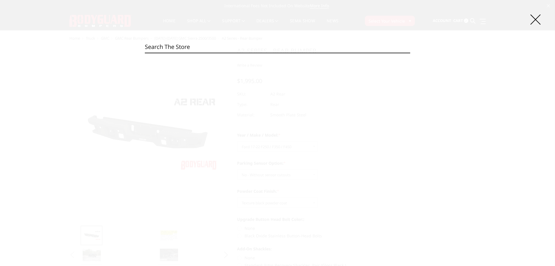
click at [243, 46] on input "Search" at bounding box center [277, 47] width 265 height 12
paste input "DFF23BYLB"
type input "DFF23BYLB"
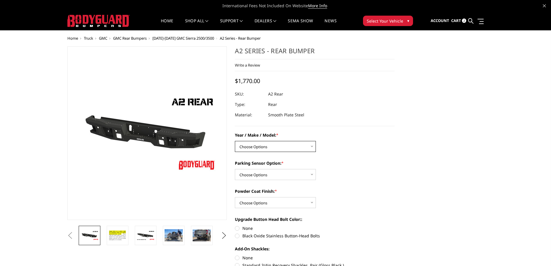
click at [279, 151] on select "Choose Options Chevrolet/GMC 20-24 2500 / 3500 Chevrolet/GMC 15-19 2500 / 3500 …" at bounding box center [275, 146] width 81 height 11
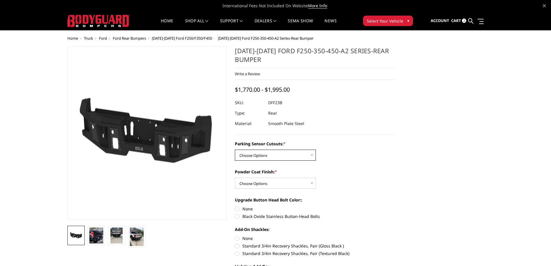
click at [272, 154] on select "Choose Options Yes-With Parking Sensor Cutouts No-Without Parking Sensor Cutouts" at bounding box center [275, 154] width 81 height 11
select select "2436"
click at [235, 149] on select "Choose Options Yes-With Parking Sensor Cutouts No-Without Parking Sensor Cutouts" at bounding box center [275, 154] width 81 height 11
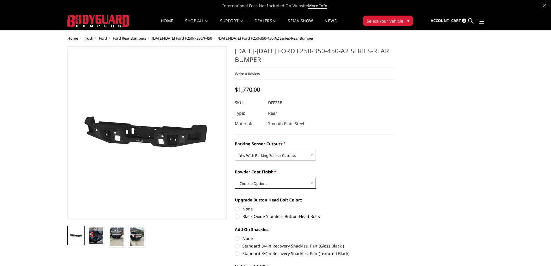
click at [250, 182] on select "Choose Options Bare Metal Textured Black Powder Coat" at bounding box center [275, 183] width 81 height 11
click at [235, 178] on select "Choose Options Bare Metal Textured Black Powder Coat" at bounding box center [275, 183] width 81 height 11
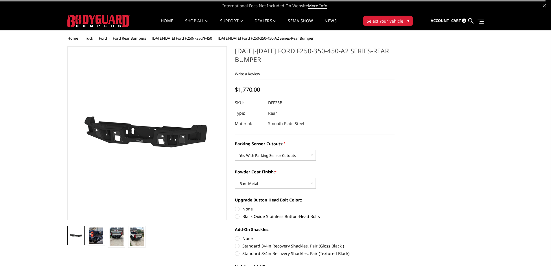
click at [344, 106] on div at bounding box center [315, 102] width 160 height 10
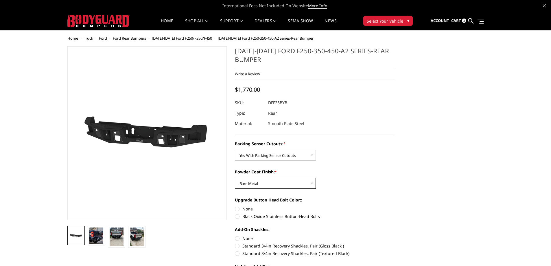
click at [275, 182] on select "Choose Options Bare Metal Textured Black Powder Coat" at bounding box center [275, 183] width 81 height 11
select select "2439"
click at [235, 178] on select "Choose Options Bare Metal Textured Black Powder Coat" at bounding box center [275, 183] width 81 height 11
click at [286, 156] on select "Choose Options Yes-With Parking Sensor Cutouts No-Without Parking Sensor Cutouts" at bounding box center [275, 154] width 81 height 11
click at [235, 149] on select "Choose Options Yes-With Parking Sensor Cutouts No-Without Parking Sensor Cutouts" at bounding box center [275, 154] width 81 height 11
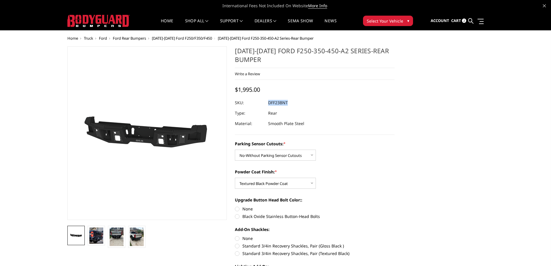
copy dl "DFF23BNT UPC:"
drag, startPoint x: 279, startPoint y: 104, endPoint x: 269, endPoint y: 102, distance: 10.5
click at [269, 102] on dl "SKU: DFF23BNT UPC: Type: Rear Material: Smooth Plate Steel" at bounding box center [315, 112] width 160 height 31
click at [279, 157] on select "Choose Options Yes-With Parking Sensor Cutouts No-Without Parking Sensor Cutouts" at bounding box center [275, 154] width 81 height 11
select select "2436"
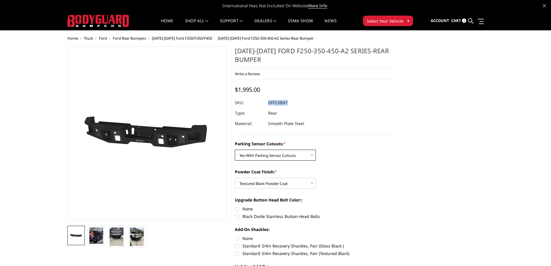
click at [235, 149] on select "Choose Options Yes-With Parking Sensor Cutouts No-Without Parking Sensor Cutouts" at bounding box center [275, 154] width 81 height 11
drag, startPoint x: 279, startPoint y: 182, endPoint x: 278, endPoint y: 188, distance: 5.7
click at [279, 182] on select "Choose Options Bare Metal Textured Black Powder Coat" at bounding box center [275, 183] width 81 height 11
select select "2438"
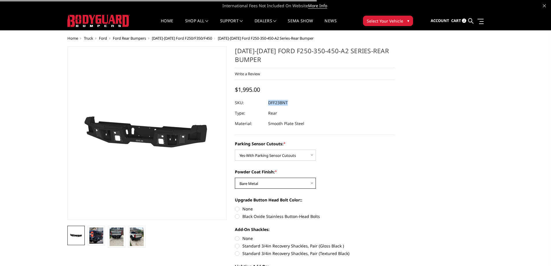
click at [235, 178] on select "Choose Options Bare Metal Textured Black Powder Coat" at bounding box center [275, 183] width 81 height 11
copy dl "DFF23BNT UPC:"
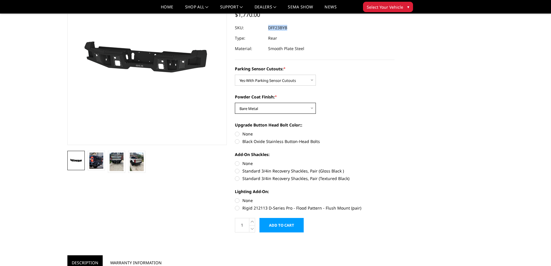
scroll to position [87, 0]
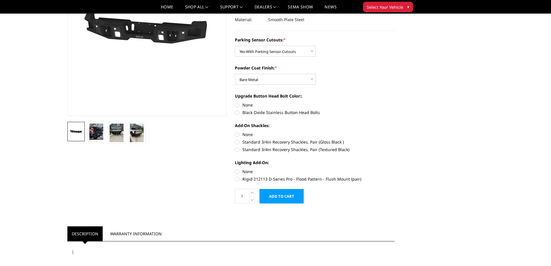
click at [238, 173] on label "None" at bounding box center [315, 171] width 160 height 6
click at [235, 169] on input "None" at bounding box center [235, 168] width 0 height 0
radio input "true"
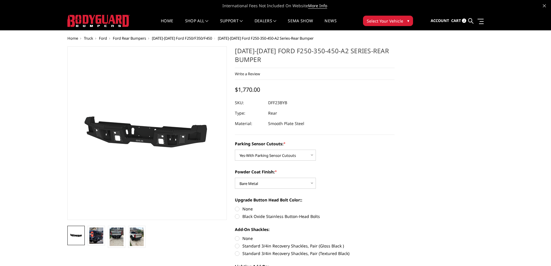
scroll to position [29, 0]
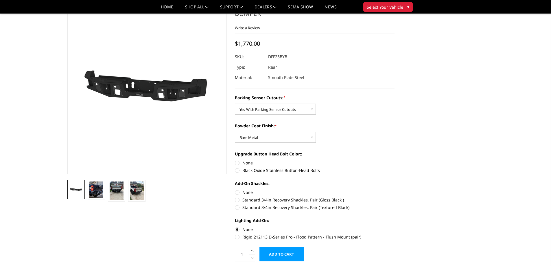
click at [238, 238] on label "Rigid 212113 D-Series Pro - Flood Pattern - Flush Mount (pair)" at bounding box center [315, 237] width 160 height 6
click at [394, 226] on input "Rigid 212113 D-Series Pro - Flood Pattern - Flush Mount (pair)" at bounding box center [394, 226] width 0 height 0
radio input "true"
click at [236, 230] on label "None" at bounding box center [315, 229] width 160 height 6
click at [235, 226] on input "None" at bounding box center [235, 226] width 0 height 0
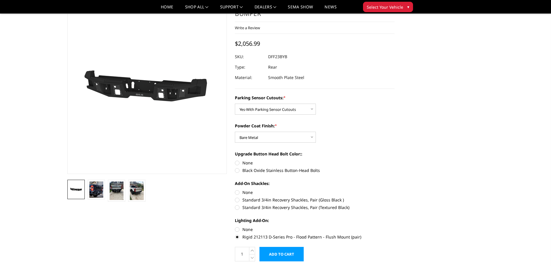
radio input "true"
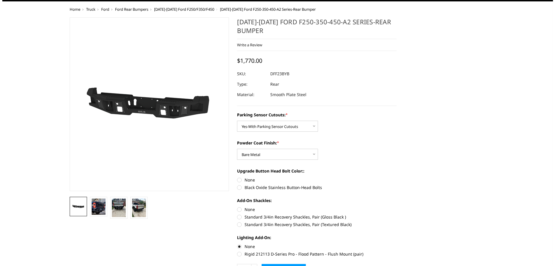
scroll to position [0, 0]
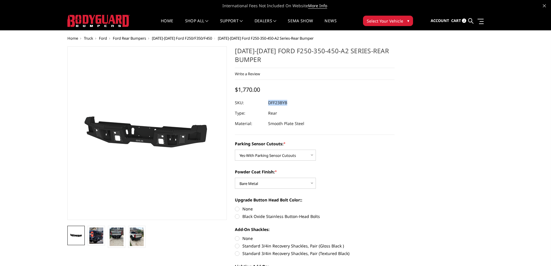
drag, startPoint x: 288, startPoint y: 102, endPoint x: 268, endPoint y: 103, distance: 19.7
click at [268, 103] on dl "SKU: DFF23BYB UPC: Type: Rear Material: Smooth Plate Steel" at bounding box center [315, 112] width 160 height 31
copy dl "DFF23BYB UPC:"
click at [285, 181] on select "Choose Options Bare Metal Textured Black Powder Coat" at bounding box center [275, 183] width 81 height 11
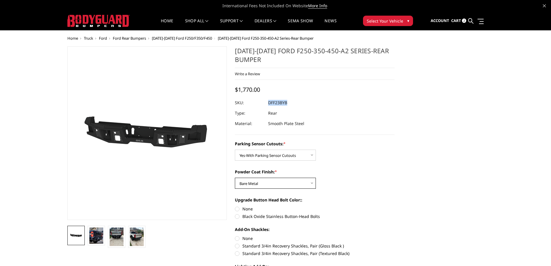
select select "2439"
click at [235, 178] on select "Choose Options Bare Metal Textured Black Powder Coat" at bounding box center [275, 183] width 81 height 11
copy dl "DFF23BYB UPC:"
click at [471, 24] on link at bounding box center [470, 21] width 5 height 18
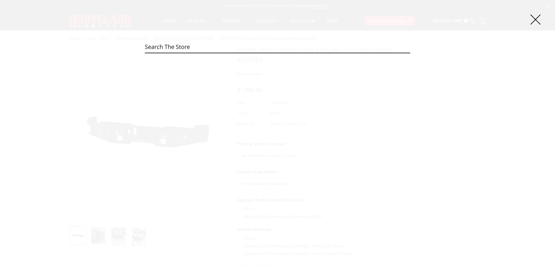
click at [246, 45] on input "Search" at bounding box center [277, 47] width 265 height 12
paste input "DGC19ANBB"
type input "DGC19ANBB"
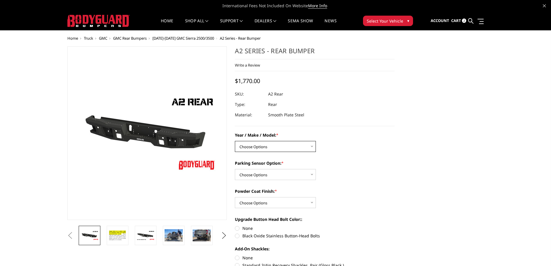
click at [277, 144] on select "Choose Options Chevrolet/GMC 20-24 2500 / 3500 Chevrolet/GMC 15-19 2500 / 3500 …" at bounding box center [275, 146] width 81 height 11
select select "1605"
click at [235, 141] on select "Choose Options Chevrolet/GMC 20-24 2500 / 3500 Chevrolet/GMC 15-19 2500 / 3500 …" at bounding box center [275, 146] width 81 height 11
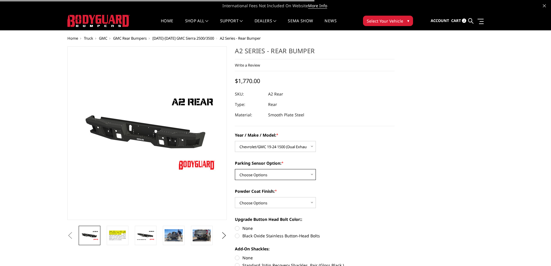
click at [290, 174] on select "Choose Options Yes - With sensor cutouts No - Without sensor cutouts" at bounding box center [275, 174] width 81 height 11
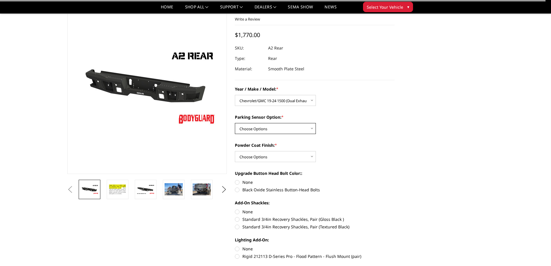
click at [265, 128] on select "Choose Options Yes - With sensor cutouts No - Without sensor cutouts" at bounding box center [275, 128] width 81 height 11
select select "564"
click at [235, 123] on select "Choose Options Yes - With sensor cutouts No - Without sensor cutouts" at bounding box center [275, 128] width 81 height 11
click at [262, 157] on select "Choose Options Bare metal (included) Texture black powder coat" at bounding box center [275, 156] width 81 height 11
select select "551"
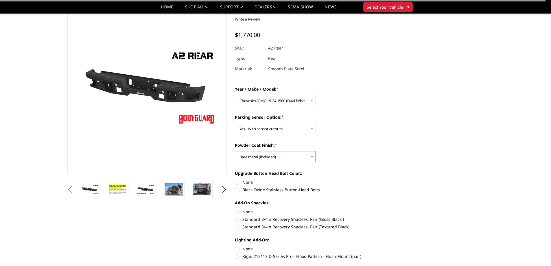
click at [235, 151] on select "Choose Options Bare metal (included) Texture black powder coat" at bounding box center [275, 156] width 81 height 11
click at [295, 128] on select "Choose Options Yes - With sensor cutouts No - Without sensor cutouts" at bounding box center [275, 128] width 81 height 11
select select "565"
click at [235, 123] on select "Choose Options Yes - With sensor cutouts No - Without sensor cutouts" at bounding box center [275, 128] width 81 height 11
click at [279, 96] on select "Choose Options Chevrolet/GMC 20-24 2500 / 3500 Chevrolet/GMC 15-19 2500 / 3500 …" at bounding box center [275, 100] width 81 height 11
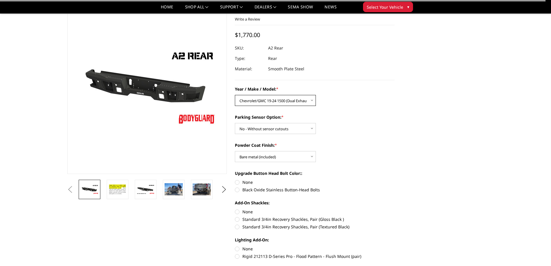
click at [279, 96] on select "Choose Options Chevrolet/GMC 20-24 2500 / 3500 Chevrolet/GMC 15-19 2500 / 3500 …" at bounding box center [275, 100] width 81 height 11
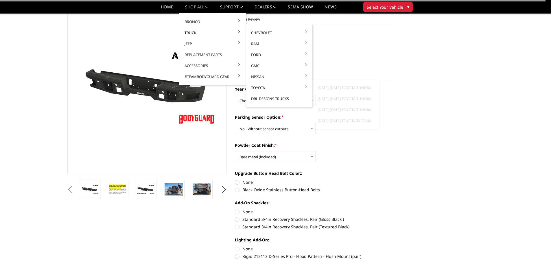
click at [272, 97] on link "DBL Designs Trucks" at bounding box center [279, 98] width 62 height 11
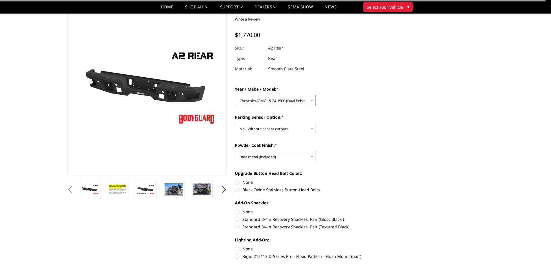
click at [302, 102] on select "Choose Options Chevrolet/GMC 20-24 2500 / 3500 Chevrolet/GMC 15-19 2500 / 3500 …" at bounding box center [275, 100] width 81 height 11
drag, startPoint x: 302, startPoint y: 102, endPoint x: 296, endPoint y: 98, distance: 7.7
click at [302, 102] on select "Choose Options Chevrolet/GMC 20-24 2500 / 3500 Chevrolet/GMC 15-19 2500 / 3500 …" at bounding box center [275, 100] width 81 height 11
